Goal: Task Accomplishment & Management: Manage account settings

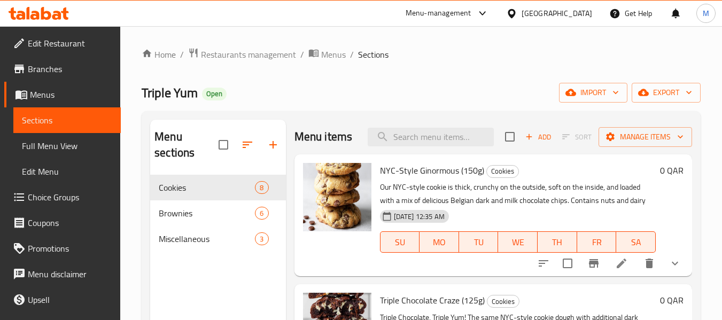
click at [328, 93] on div "Triple Yum Open import export" at bounding box center [421, 93] width 559 height 20
click at [471, 17] on div "Menu-management" at bounding box center [438, 13] width 66 height 13
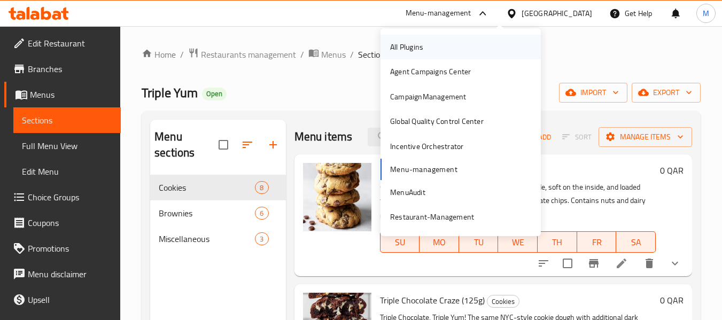
click at [413, 43] on div "All Plugins" at bounding box center [406, 47] width 33 height 12
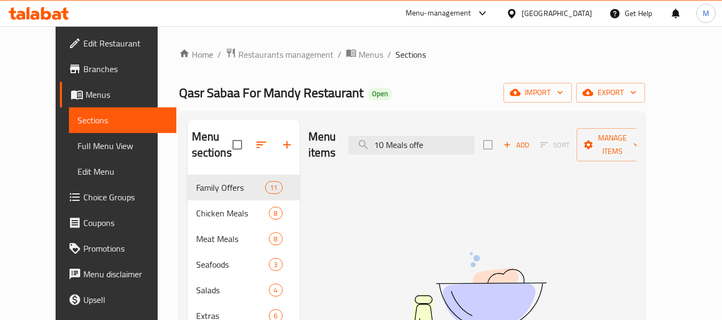
click at [397, 152] on div "Menu items 10 Meals offe Add Sort Manage items" at bounding box center [472, 145] width 328 height 51
click at [418, 136] on input "10 Meals offe" at bounding box center [411, 145] width 126 height 19
click at [421, 96] on div "Qasr Sabaa For Mandy Restaurant Open import export" at bounding box center [412, 93] width 466 height 20
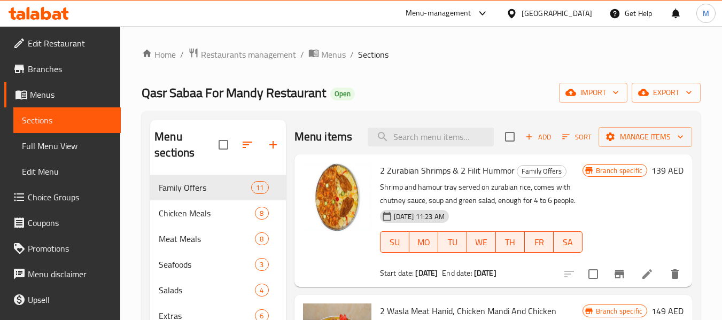
click at [414, 90] on div "Qasr Sabaa For Mandy Restaurant Open import export" at bounding box center [421, 93] width 559 height 20
click at [473, 62] on div "Home / Restaurants management / Menus / Sections Qasr Sabaa For Mandy Restauran…" at bounding box center [421, 248] width 559 height 401
click at [404, 69] on div "Home / Restaurants management / Menus / Sections Qasr Sabaa For Mandy Restauran…" at bounding box center [421, 248] width 559 height 401
click at [400, 70] on div "Home / Restaurants management / Menus / Sections Qasr Sabaa For Mandy Restauran…" at bounding box center [421, 248] width 559 height 401
click at [435, 104] on div "Home / Restaurants management / Menus / Sections Qasr Sabaa For Mandy Restauran…" at bounding box center [421, 248] width 559 height 401
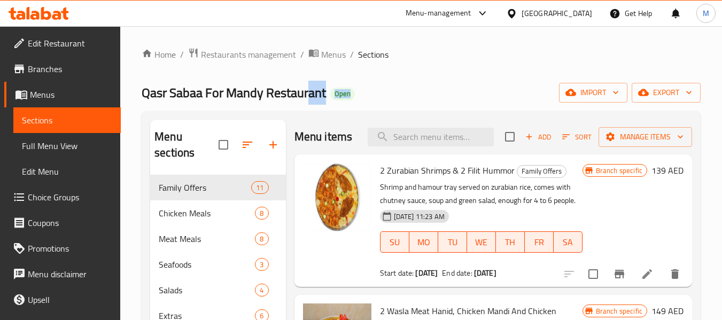
drag, startPoint x: 350, startPoint y: 93, endPoint x: 308, endPoint y: 96, distance: 42.3
click at [308, 96] on h2 "Qasr Sabaa For Mandy Restaurant Open" at bounding box center [248, 92] width 213 height 17
click at [366, 97] on div "Qasr Sabaa For Mandy Restaurant Open import export" at bounding box center [421, 93] width 559 height 20
drag, startPoint x: 367, startPoint y: 95, endPoint x: 332, endPoint y: 99, distance: 35.5
click at [332, 99] on div "Qasr Sabaa For Mandy Restaurant Open import export" at bounding box center [421, 93] width 559 height 20
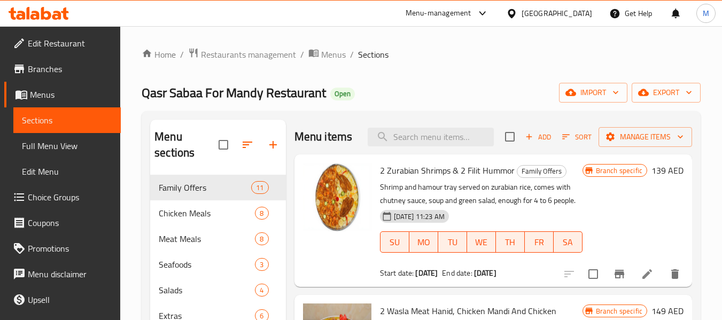
click at [393, 98] on div "Qasr Sabaa For Mandy Restaurant Open import export" at bounding box center [421, 93] width 559 height 20
drag, startPoint x: 359, startPoint y: 99, endPoint x: 334, endPoint y: 97, distance: 24.7
click at [334, 97] on div "Qasr Sabaa For Mandy Restaurant Open import export" at bounding box center [421, 93] width 559 height 20
click at [388, 81] on div "Home / Restaurants management / Menus / Sections Qasr Sabaa For Mandy Restauran…" at bounding box center [421, 248] width 559 height 401
drag, startPoint x: 353, startPoint y: 103, endPoint x: 333, endPoint y: 105, distance: 19.8
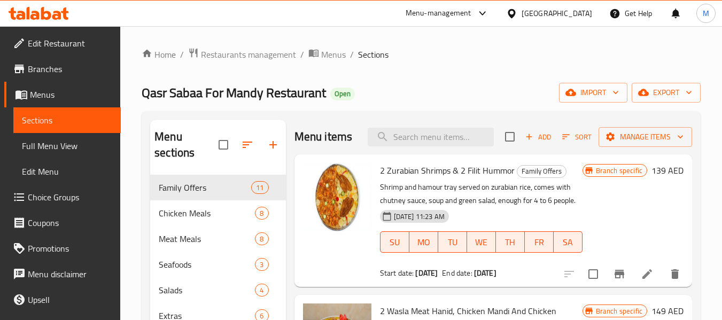
click at [333, 105] on div "Home / Restaurants management / Menus / Sections Qasr Sabaa For Mandy Restauran…" at bounding box center [421, 248] width 559 height 401
drag, startPoint x: 349, startPoint y: 98, endPoint x: 336, endPoint y: 98, distance: 13.4
click at [336, 98] on span "Open" at bounding box center [342, 93] width 25 height 9
click at [370, 80] on div "Home / Restaurants management / Menus / Sections Qasr Sabaa For Mandy Restauran…" at bounding box center [421, 248] width 559 height 401
click at [414, 143] on input "search" at bounding box center [430, 137] width 126 height 19
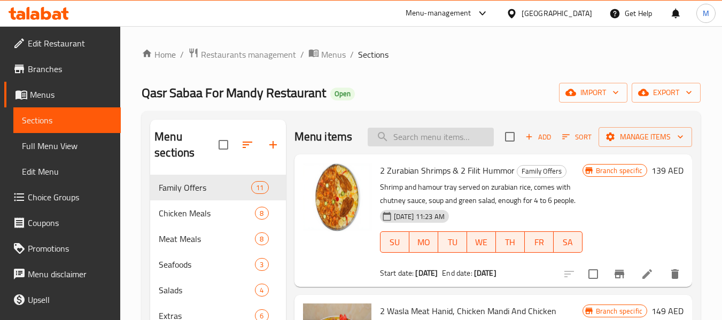
paste input "yogurt"
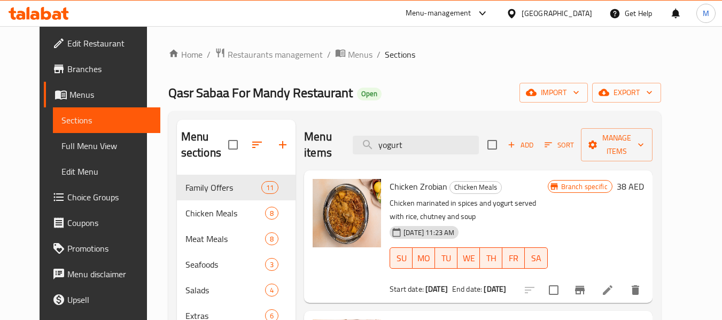
click at [417, 132] on div "Menu items yogurt Add Sort Manage items" at bounding box center [478, 145] width 348 height 51
click at [414, 139] on input "yogurt" at bounding box center [416, 145] width 126 height 19
paste input "raw orange."
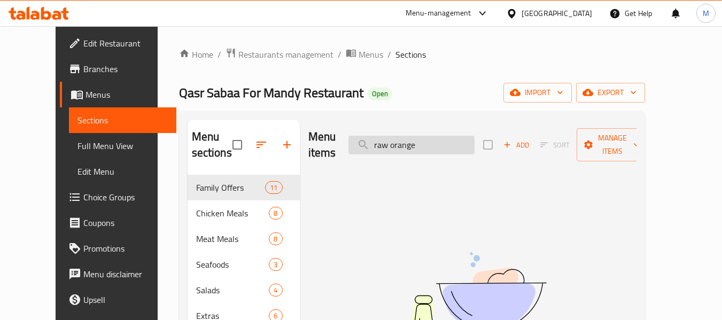
click at [396, 140] on input "raw orange" at bounding box center [411, 145] width 126 height 19
click at [445, 139] on input "orange" at bounding box center [411, 145] width 126 height 19
click at [420, 140] on input "orange" at bounding box center [411, 145] width 126 height 19
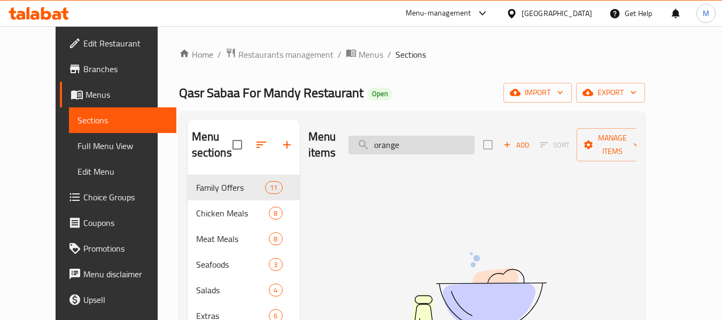
click at [420, 140] on input "orange" at bounding box center [411, 145] width 126 height 19
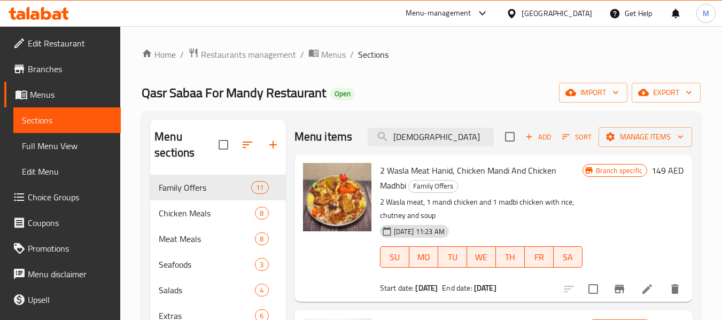
type input "chick"
click at [341, 113] on div "Menu sections Family Offers 11 Chicken Meals 8 Meat Meals 8 Seafoods 3 Salads 4…" at bounding box center [421, 279] width 559 height 337
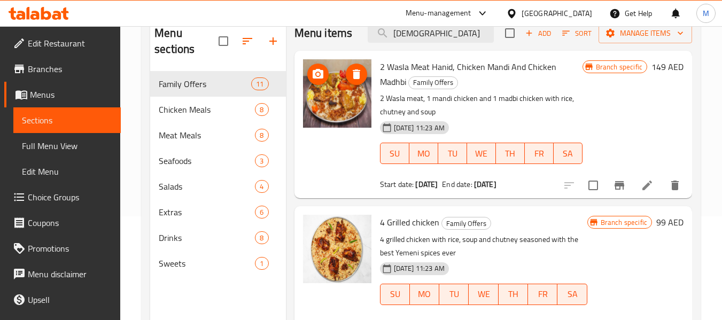
scroll to position [107, 0]
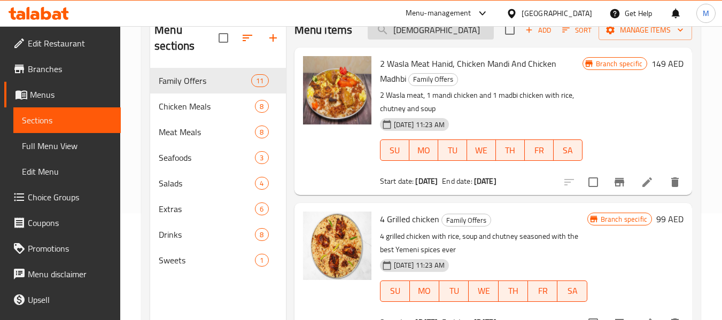
click at [408, 39] on input "chick" at bounding box center [430, 30] width 126 height 19
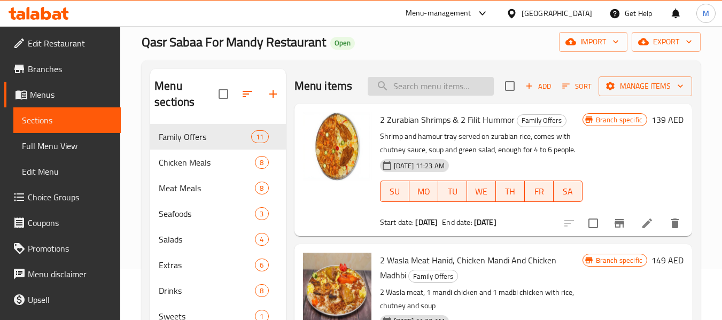
scroll to position [0, 0]
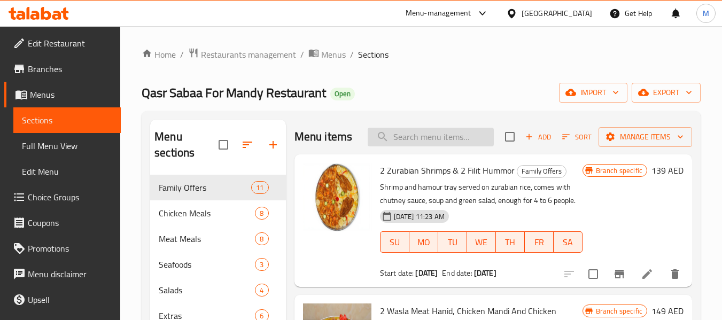
click at [414, 146] on input "search" at bounding box center [430, 137] width 126 height 19
paste input "orange"
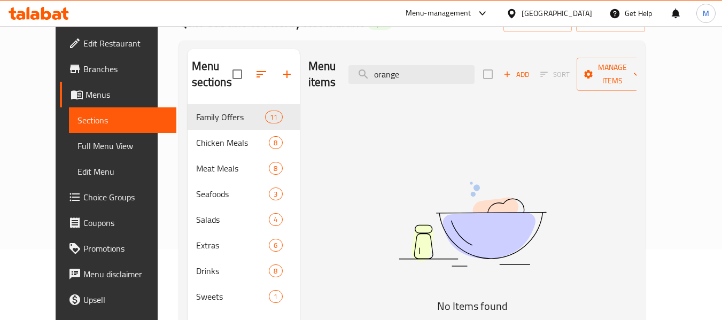
scroll to position [150, 0]
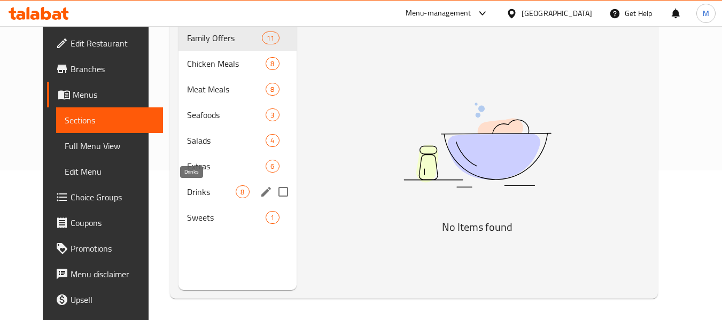
type input "orange"
click at [187, 193] on span "Drinks" at bounding box center [211, 191] width 49 height 13
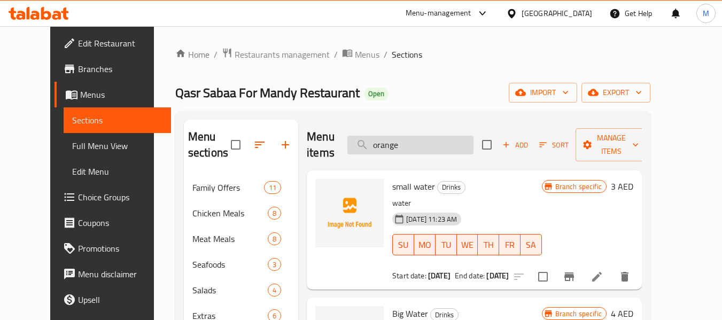
click at [418, 146] on input "orange" at bounding box center [410, 145] width 126 height 19
click at [418, 79] on div "Home / Restaurants management / Menus / Sections Qasr Sabaa For Mandy Restauran…" at bounding box center [412, 248] width 475 height 401
click at [465, 113] on div "Menu sections Family Offers 11 Chicken Meals 8 Meat Meals 8 Seafoods 3 Salads 4…" at bounding box center [412, 279] width 475 height 337
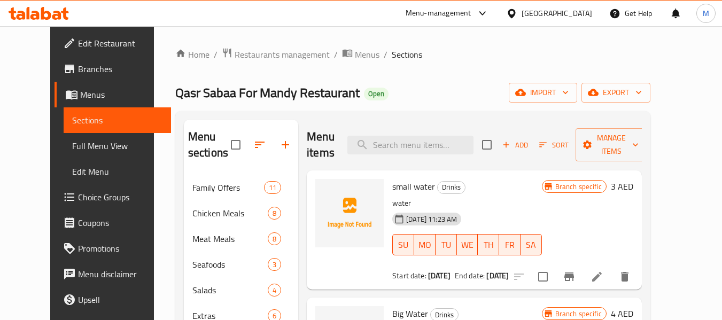
click at [465, 113] on div "Menu sections Family Offers 11 Chicken Meals 8 Meat Meals 8 Seafoods 3 Salads 4…" at bounding box center [412, 279] width 475 height 337
click at [396, 104] on div "Home / Restaurants management / Menus / Sections Qasr Sabaa For Mandy Restauran…" at bounding box center [412, 248] width 475 height 401
click at [400, 111] on div "Menu sections Family Offers 11 Chicken Meals 8 Meat Meals 8 Seafoods 3 Salads 4…" at bounding box center [412, 279] width 475 height 337
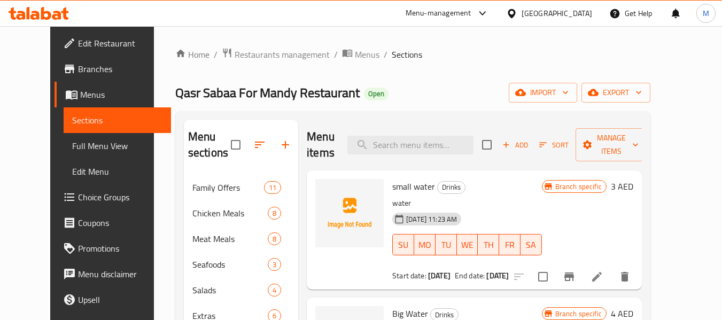
click at [419, 93] on div "Qasr Sabaa For Mandy Restaurant Open import export" at bounding box center [412, 93] width 475 height 20
click at [392, 96] on div "Qasr Sabaa For Mandy Restaurant Open import export" at bounding box center [412, 93] width 475 height 20
click at [479, 13] on icon at bounding box center [482, 13] width 13 height 13
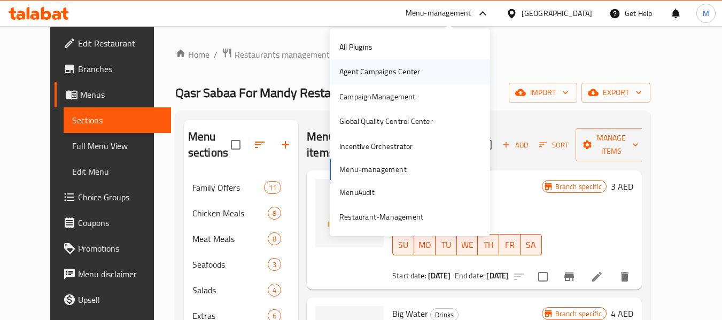
click at [394, 76] on div "Agent Campaigns Center" at bounding box center [379, 72] width 81 height 12
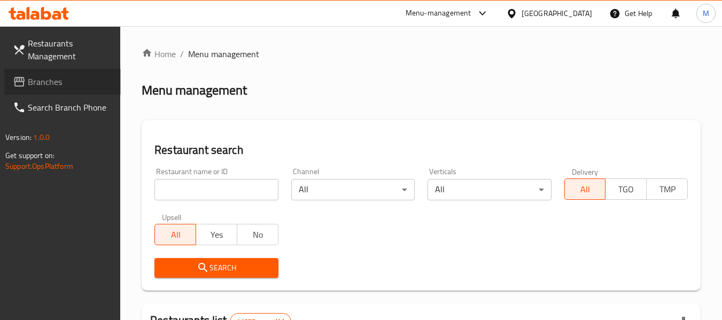
click at [30, 88] on span "Branches" at bounding box center [70, 81] width 84 height 13
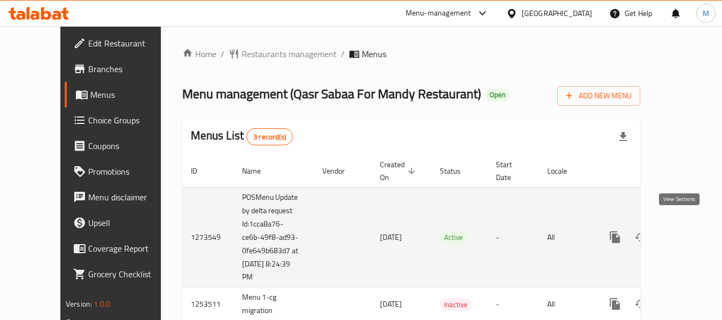
click at [685, 231] on icon "enhanced table" at bounding box center [691, 237] width 13 height 13
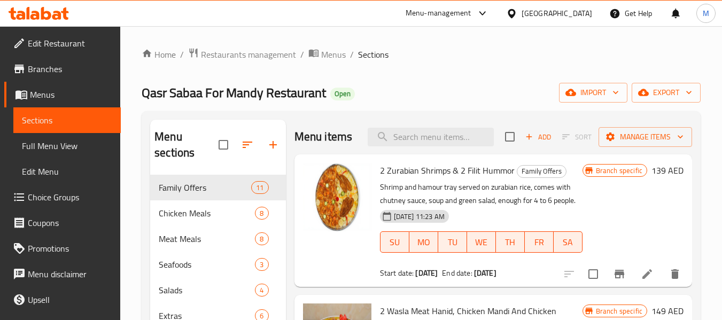
click at [458, 42] on div "Home / Restaurants management / Menus / Sections Qasr Sabaa For Mandy Restauran…" at bounding box center [420, 247] width 601 height 443
drag, startPoint x: 332, startPoint y: 95, endPoint x: 358, endPoint y: 95, distance: 26.7
click at [358, 95] on div "Qasr Sabaa For Mandy Restaurant Open import export" at bounding box center [421, 93] width 559 height 20
click at [377, 95] on div "Qasr Sabaa For Mandy Restaurant Open import export" at bounding box center [421, 93] width 559 height 20
click at [483, 83] on div "Qasr Sabaa For Mandy Restaurant Open import export" at bounding box center [421, 93] width 559 height 20
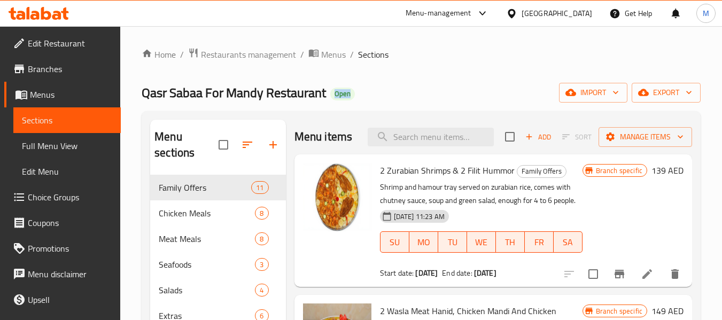
drag, startPoint x: 361, startPoint y: 98, endPoint x: 332, endPoint y: 99, distance: 29.4
click at [332, 99] on div "Qasr Sabaa For Mandy Restaurant Open import export" at bounding box center [421, 93] width 559 height 20
click at [361, 95] on div "Qasr Sabaa For Mandy Restaurant Open import export" at bounding box center [421, 93] width 559 height 20
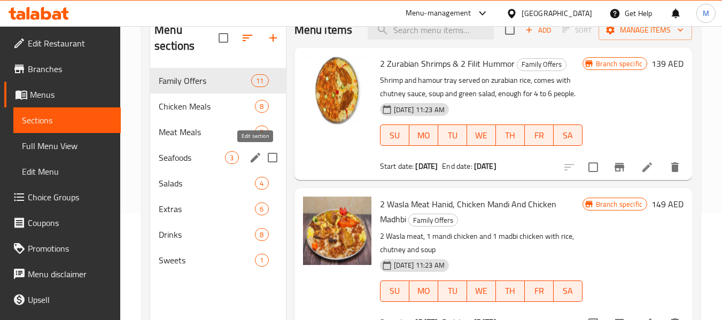
scroll to position [53, 0]
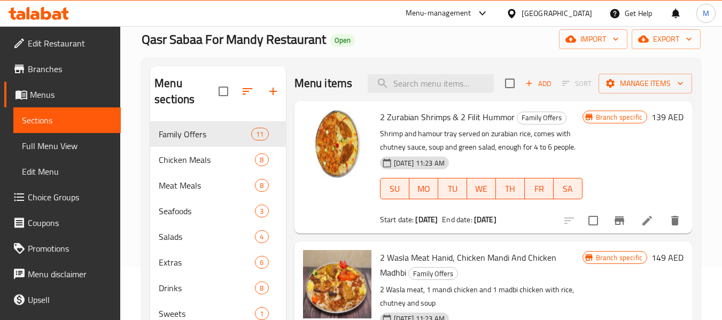
click at [425, 64] on div "Menu sections Family Offers 11 Chicken Meals 8 Meat Meals 8 Seafoods 3 Salads 4…" at bounding box center [421, 226] width 559 height 337
click at [541, 90] on span "Add" at bounding box center [537, 83] width 29 height 12
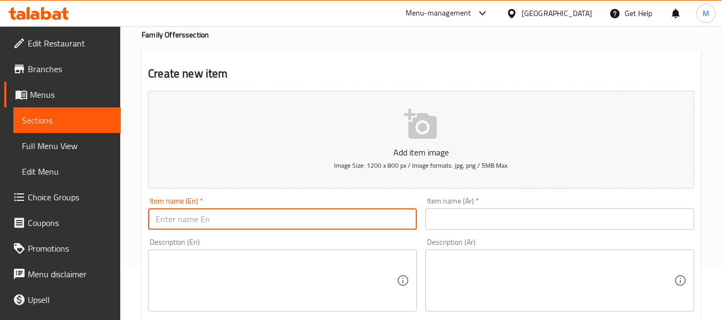
click at [229, 220] on input "text" at bounding box center [282, 218] width 269 height 21
paste input "10 Meals Offer"
type input "10 Meals Offer"
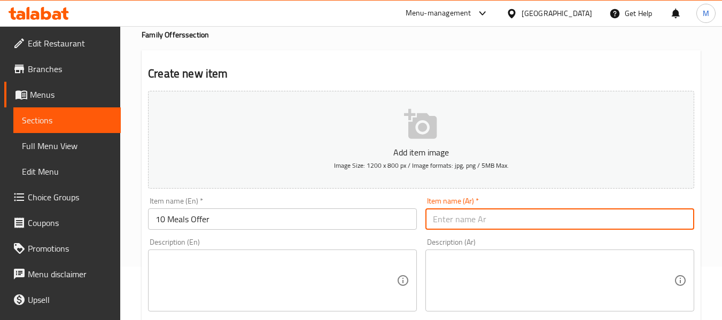
click at [528, 217] on input "text" at bounding box center [559, 218] width 269 height 21
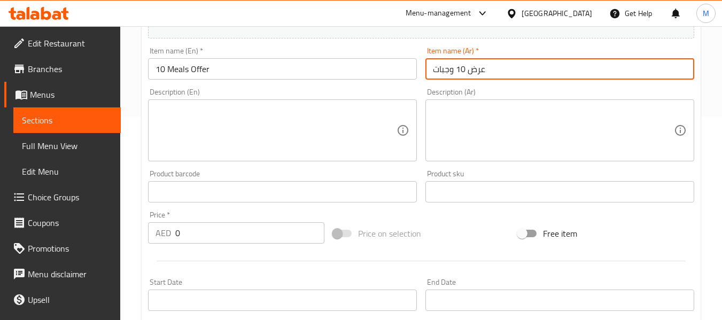
scroll to position [214, 0]
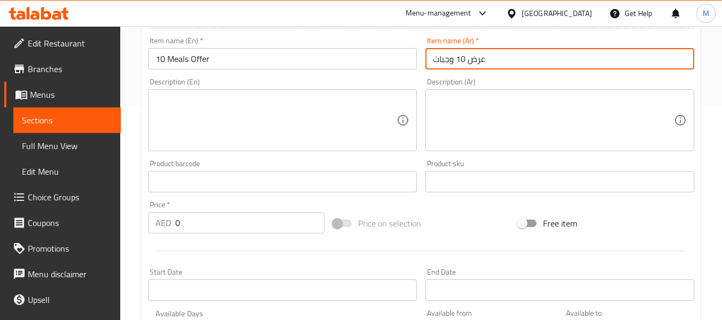
type input "عرض 10 وجبات"
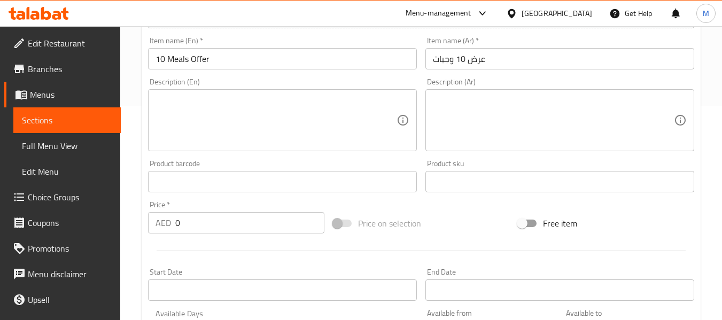
click at [208, 111] on textarea at bounding box center [275, 120] width 241 height 51
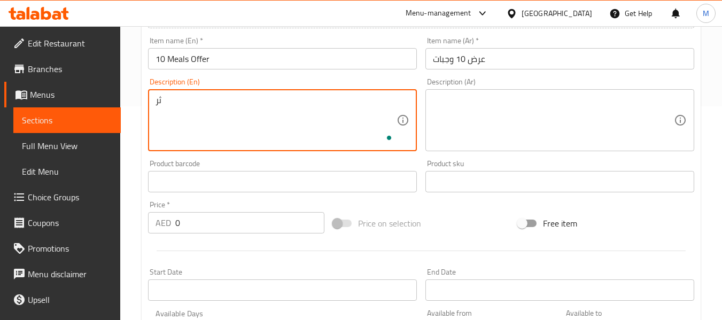
type textarea "ث"
type textarea "e"
paste textarea "10 meals of quarter grilled chicken served with small water, 1 yogurt, and 1 ra…"
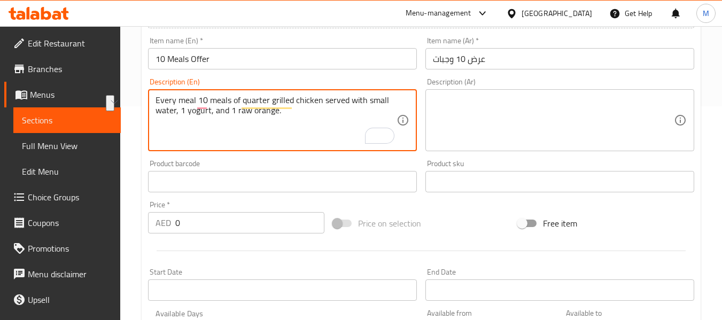
drag, startPoint x: 240, startPoint y: 99, endPoint x: 197, endPoint y: 99, distance: 43.3
click at [197, 99] on textarea "Every meal 10 meals of quarter grilled chicken served with small water, 1 yogur…" at bounding box center [275, 120] width 241 height 51
click at [213, 112] on textarea "Every meal consists of a quarter grilled chicken served with a small water, 1 y…" at bounding box center [275, 120] width 241 height 51
click at [297, 113] on textarea "Every meal consists of a quarter grilled chicken served with a small water, 1 y…" at bounding box center [275, 120] width 241 height 51
drag, startPoint x: 299, startPoint y: 112, endPoint x: 134, endPoint y: 83, distance: 167.1
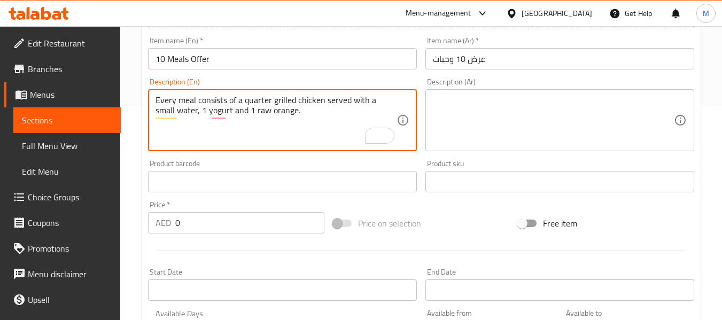
click at [134, 83] on div "Home / Restaurants management / Menus / Sections / item / create Family Offers …" at bounding box center [420, 177] width 601 height 729
click at [306, 119] on textarea "Every meal consists of a quarter grilled chicken served with a small water, 1 y…" at bounding box center [275, 120] width 241 height 51
drag, startPoint x: 278, startPoint y: 113, endPoint x: 154, endPoint y: 92, distance: 125.6
click at [154, 92] on div "Every meal consists of a quarter grilled chicken served with a small water, 1 y…" at bounding box center [282, 120] width 269 height 62
type textarea "Every meal consists of a quarter grilled chicken served with a small water, 1 y…"
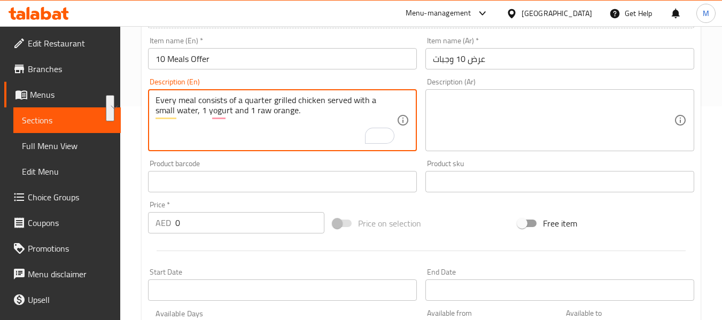
click at [495, 110] on textarea at bounding box center [553, 120] width 241 height 51
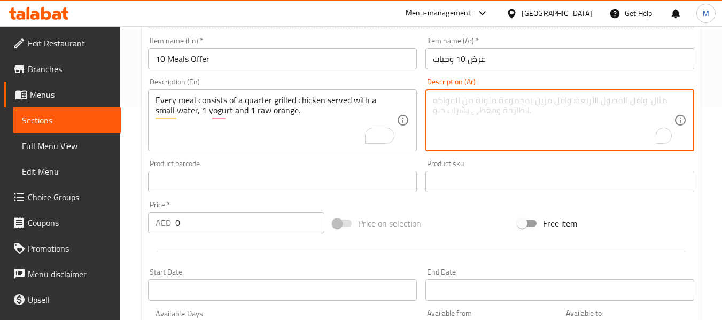
paste textarea "تتكون كل وجبة من ربع دجاجة مشوية تقدم مع القليل من الماء وزبادي واحد وبرتقالة و…"
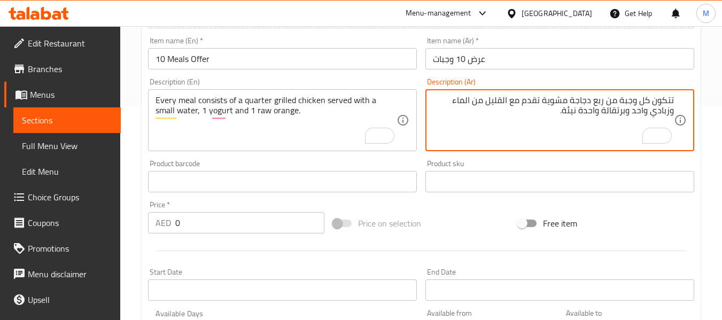
click at [511, 115] on textarea "تتكون كل وجبة من ربع دجاجة مشوية تقدم مع القليل من الماء وزبادي واحد وبرتقالة و…" at bounding box center [553, 120] width 241 height 51
drag, startPoint x: 511, startPoint y: 101, endPoint x: 476, endPoint y: 104, distance: 34.8
click at [476, 104] on textarea "تتكون كل وجبة من ربع دجاجة مشوية تقدم مع القليل من الماء وزبادي واحد وبرتقالة و…" at bounding box center [553, 120] width 241 height 51
click at [501, 103] on textarea "تتكون كل وجبة من ربع دجاجة مشوية تقدم مع الماء وزبادي واحد وبرتقالة واحدة نيئة." at bounding box center [553, 120] width 241 height 51
click at [489, 103] on textarea "تتكون كل وجبة من ربع دجاجة مشوية تقدم مع المياء وزبادي واحد وبرتقالة واحدة نيئة." at bounding box center [553, 120] width 241 height 51
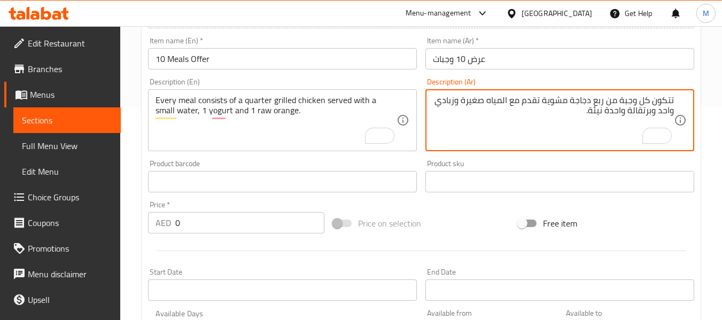
click at [513, 120] on textarea "تتكون كل وجبة من ربع دجاجة مشوية تقدم مع المياه صغيرة وزبادي واحد وبرتقالة واحد…" at bounding box center [553, 120] width 241 height 51
click at [507, 106] on textarea "تتكون كل وجبة من ربع دجاجة مشوية تقدم مع المياه صغيرة وزبادي واحد وبرتقالة واحد…" at bounding box center [553, 120] width 241 height 51
click at [464, 104] on textarea "تتكون كل وجبة من ربع دجاجة مشوية تقدم مع مياه صغيرة وزبادي واحد وبرتقالة واحدة …" at bounding box center [553, 120] width 241 height 51
click at [463, 101] on textarea "تتكون كل وجبة من ربع دجاجة مشوية تقدم مع مياه صغيرة و 1 زبادي واحد وبرتقالة واح…" at bounding box center [553, 120] width 241 height 51
click at [667, 115] on textarea "تتكون كل وجبة من ربع دجاجة مشوية تقدم مع مياه صغيرة و1 زبادي واحد وبرتقالة واحد…" at bounding box center [553, 120] width 241 height 51
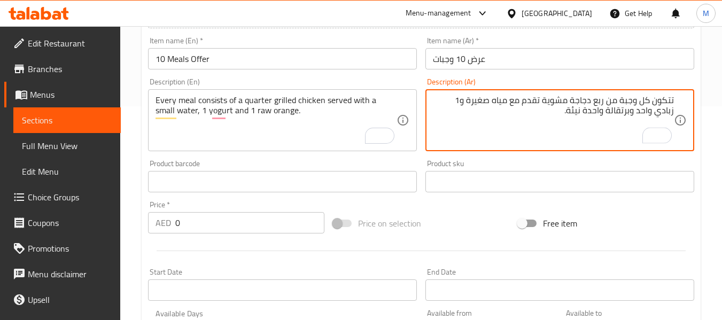
click at [667, 115] on textarea "تتكون كل وجبة من ربع دجاجة مشوية تقدم مع مياه صغيرة و1 زبادي واحد وبرتقالة واحد…" at bounding box center [553, 120] width 241 height 51
click at [669, 116] on textarea "تتكون كل وجبة من ربع دجاجة مشوية تقدم مع مياه صغيرة و1 زبادي وبرتقالة واحدة نيئ…" at bounding box center [553, 120] width 241 height 51
click at [624, 119] on textarea "تتكون كل وجبة من ربع دجاجة مشوية تقدم مع مياه صغيرة و1 زبادي و1 برتقالة واحدة ن…" at bounding box center [553, 120] width 241 height 51
drag, startPoint x: 662, startPoint y: 113, endPoint x: 602, endPoint y: 114, distance: 59.8
click at [602, 114] on textarea "تتكون كل وجبة من ربع دجاجة مشوية تقدم مع مياه صغيرة و1 زبادي و1 برتقالة واحدة ن…" at bounding box center [553, 120] width 241 height 51
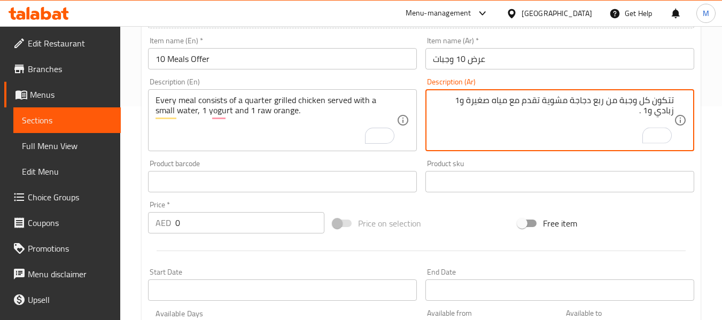
paste textarea "1 برتقالة خام."
click at [635, 113] on textarea "تتكون كل وجبة من ربع دجاجة مشوية تقدم مع مياه صغيرة و1 زبادي و1 1 برتقالة خام." at bounding box center [553, 120] width 241 height 51
click at [655, 111] on textarea "تتكون كل وجبة من ربع دجاجة مشوية تقدم مع مياه صغيرة و1 زبادي و1 1 برتقالة خام." at bounding box center [553, 120] width 241 height 51
click at [638, 114] on textarea "تتكون كل وجبة من ربع دجاجة مشوية تقدم مع مياه صغيرة و1 زبادي و1 برتقالة خام." at bounding box center [553, 120] width 241 height 51
click at [592, 122] on textarea "تتكون كل وجبة من ربع دجاجة مشوية تقدم مع مياه صغيرة و1 زبادي و1 برتقال خام." at bounding box center [553, 120] width 241 height 51
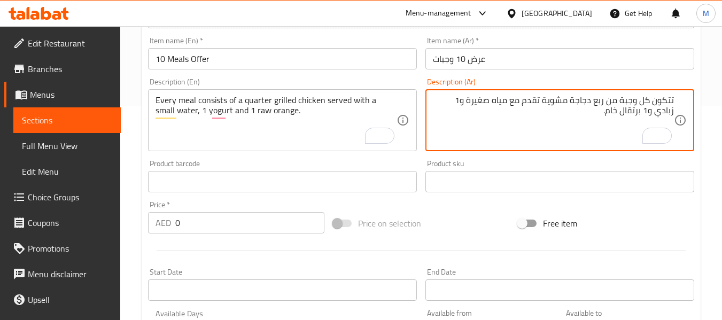
type textarea "تتكون كل وجبة من ربع دجاجة مشوية تقدم مع مياه صغيرة و1 زبادي و1 برتقال خام."
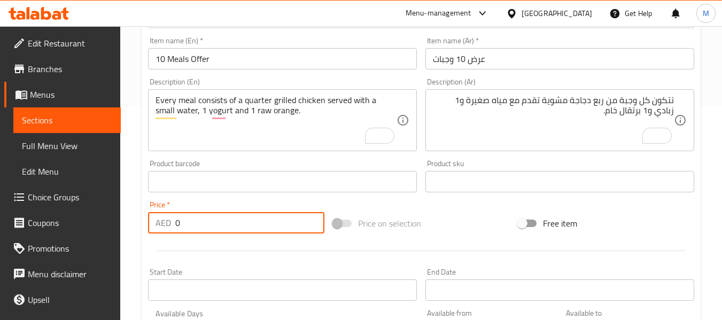
drag, startPoint x: 195, startPoint y: 230, endPoint x: 177, endPoint y: 230, distance: 18.2
click at [177, 230] on input "0" at bounding box center [249, 222] width 149 height 21
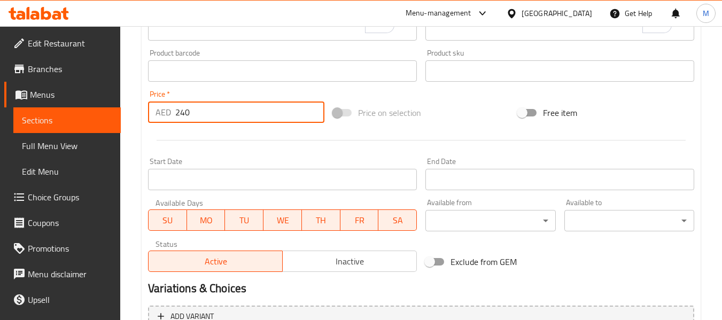
scroll to position [374, 0]
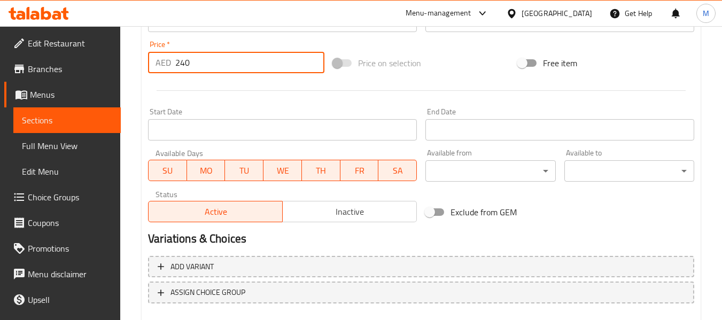
type input "240"
click at [335, 213] on span "Inactive" at bounding box center [350, 211] width 126 height 15
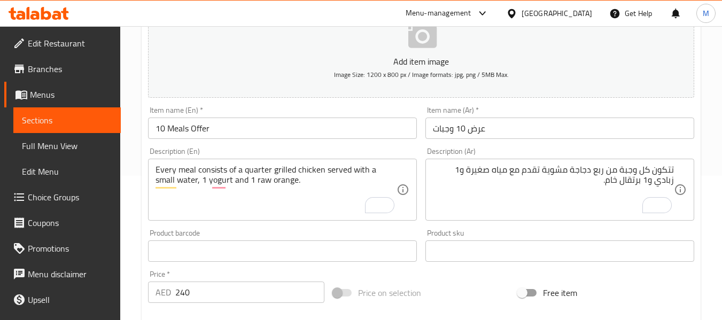
scroll to position [160, 0]
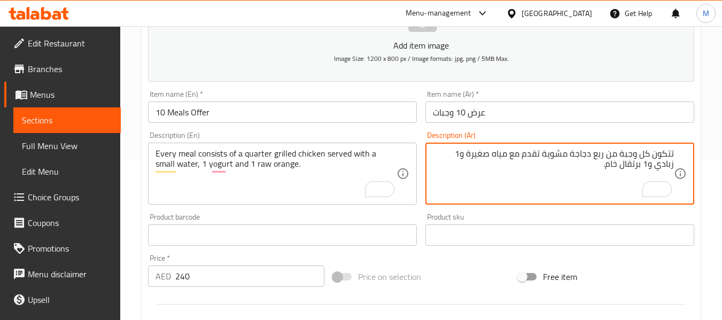
click at [451, 152] on textarea "تتكون كل وجبة من ربع دجاجة مشوية تقدم مع مياه صغيرة و1 زبادي و1 برتقال خام." at bounding box center [553, 173] width 241 height 51
click at [191, 165] on textarea "Every meal consists of a quarter grilled chicken served with a small water, 1 y…" at bounding box center [275, 173] width 241 height 51
click at [453, 158] on textarea "تتكون كل وجبة من ربع دجاجة مشوية تقدم مع مياه صغيرة و1 لبن و1 برتقال خام." at bounding box center [553, 173] width 241 height 51
paste textarea "زبادى"
click at [537, 167] on textarea "تتكون كل وجبة من ربع دجاجة مشوية تقدم مع مياه صغيرة و1 زبادى و1 برتقال خام." at bounding box center [553, 173] width 241 height 51
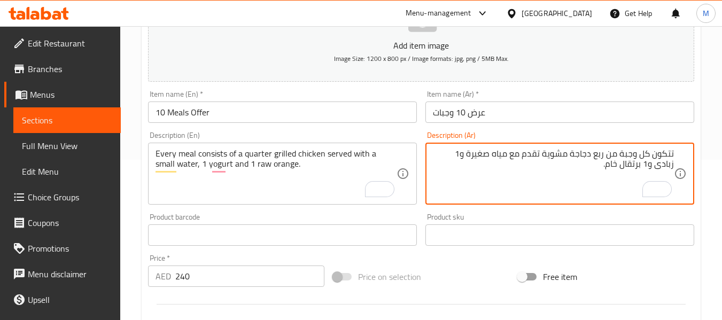
type textarea "تتكون كل وجبة من ربع دجاجة مشوية تقدم مع مياه صغيرة و1 زبادى و1 برتقال خام."
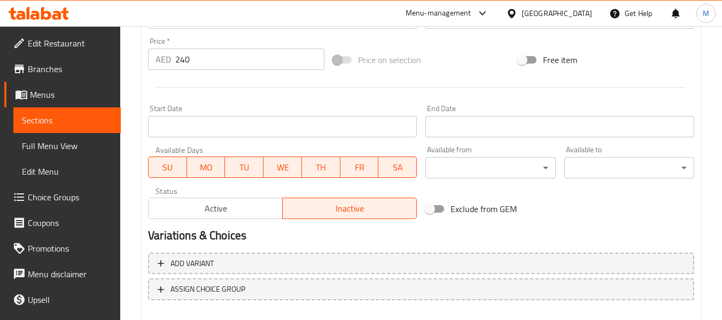
scroll to position [435, 0]
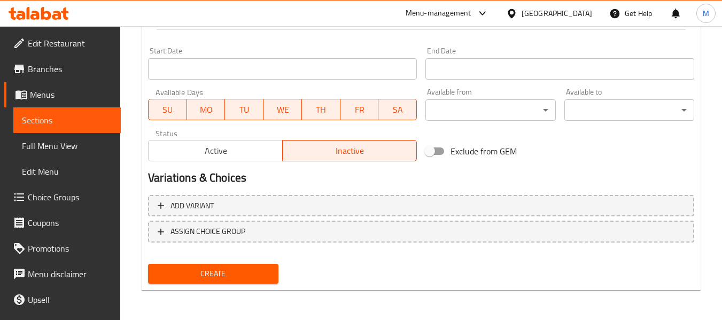
click at [236, 271] on span "Create" at bounding box center [213, 273] width 113 height 13
click at [223, 280] on span "Create" at bounding box center [213, 273] width 113 height 13
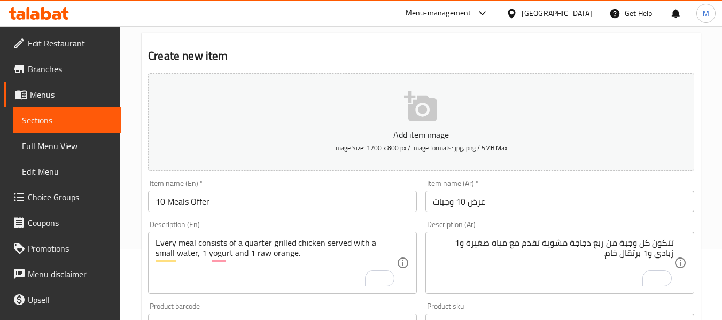
scroll to position [160, 0]
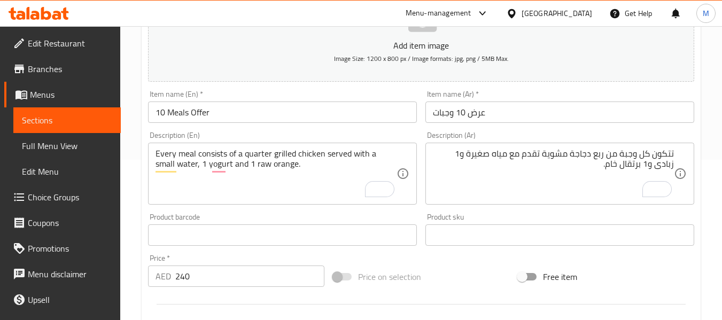
click at [272, 110] on input "10 Meals Offer" at bounding box center [282, 111] width 269 height 21
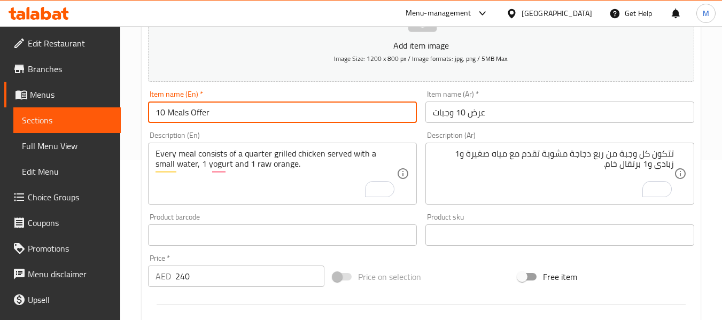
click at [272, 110] on input "10 Meals Offer" at bounding box center [282, 111] width 269 height 21
click at [482, 115] on input "عرض 10 وجبات" at bounding box center [559, 111] width 269 height 21
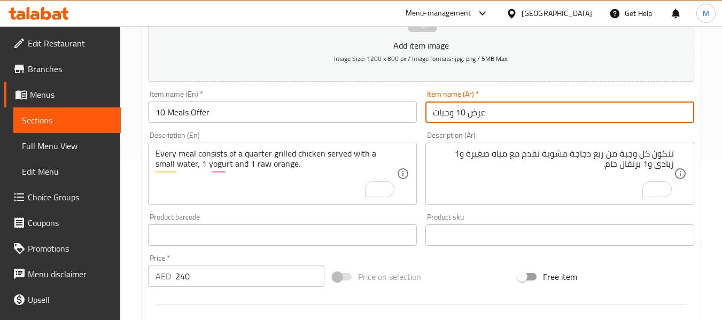
click at [482, 115] on input "عرض 10 وجبات" at bounding box center [559, 111] width 269 height 21
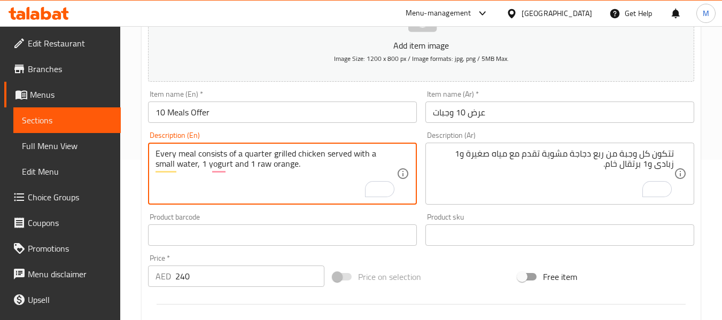
click at [328, 159] on textarea "Every meal consists of a quarter grilled chicken served with a small water, 1 y…" at bounding box center [275, 173] width 241 height 51
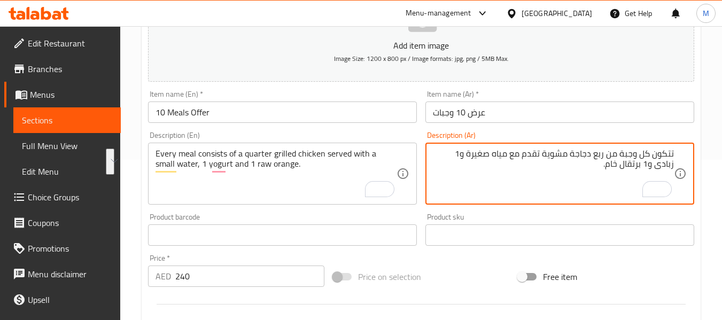
click at [481, 160] on textarea "تتكون كل وجبة من ربع دجاجة مشوية تقدم مع مياه صغيرة و1 زبادى و1 برتقال خام." at bounding box center [553, 173] width 241 height 51
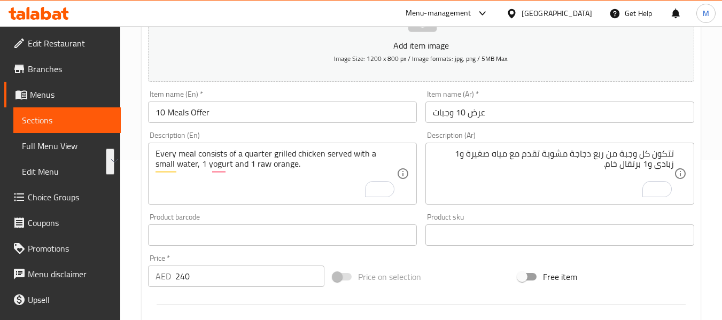
click at [422, 184] on div "Description (Ar) تتكون كل وجبة من ربع دجاجة مشوية تقدم مع مياه صغيرة و1 زبادى و…" at bounding box center [559, 168] width 277 height 82
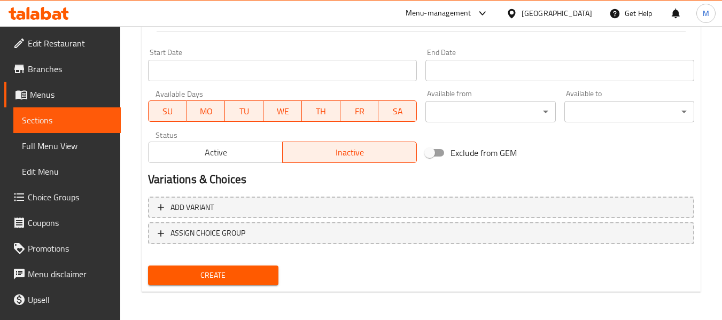
scroll to position [435, 0]
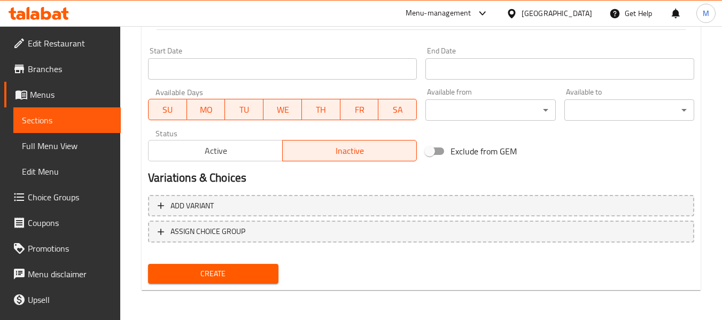
click at [220, 276] on span "Create" at bounding box center [213, 273] width 113 height 13
click at [250, 280] on span "Create" at bounding box center [213, 273] width 113 height 13
click at [231, 271] on span "Create" at bounding box center [213, 273] width 113 height 13
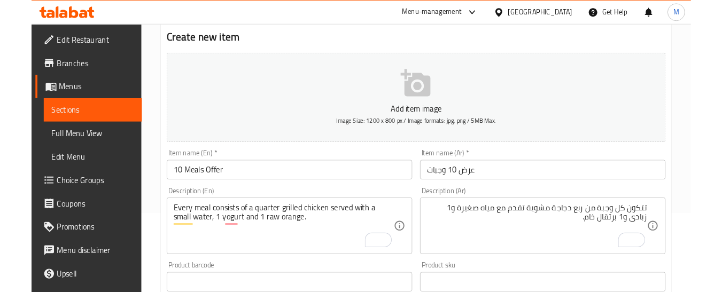
scroll to position [61, 0]
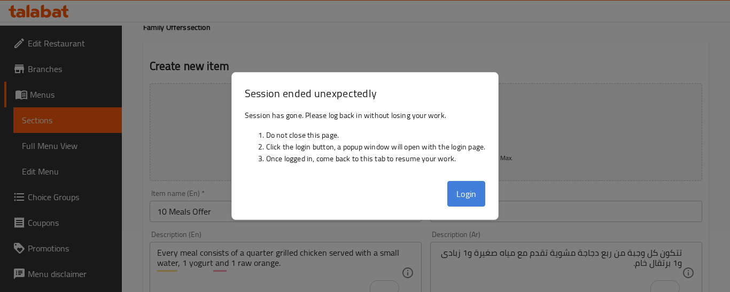
click at [463, 190] on button "Login" at bounding box center [466, 194] width 38 height 26
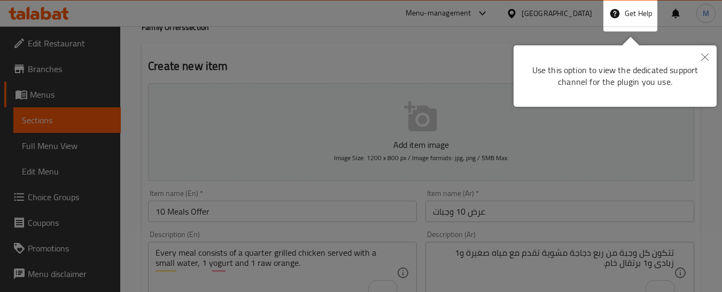
scroll to position [0, 0]
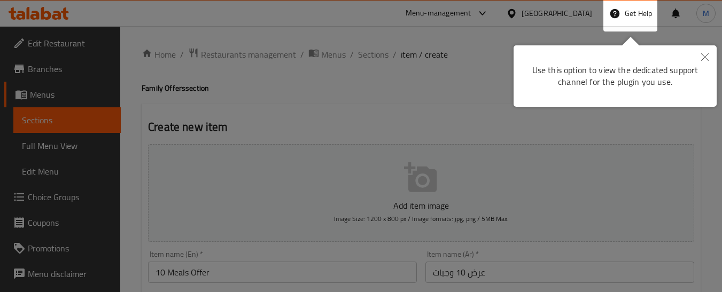
click at [702, 53] on button "Close" at bounding box center [705, 57] width 24 height 25
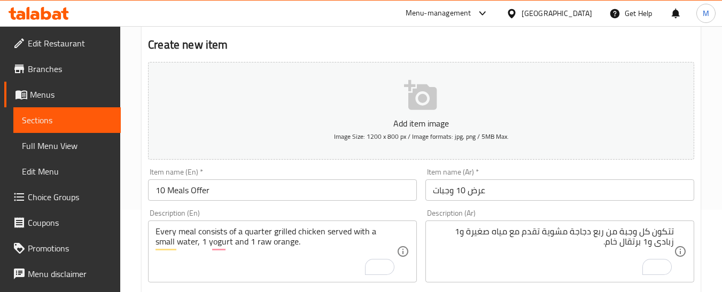
scroll to position [160, 0]
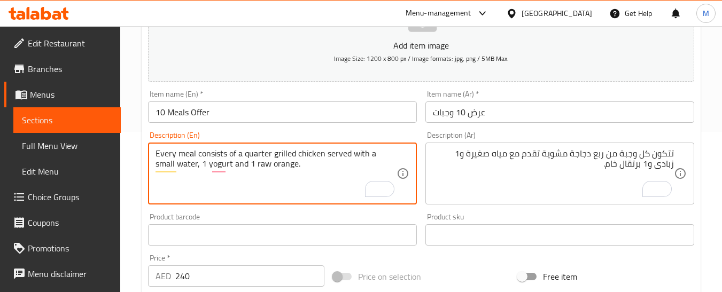
click at [277, 171] on textarea "Every meal consists of a quarter grilled chicken served with a small water, 1 y…" at bounding box center [275, 173] width 241 height 51
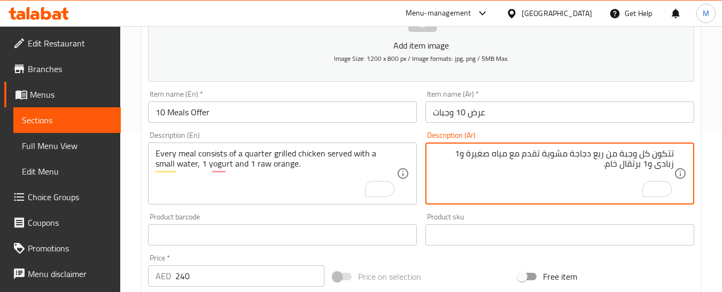
click at [616, 152] on textarea "تتكون كل وجبة من ربع دجاجة مشوية تقدم مع مياه صغيرة و1 زبادى و1 برتقال خام." at bounding box center [553, 173] width 241 height 51
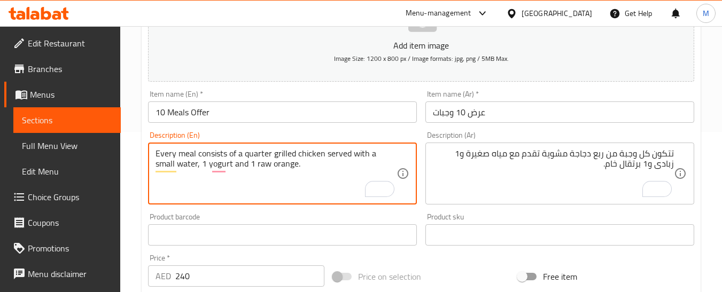
click at [301, 182] on textarea "Every meal consists of a quarter grilled chicken served with a small water, 1 y…" at bounding box center [275, 173] width 241 height 51
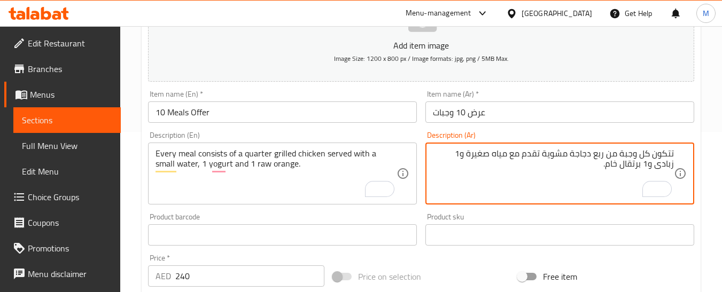
click at [461, 179] on textarea "تتكون كل وجبة من ربع دجاجة مشوية تقدم مع مياه صغيرة و1 زبادى و1 برتقال خام." at bounding box center [553, 173] width 241 height 51
click at [580, 167] on textarea "تتكون كل وجبة من ربع دجاجة مشوية تقدم مع مياه صغيرة و1 زبادى و1 برتقال خام." at bounding box center [553, 173] width 241 height 51
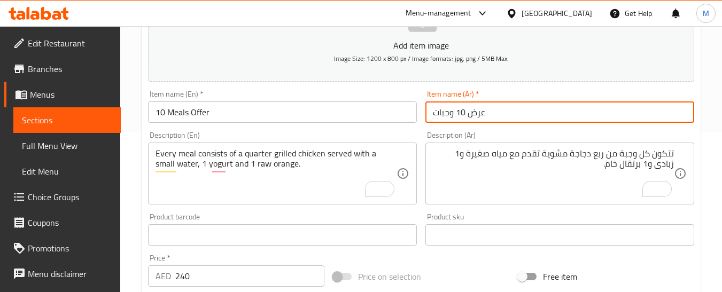
click at [481, 104] on input "عرض 10 وجبات" at bounding box center [559, 111] width 269 height 21
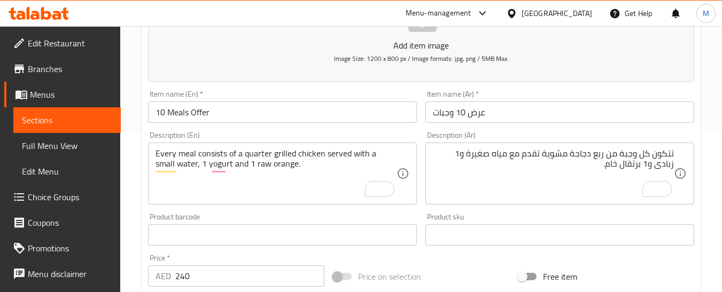
click at [569, 109] on input "عرض 10 وجبات" at bounding box center [559, 111] width 269 height 21
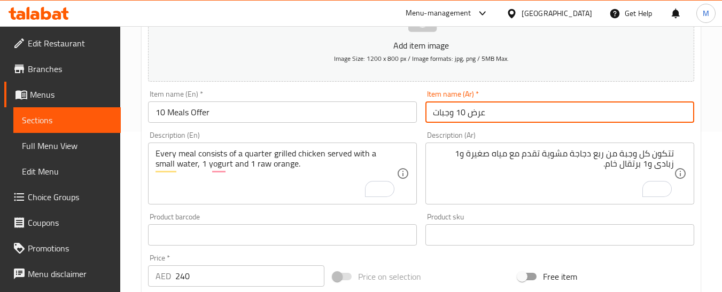
click at [288, 108] on input "10 Meals Offer" at bounding box center [282, 111] width 269 height 21
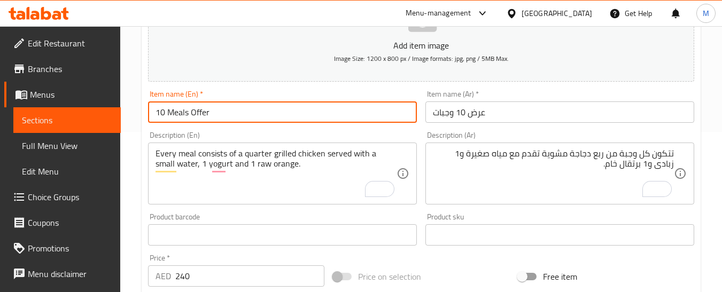
click at [288, 108] on input "10 Meals Offer" at bounding box center [282, 111] width 269 height 21
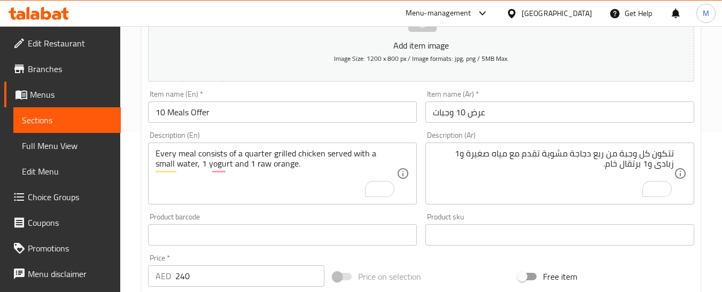
click at [493, 145] on div "تتكون كل وجبة من ربع دجاجة مشوية تقدم مع مياه صغيرة و1 زبادى و1 برتقال خام. Des…" at bounding box center [559, 174] width 269 height 62
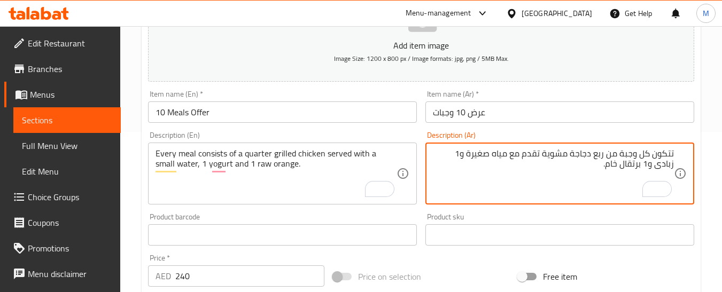
click at [89, 124] on span "Sections" at bounding box center [67, 120] width 90 height 13
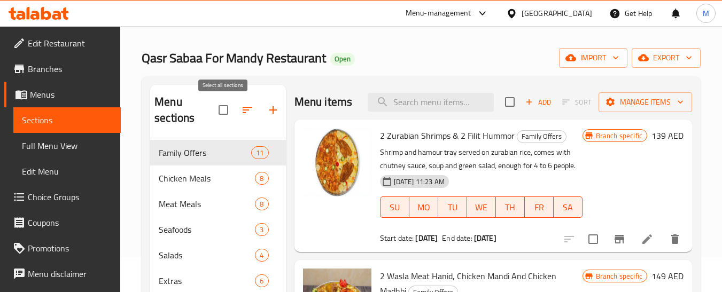
scroll to position [53, 0]
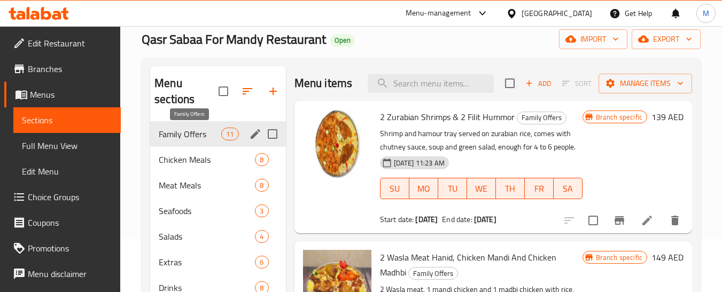
click at [183, 134] on span "Family Offers" at bounding box center [190, 134] width 62 height 13
click at [547, 92] on button "Add" at bounding box center [538, 83] width 34 height 17
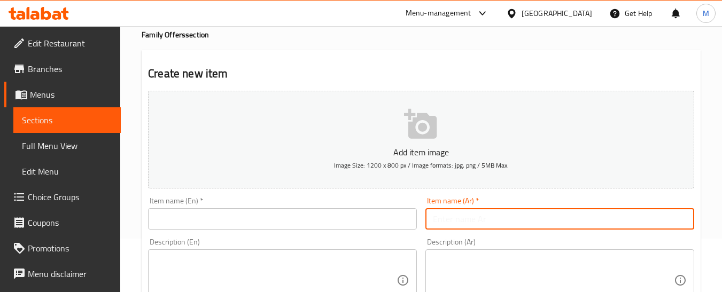
click at [538, 227] on input "text" at bounding box center [559, 218] width 269 height 21
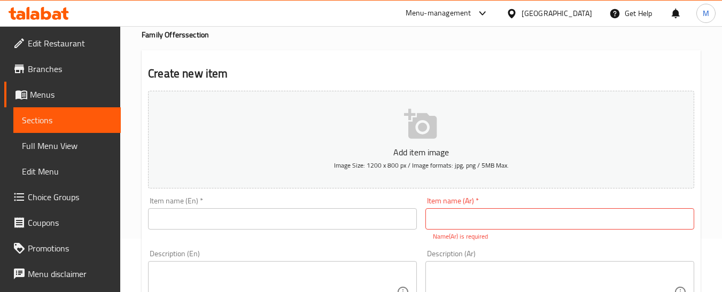
click at [553, 207] on div "Item name (Ar)   * Item name (Ar) * Name(Ar) is required" at bounding box center [559, 219] width 269 height 44
click at [561, 222] on input "text" at bounding box center [559, 218] width 269 height 21
paste input "عرض 10 وجبات"
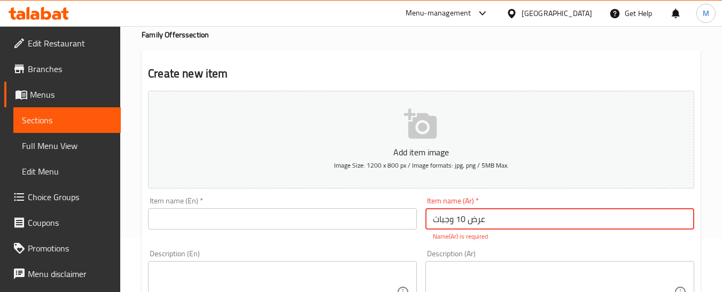
type input "عرض 10 وجبات"
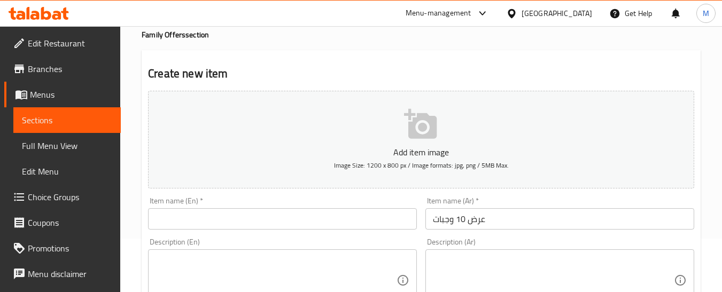
click at [533, 264] on textarea at bounding box center [553, 280] width 241 height 51
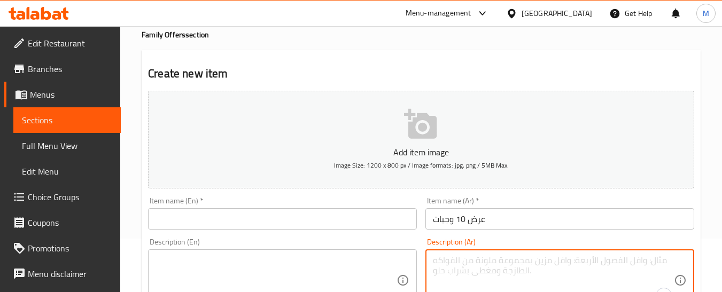
paste textarea "تتكون كل وجبة من ربع دجاجة مشوية تقدم مع مياه صغيرة و1 زبادى و1 برتقال خام."
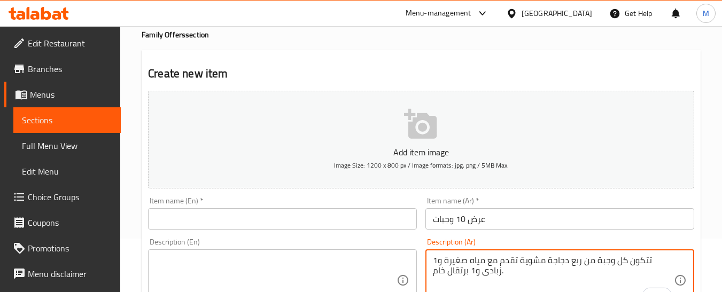
type textarea "تتكون كل وجبة من ربع دجاجة مشوية تقدم مع مياه صغيرة و1 زبادى و1 برتقال خام."
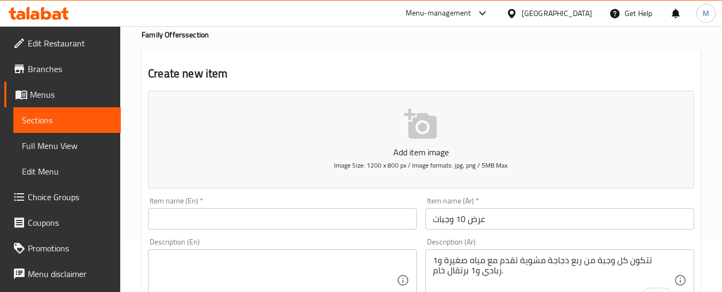
click at [307, 223] on input "text" at bounding box center [282, 218] width 269 height 21
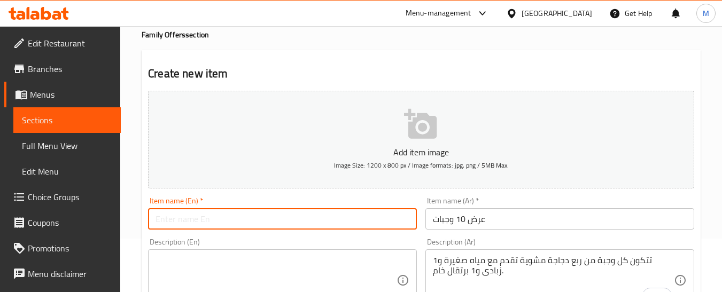
paste input "10 Meals Offer"
type input "10 Meals Offer"
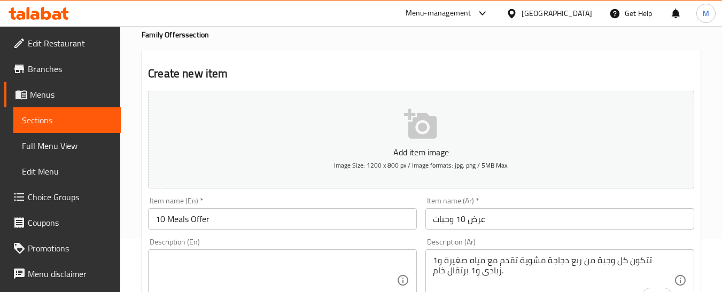
click at [328, 261] on textarea at bounding box center [275, 280] width 241 height 51
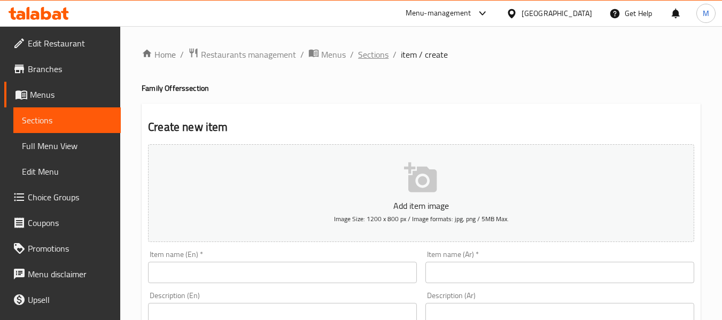
click at [367, 54] on span "Sections" at bounding box center [373, 54] width 30 height 13
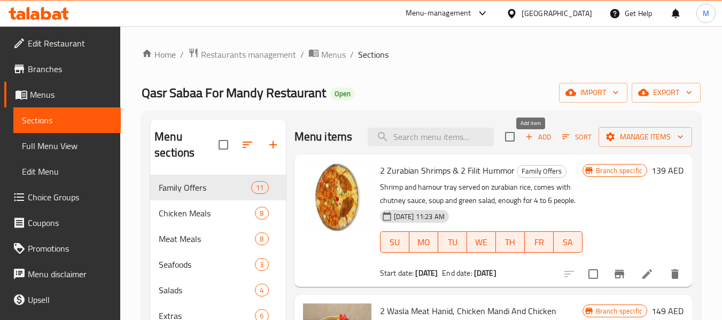
click at [538, 143] on span "Add" at bounding box center [537, 137] width 29 height 12
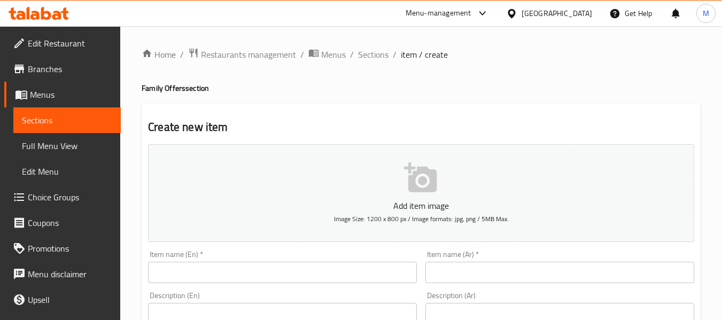
click at [248, 276] on input "text" at bounding box center [282, 272] width 269 height 21
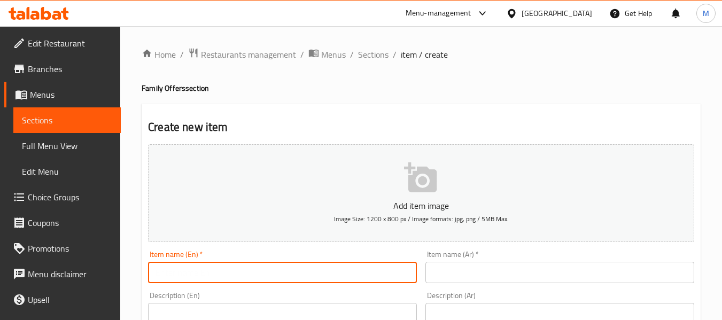
paste input "10 Meals Offer"
type input "10 Meals Offer"
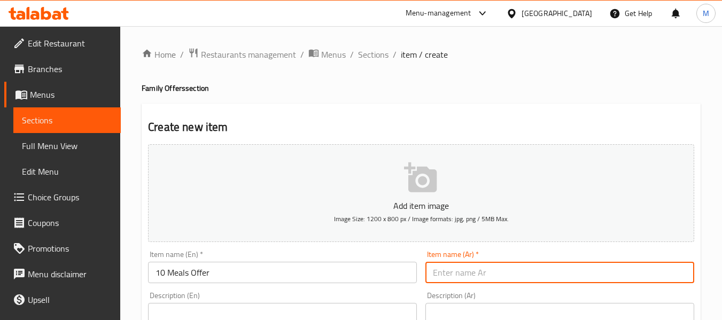
click at [448, 276] on input "text" at bounding box center [559, 272] width 269 height 21
paste input "عرض 10 وجبات"
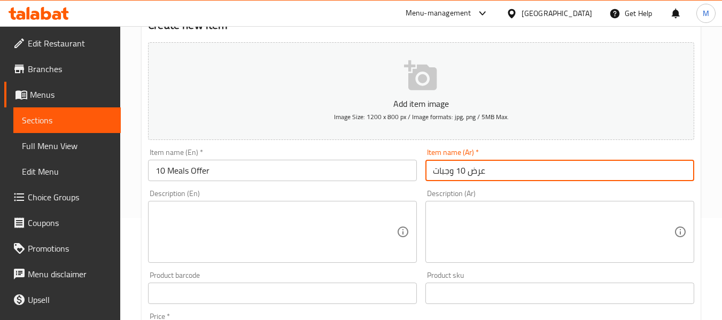
scroll to position [107, 0]
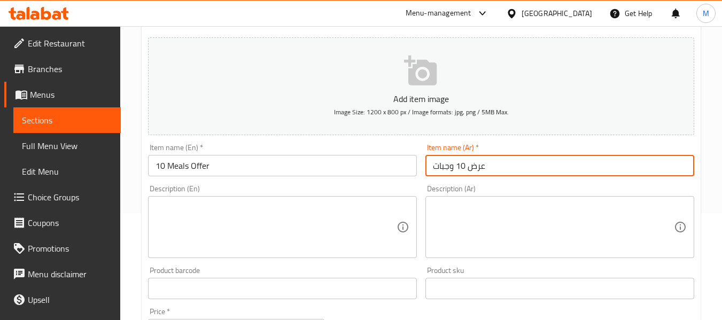
type input "عرض 10 وجبات"
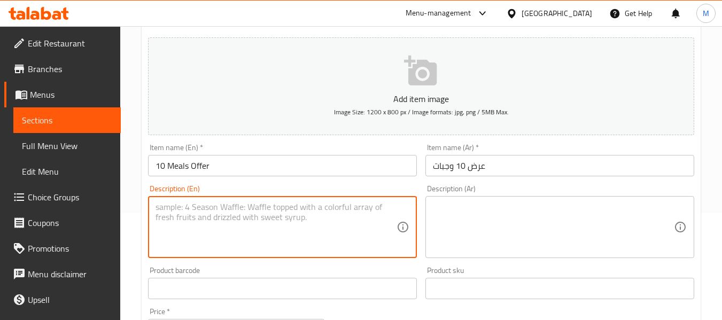
click at [328, 226] on textarea at bounding box center [275, 227] width 241 height 51
paste textarea "Every meal consists of a quarter grilled chicken served with a small water, 1 y…"
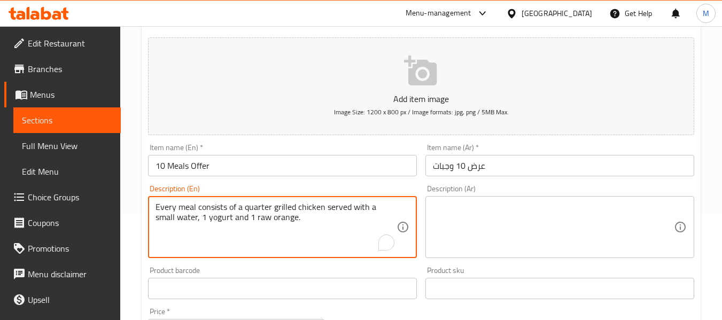
type textarea "Every meal consists of a quarter grilled chicken served with a small water, 1 y…"
click at [452, 224] on textarea at bounding box center [553, 227] width 241 height 51
paste textarea "تتكون كل وجبة من ربع دجاجة مشوية تقدم مع مياه صغيرة و1 زبادى و1 برتقال خام."
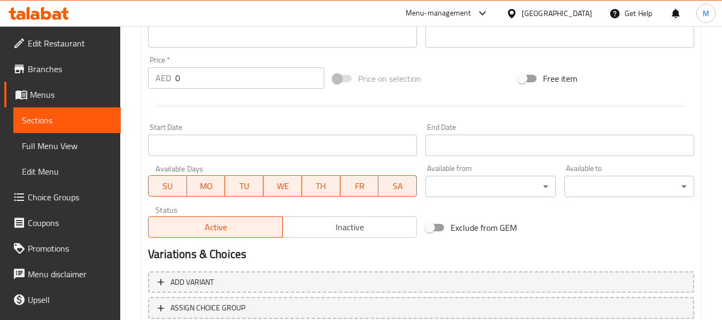
scroll to position [328, 0]
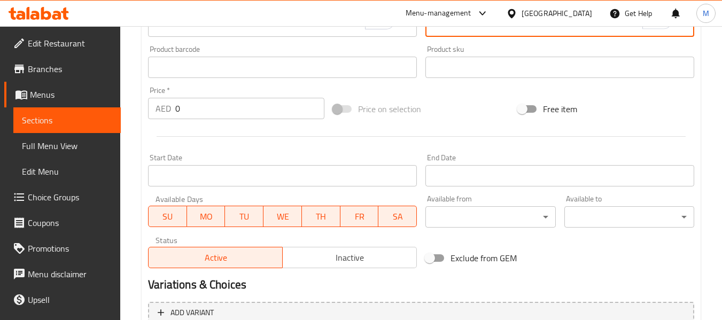
type textarea "تتكون كل وجبة من ربع دجاجة مشوية تقدم مع مياه صغيرة و1 زبادى و1 برتقال خام."
drag, startPoint x: 228, startPoint y: 111, endPoint x: 159, endPoint y: 113, distance: 68.9
click at [159, 113] on div "AED 0 Price *" at bounding box center [236, 108] width 176 height 21
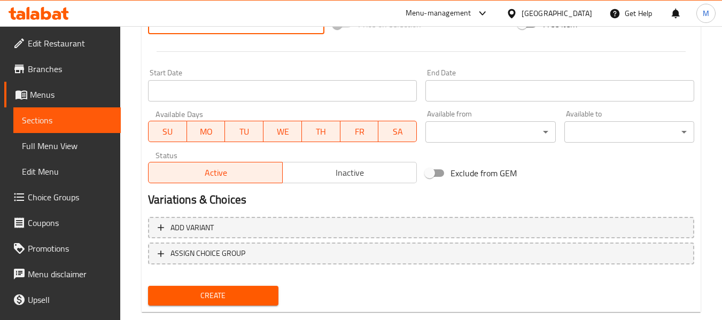
scroll to position [435, 0]
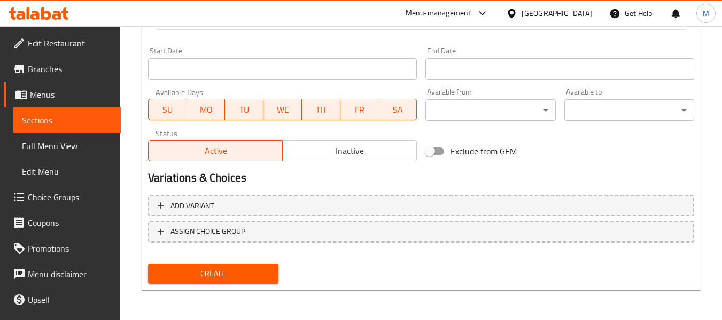
type input "240"
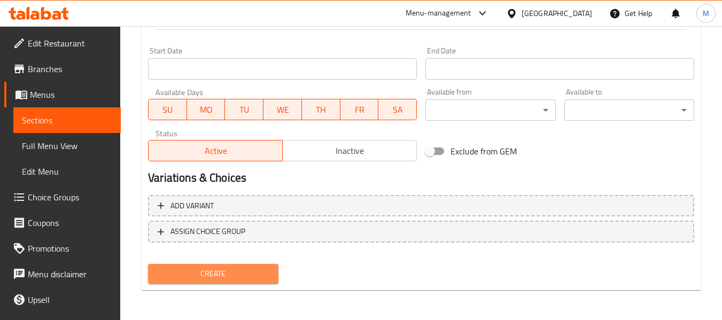
click at [234, 279] on span "Create" at bounding box center [213, 273] width 113 height 13
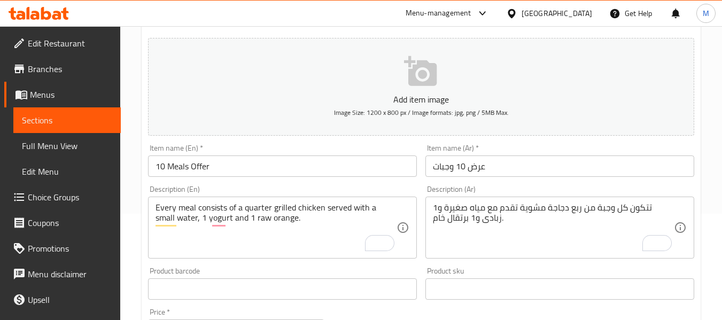
scroll to position [0, 0]
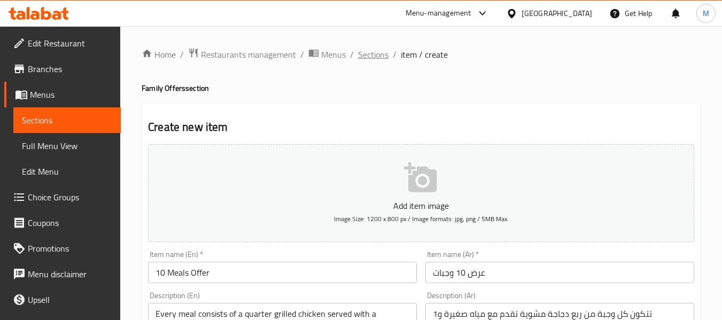
click at [369, 51] on span "Sections" at bounding box center [373, 54] width 30 height 13
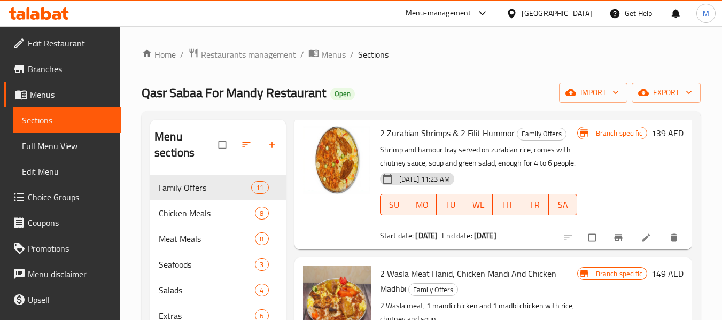
scroll to position [107, 0]
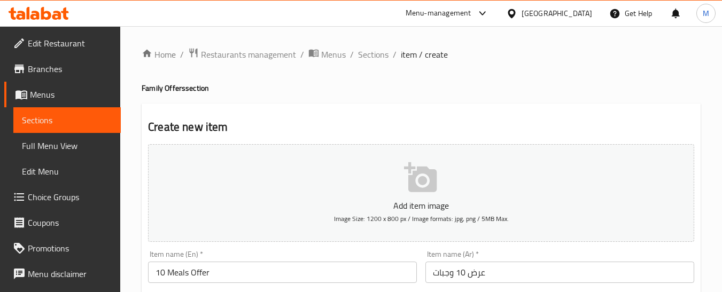
scroll to position [356, 0]
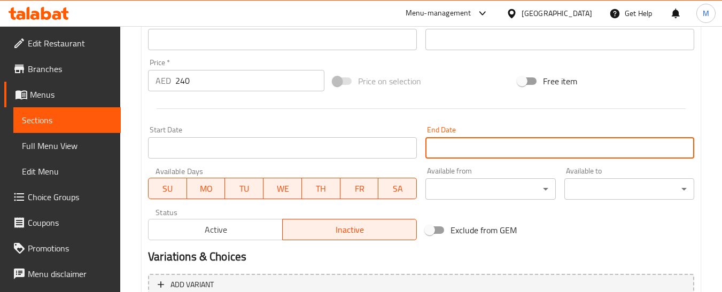
click at [589, 138] on input "Start Date" at bounding box center [559, 147] width 269 height 21
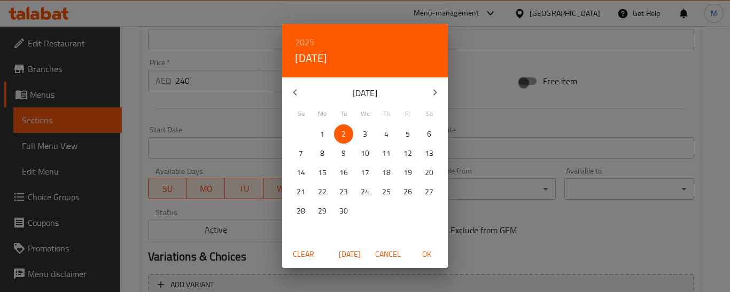
click at [392, 90] on p "[DATE]" at bounding box center [365, 93] width 114 height 13
click at [385, 96] on p "[DATE]" at bounding box center [365, 93] width 114 height 13
click at [433, 93] on icon "button" at bounding box center [434, 92] width 13 height 13
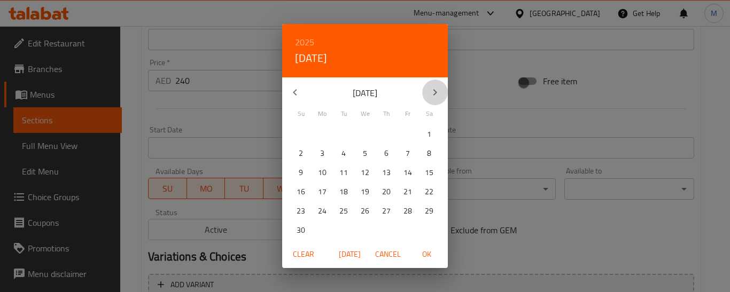
click at [433, 93] on icon "button" at bounding box center [434, 92] width 13 height 13
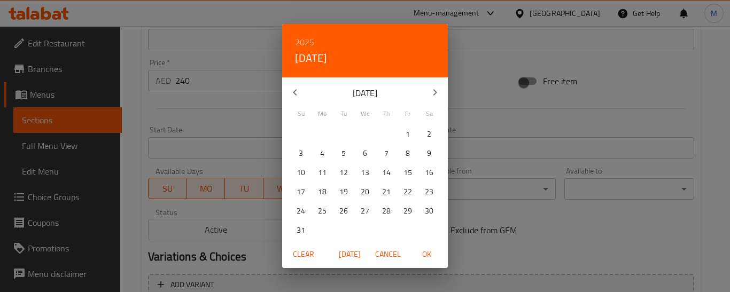
click at [433, 93] on icon "button" at bounding box center [434, 92] width 13 height 13
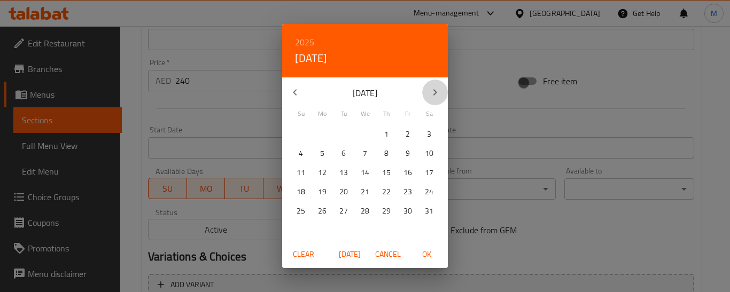
click at [433, 93] on icon "button" at bounding box center [434, 92] width 13 height 13
click at [430, 94] on icon "button" at bounding box center [434, 92] width 13 height 13
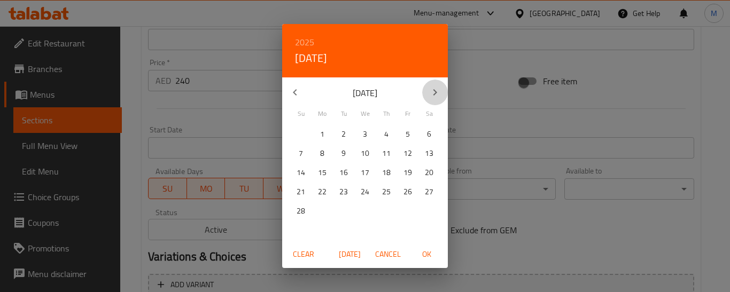
click at [430, 94] on icon "button" at bounding box center [434, 92] width 13 height 13
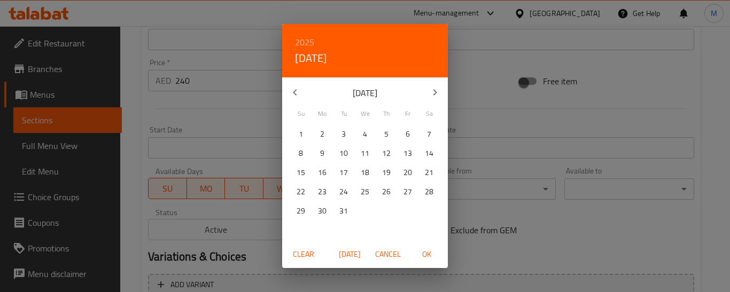
click at [301, 91] on button "button" at bounding box center [295, 93] width 26 height 26
click at [428, 85] on button "button" at bounding box center [435, 93] width 26 height 26
click at [365, 132] on p "1" at bounding box center [365, 134] width 4 height 13
click at [425, 246] on button "OK" at bounding box center [426, 255] width 34 height 20
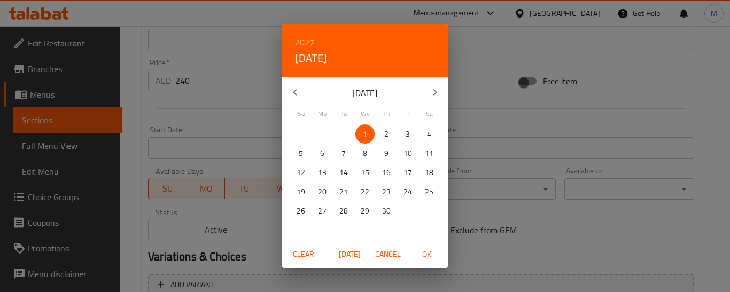
type input "01-09-2027"
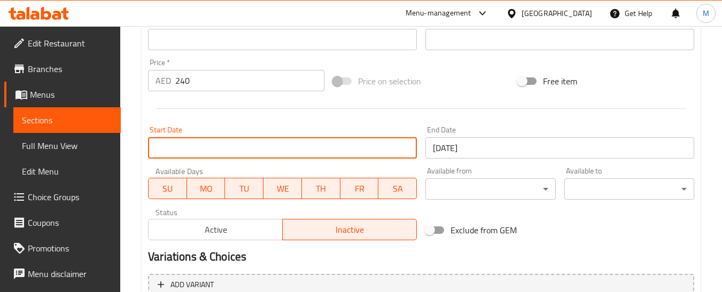
click at [351, 150] on input "Start Date" at bounding box center [282, 147] width 269 height 21
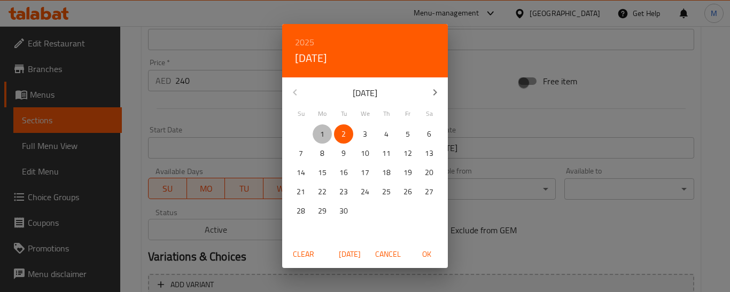
click at [326, 131] on span "1" at bounding box center [321, 134] width 19 height 13
click at [421, 248] on span "OK" at bounding box center [426, 254] width 26 height 13
type input "01-09-2025"
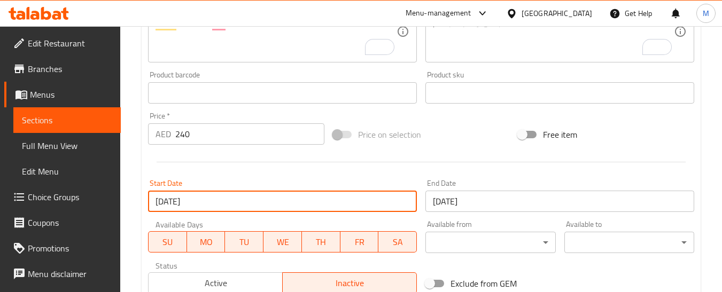
scroll to position [463, 0]
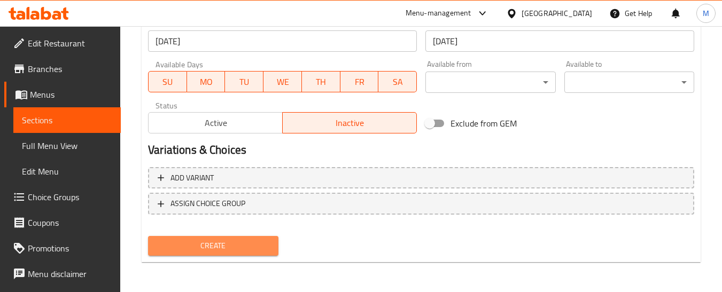
click at [240, 249] on span "Create" at bounding box center [213, 245] width 113 height 13
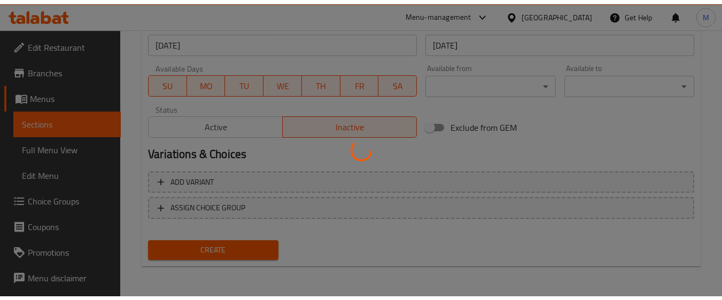
scroll to position [455, 0]
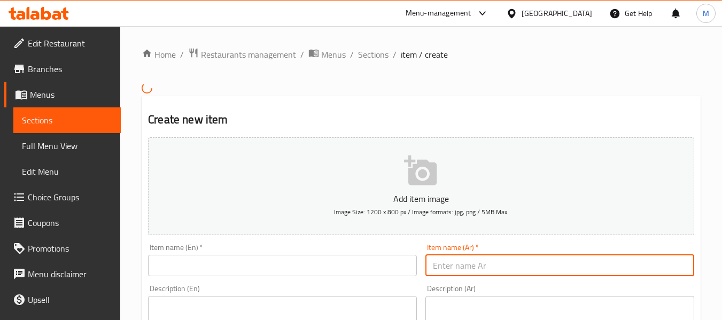
click at [617, 265] on input "text" at bounding box center [559, 265] width 269 height 21
type input "عرض 10 وجبات"
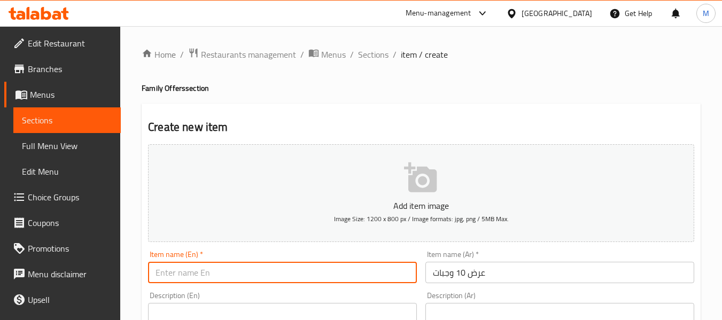
click at [337, 268] on input "text" at bounding box center [282, 272] width 269 height 21
type input "10 Meals Offer"
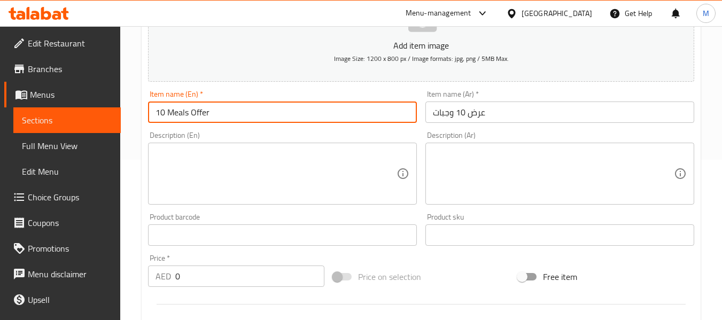
click at [535, 176] on textarea at bounding box center [553, 173] width 241 height 51
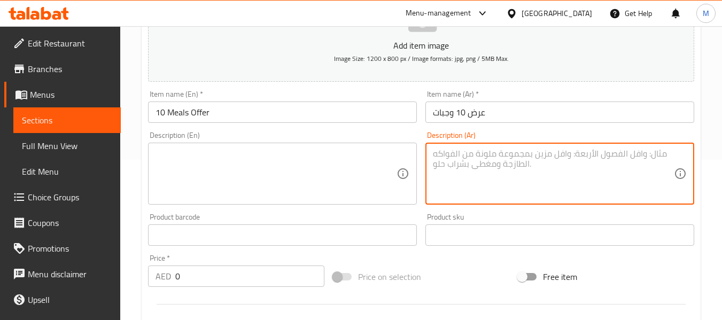
click at [535, 176] on textarea at bounding box center [553, 173] width 241 height 51
click at [535, 176] on textarea "To enrich screen reader interactions, please activate Accessibility in Grammarl…" at bounding box center [553, 173] width 241 height 51
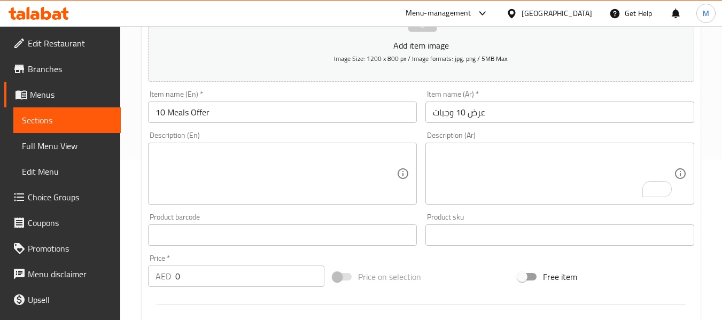
click at [574, 175] on textarea "To enrich screen reader interactions, please activate Accessibility in Grammarl…" at bounding box center [553, 173] width 241 height 51
paste textarea "تتكون كل وجبة من ربع دجاجة مشوية تقدم مع مياه صغيرة و1 زبادى و1 برتقال خام."
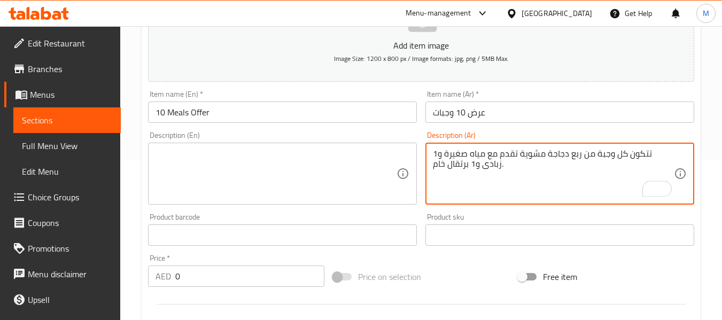
type textarea "تتكون كل وجبة من ربع دجاجة مشوية تقدم مع مياه صغيرة و1 زبادى و1 برتقال خام."
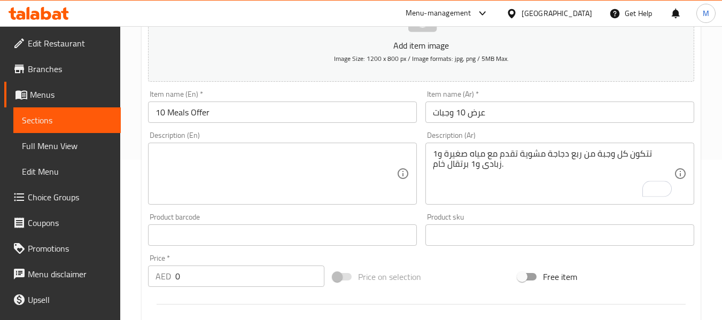
click at [271, 259] on div "Price   * AED 0 Price *" at bounding box center [236, 270] width 176 height 33
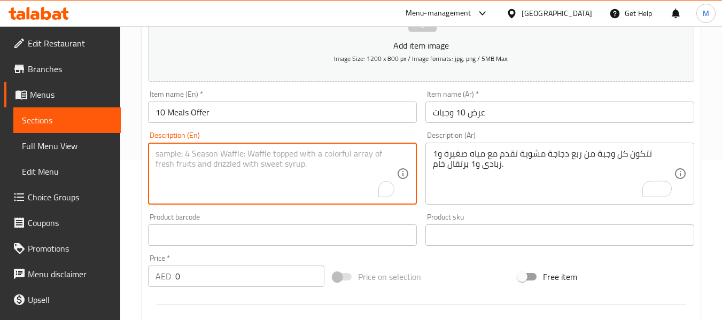
click at [281, 186] on textarea "To enrich screen reader interactions, please activate Accessibility in Grammarl…" at bounding box center [275, 173] width 241 height 51
paste textarea "Every meal consists of a quarter grilled chicken served with a small water, 1 y…"
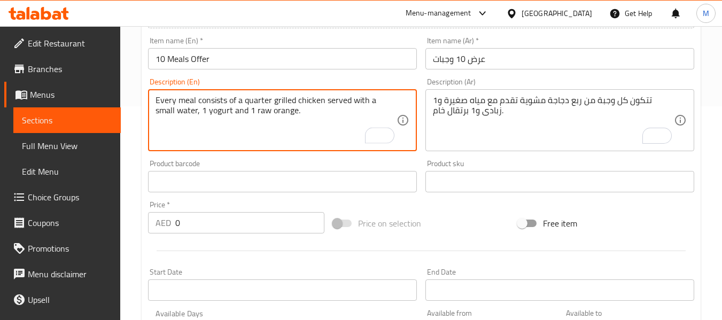
type textarea "Every meal consists of a quarter grilled chicken served with a small water, 1 y…"
click at [204, 199] on div "Price   * AED 0 Price *" at bounding box center [236, 217] width 185 height 41
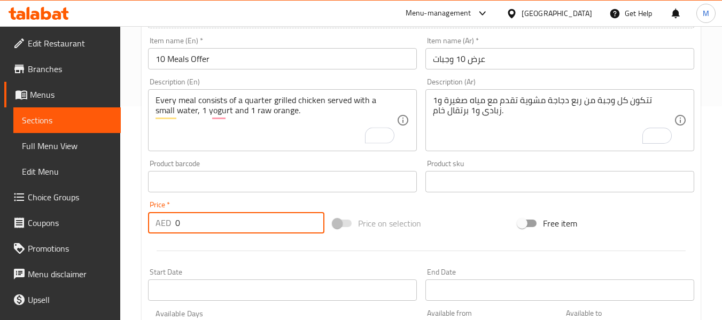
click at [214, 213] on input "0" at bounding box center [249, 222] width 149 height 21
type input "240"
click at [239, 256] on div at bounding box center [421, 251] width 554 height 26
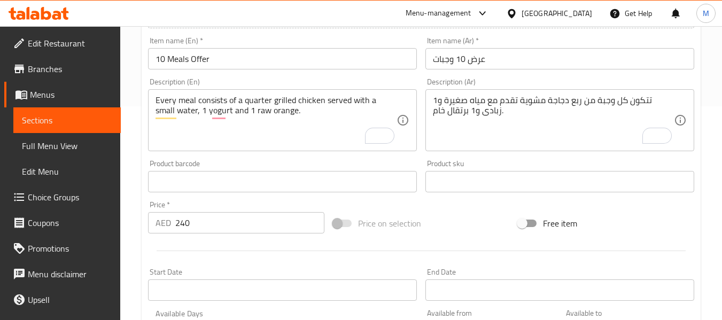
scroll to position [435, 0]
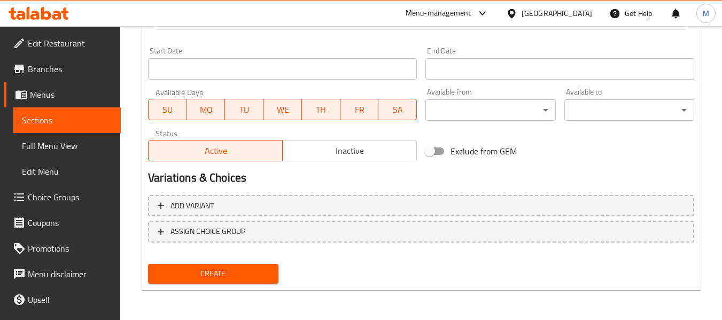
click at [358, 153] on span "Inactive" at bounding box center [350, 150] width 126 height 15
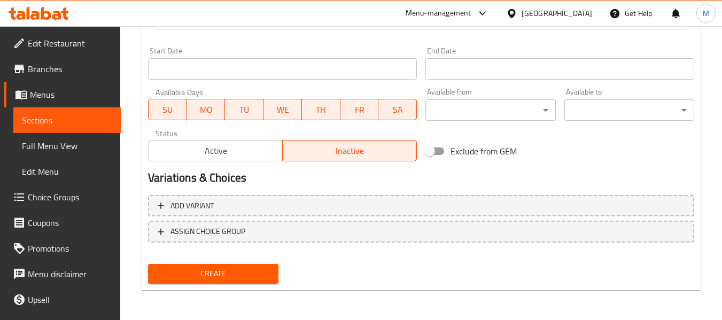
click at [251, 283] on button "Create" at bounding box center [213, 274] width 130 height 20
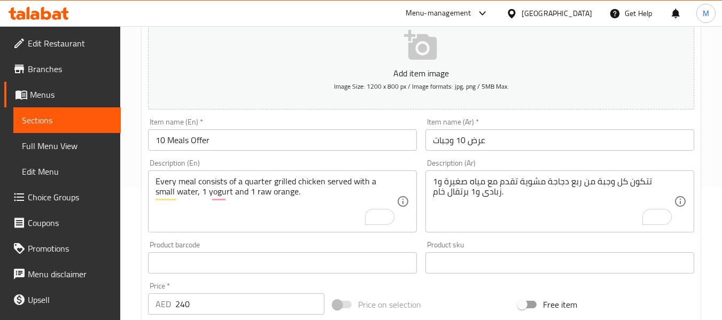
scroll to position [114, 0]
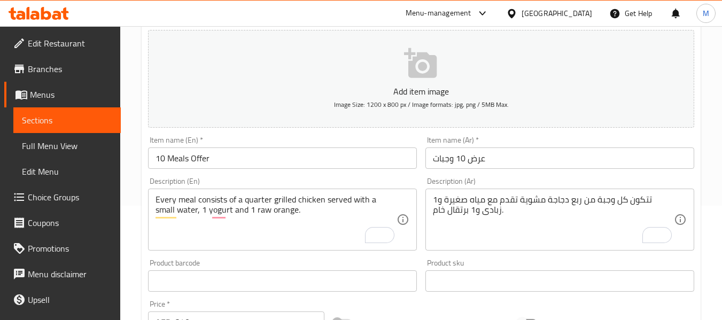
click at [142, 93] on div "Create new item Add item image Image Size: 1200 x 800 px / Image formats: jpg, …" at bounding box center [421, 300] width 559 height 622
click at [709, 148] on div "Home / Restaurants management / Menus / Sections / item / create Family Offers …" at bounding box center [420, 276] width 601 height 729
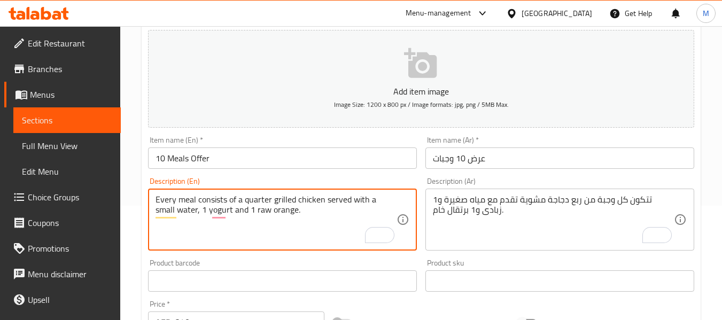
click at [295, 208] on textarea "Every meal consists of a quarter grilled chicken served with a small water, 1 y…" at bounding box center [275, 219] width 241 height 51
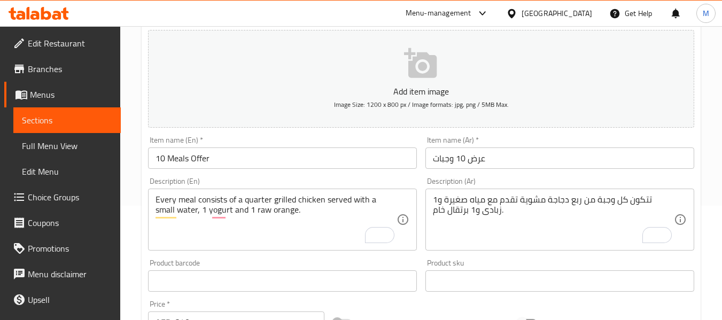
click at [65, 92] on span "Menus" at bounding box center [71, 94] width 82 height 13
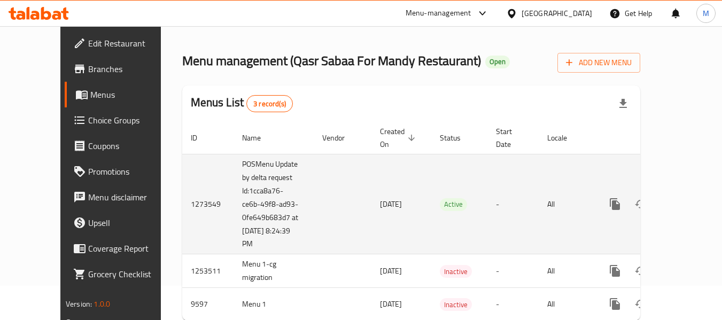
scroll to position [53, 0]
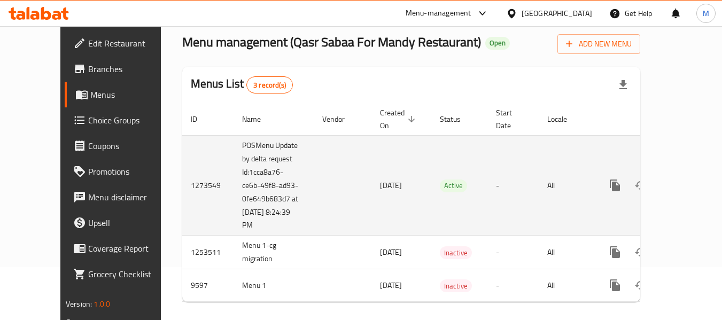
click at [259, 146] on td "POSMenu Update by delta request Id:1cca8a76-ce6b-49f8-ad93-0fe649b683d7 at [DAT…" at bounding box center [273, 185] width 80 height 100
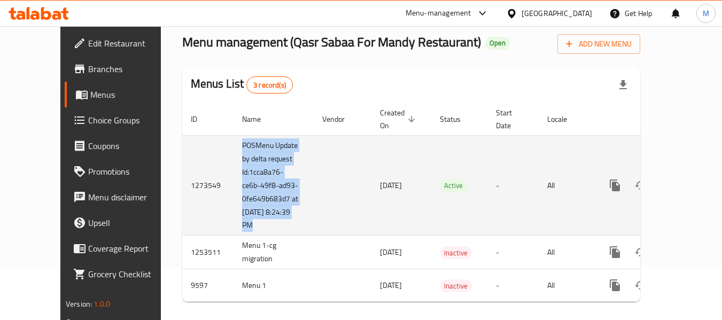
click at [259, 146] on td "POSMenu Update by delta request Id:1cca8a76-ce6b-49f8-ad93-0fe649b683d7 at [DAT…" at bounding box center [273, 185] width 80 height 100
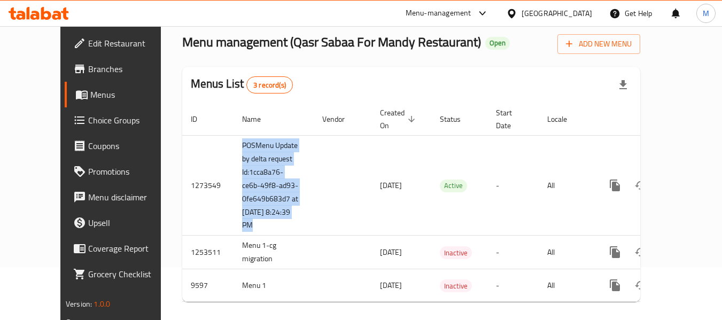
click at [90, 95] on span "Menus" at bounding box center [131, 94] width 82 height 13
click at [88, 73] on span "Branches" at bounding box center [130, 68] width 84 height 13
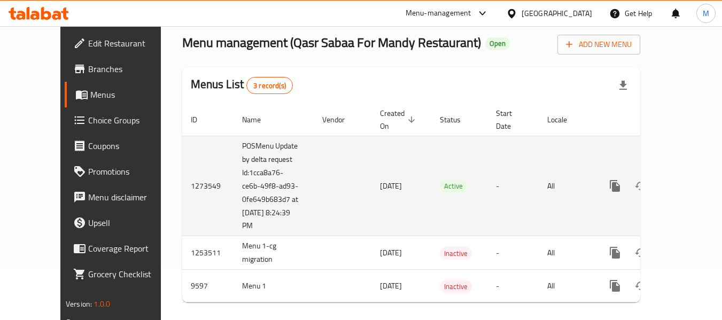
scroll to position [52, 0]
click at [233, 174] on td "POSMenu Update by delta request Id:1cca8a76-ce6b-49f8-ad93-0fe649b683d7 at [DAT…" at bounding box center [273, 185] width 80 height 100
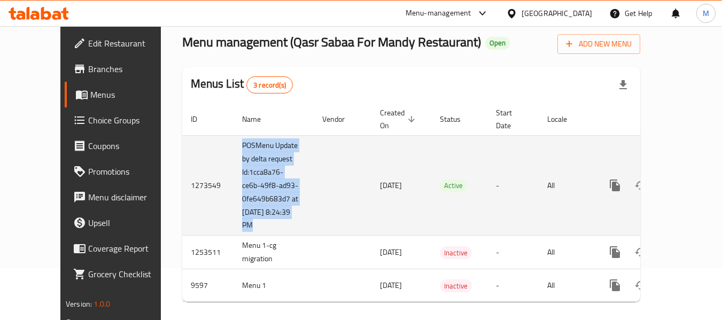
click at [233, 174] on td "POSMenu Update by delta request Id:1cca8a76-ce6b-49f8-ad93-0fe649b683d7 at [DAT…" at bounding box center [273, 185] width 80 height 100
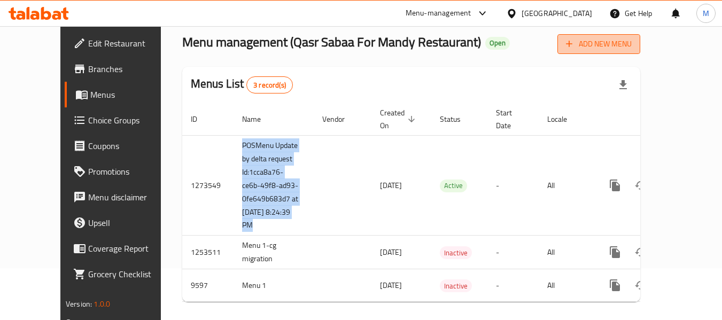
click at [631, 48] on span "Add New Menu" at bounding box center [599, 43] width 66 height 13
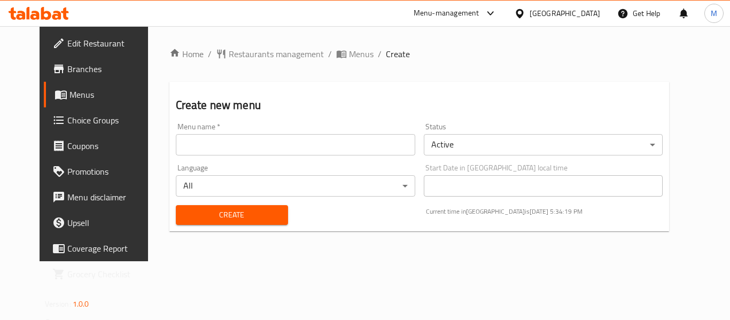
click at [289, 148] on input "text" at bounding box center [295, 144] width 239 height 21
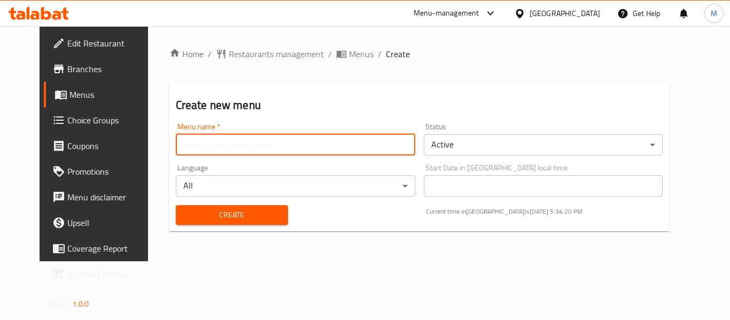
type input "Sub-Zero"
click at [549, 152] on body "​ Menu-management [GEOGRAPHIC_DATA] Get Help M Edit Restaurant Branches Menus C…" at bounding box center [365, 173] width 730 height 294
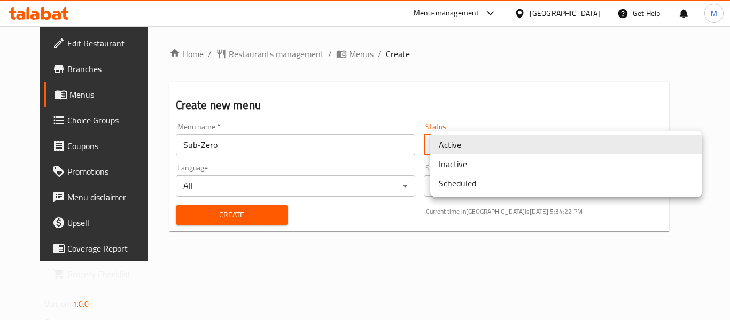
click at [476, 167] on li "Inactive" at bounding box center [566, 163] width 272 height 19
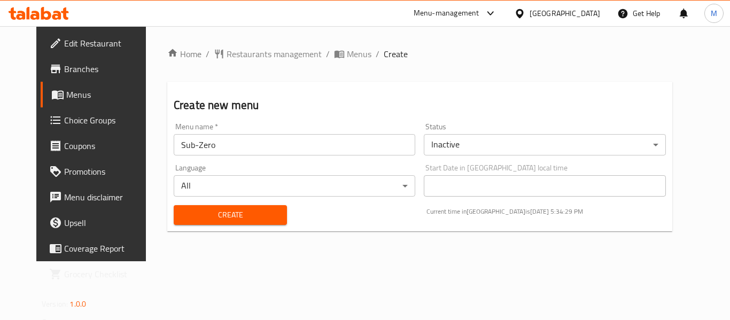
click at [66, 93] on span "Menus" at bounding box center [107, 94] width 83 height 13
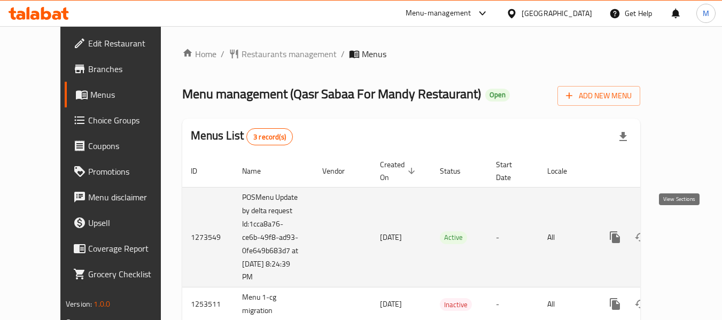
click at [687, 232] on icon "enhanced table" at bounding box center [692, 237] width 10 height 10
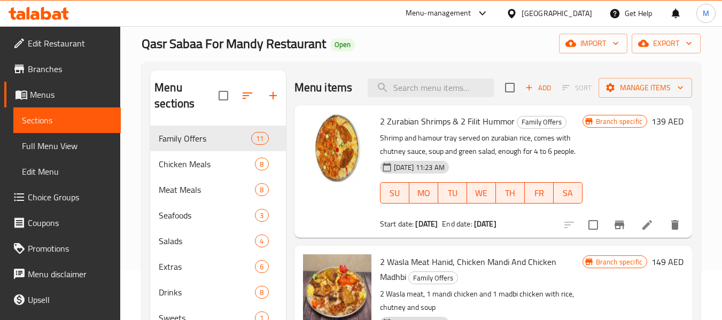
scroll to position [107, 0]
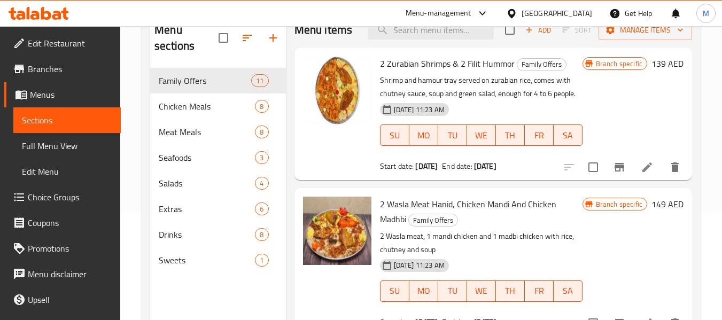
click at [82, 127] on link "Sections" at bounding box center [66, 120] width 107 height 26
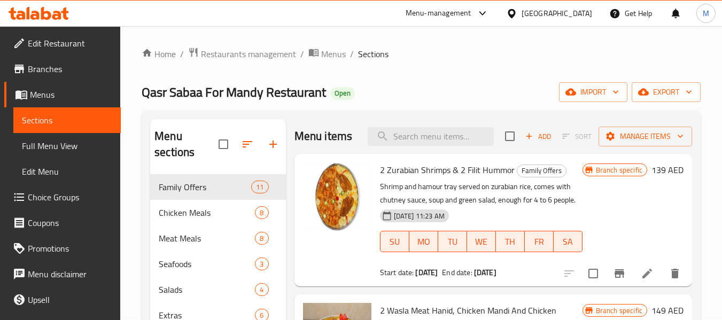
scroll to position [0, 0]
click at [331, 52] on span "Menus" at bounding box center [333, 54] width 25 height 13
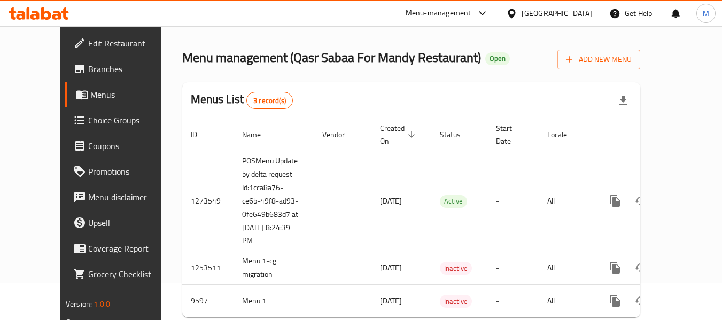
scroll to position [53, 0]
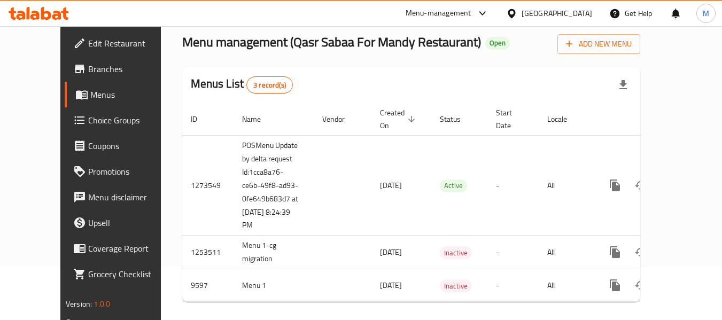
click at [88, 68] on span "Branches" at bounding box center [130, 68] width 84 height 13
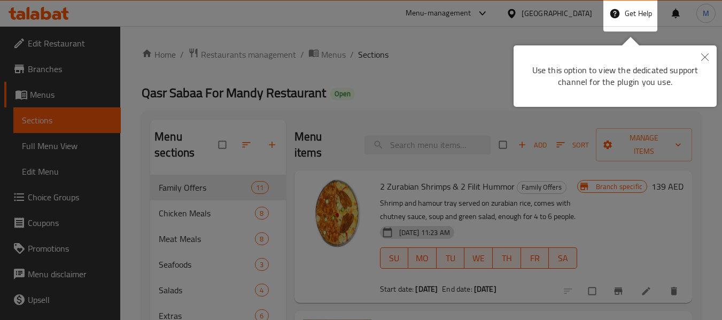
scroll to position [107, 0]
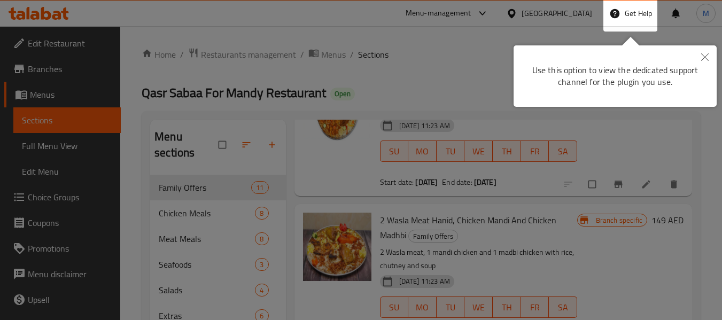
click at [394, 70] on div at bounding box center [361, 235] width 722 height 470
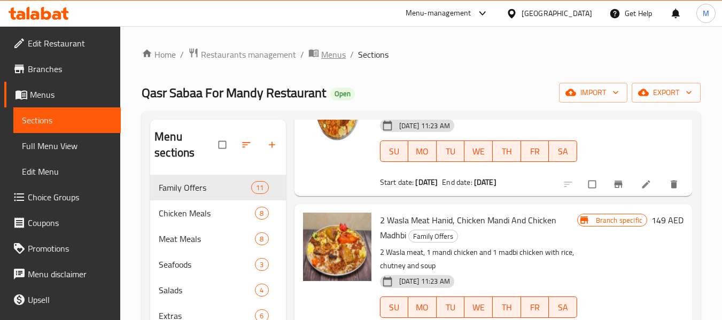
click at [330, 54] on span "Menus" at bounding box center [333, 54] width 25 height 13
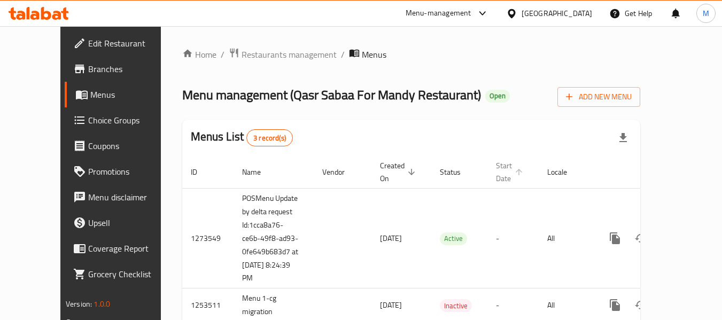
scroll to position [53, 0]
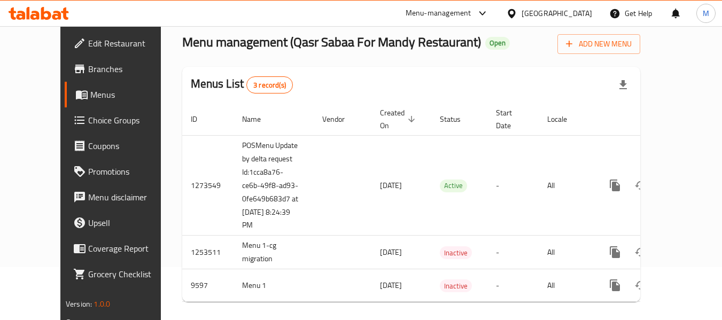
click at [378, 88] on div "Menus List 3 record(s)" at bounding box center [411, 85] width 458 height 36
click at [380, 92] on div "Menus List 3 record(s)" at bounding box center [411, 85] width 458 height 36
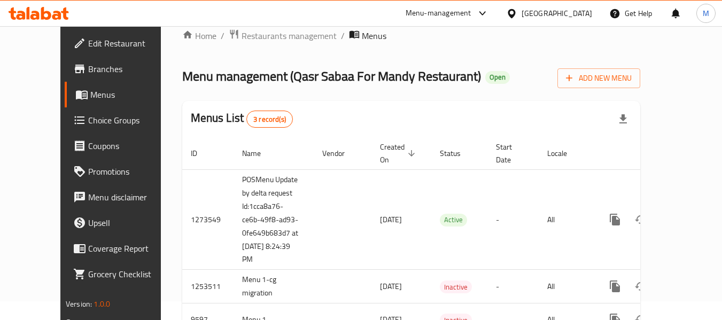
scroll to position [0, 0]
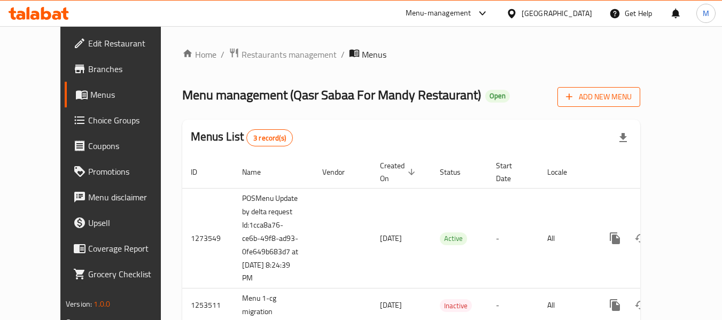
click at [631, 99] on span "Add New Menu" at bounding box center [599, 96] width 66 height 13
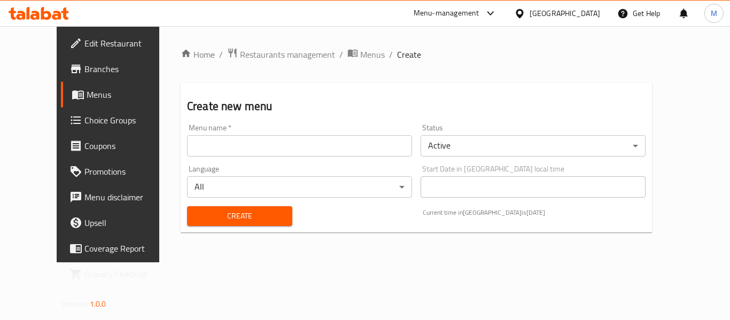
click at [492, 152] on body "​ Menu-management [GEOGRAPHIC_DATA] Get Help M Edit Restaurant Branches Menus C…" at bounding box center [365, 173] width 730 height 294
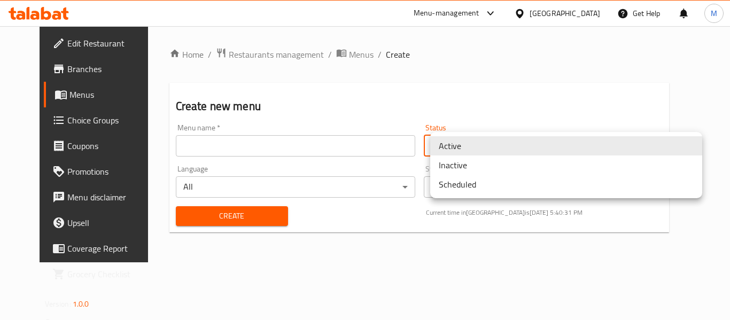
click at [464, 166] on li "Inactive" at bounding box center [566, 164] width 272 height 19
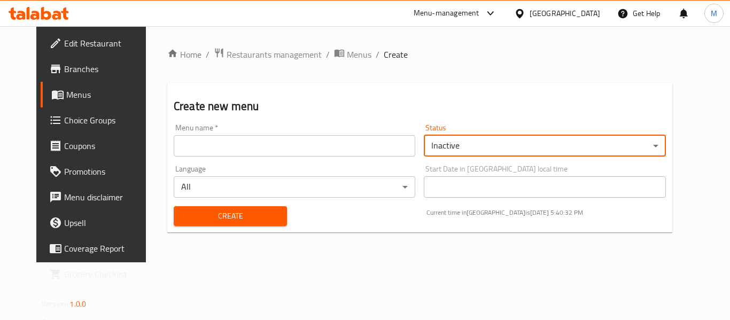
click at [293, 155] on input "text" at bounding box center [294, 145] width 241 height 21
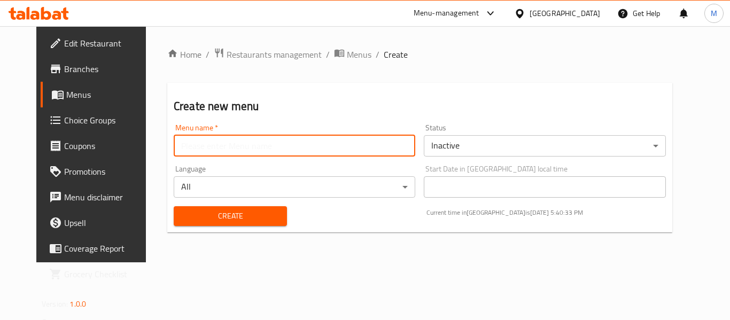
type input "Belle.."
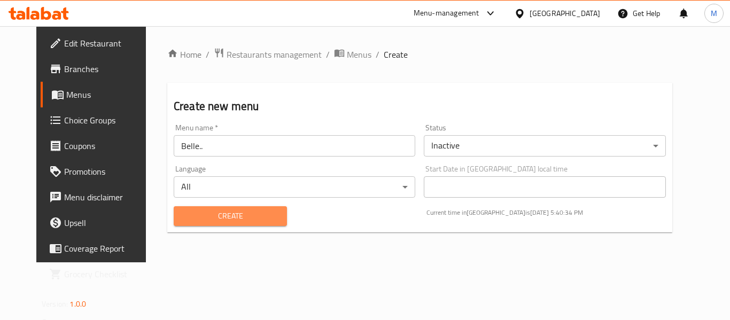
click at [204, 225] on button "Create" at bounding box center [230, 216] width 113 height 20
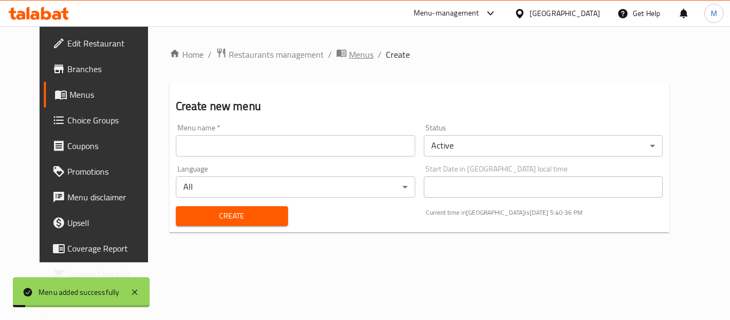
click at [336, 50] on icon "breadcrumb" at bounding box center [341, 53] width 11 height 11
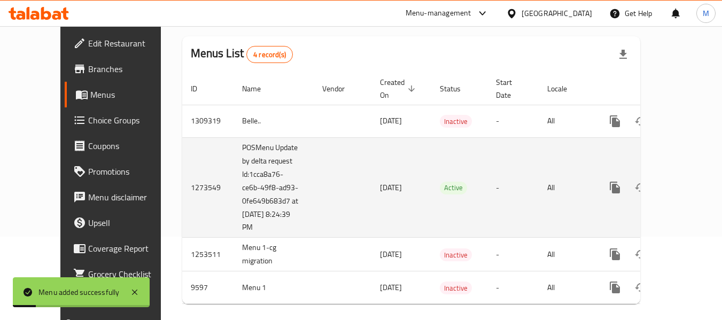
scroll to position [85, 0]
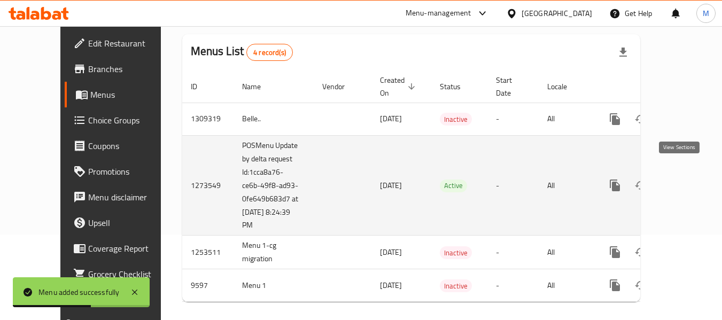
click at [687, 181] on icon "enhanced table" at bounding box center [692, 186] width 10 height 10
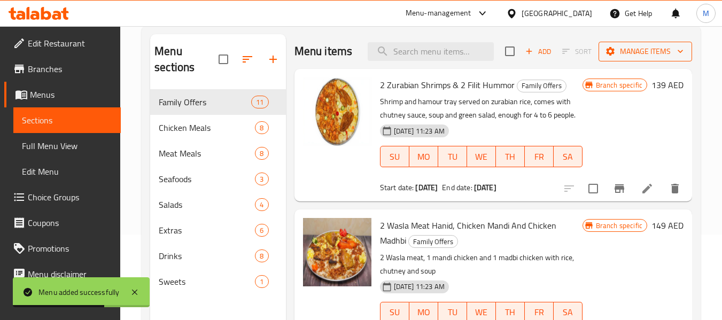
click at [656, 58] on span "Manage items" at bounding box center [645, 51] width 76 height 13
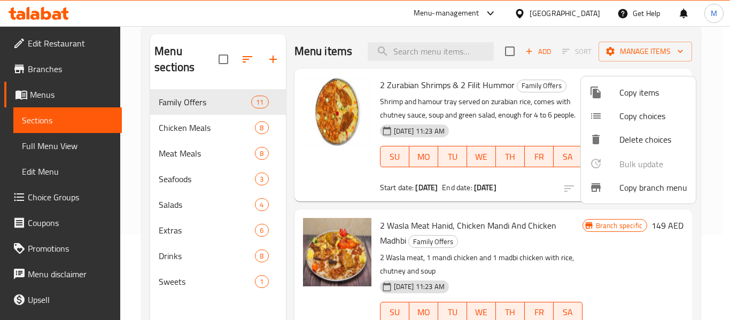
click at [536, 40] on div at bounding box center [365, 160] width 730 height 320
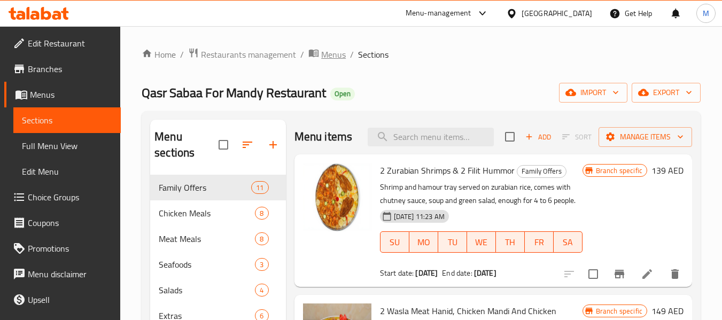
click at [324, 56] on span "Menus" at bounding box center [333, 54] width 25 height 13
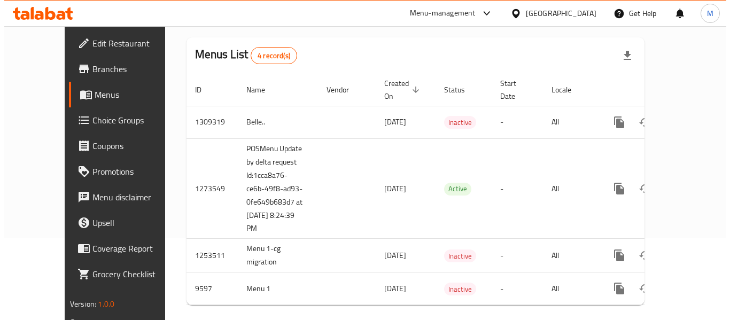
scroll to position [85, 0]
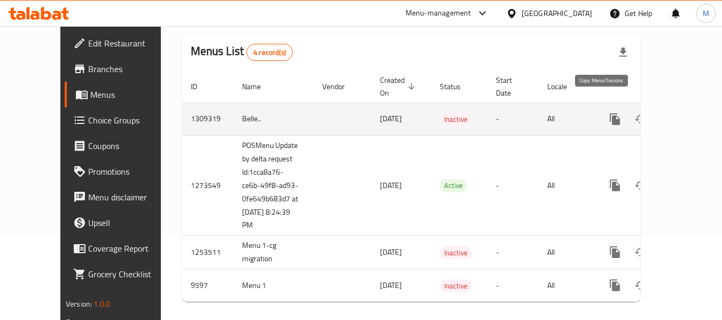
click at [608, 113] on icon "more" at bounding box center [614, 119] width 13 height 13
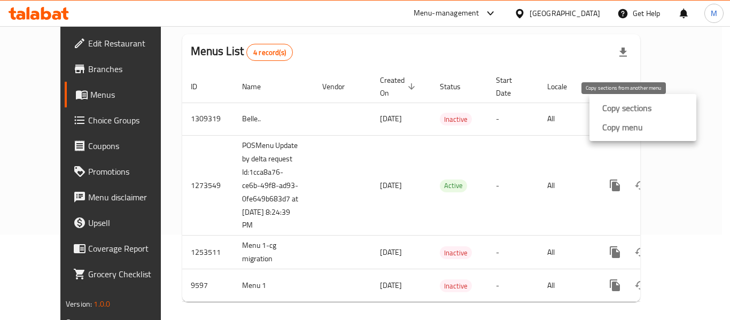
click at [635, 106] on strong "Copy sections" at bounding box center [626, 107] width 49 height 13
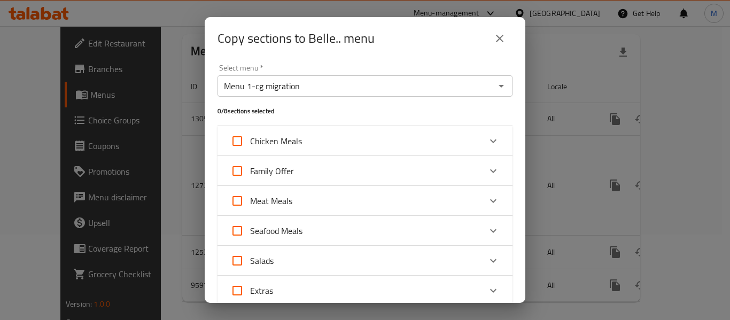
click at [240, 170] on input "Family Offer" at bounding box center [237, 171] width 26 height 26
checkbox input "true"
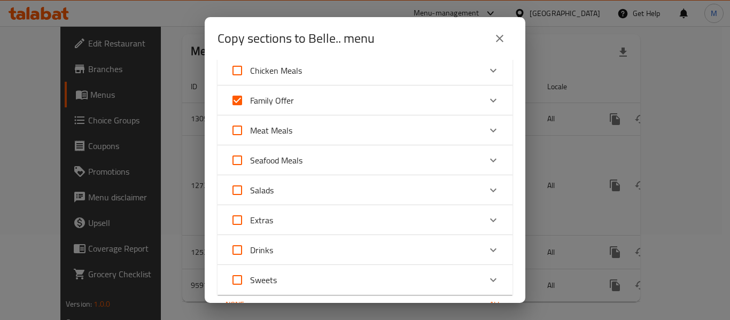
scroll to position [124, 0]
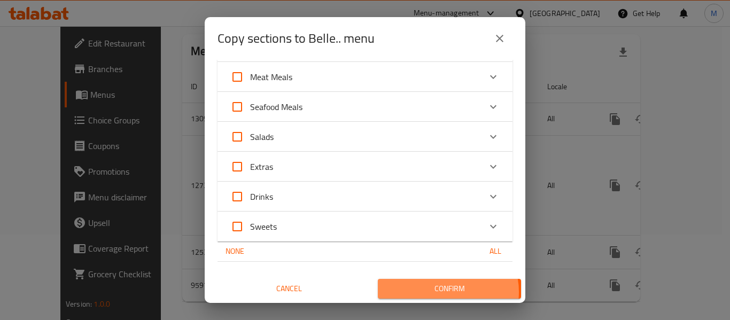
click at [439, 292] on span "Confirm" at bounding box center [449, 288] width 126 height 13
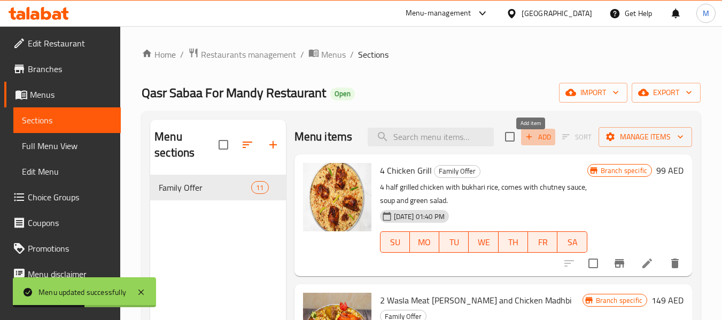
click at [538, 143] on span "Add" at bounding box center [537, 137] width 29 height 12
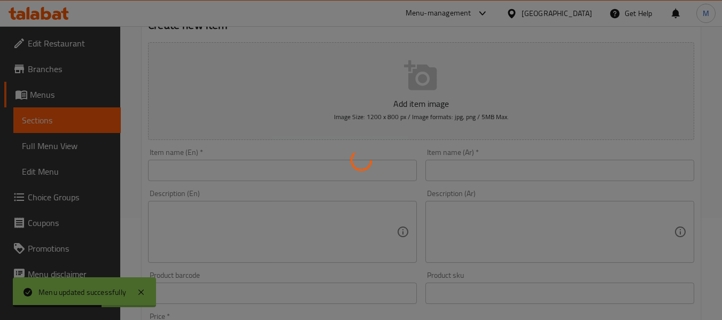
scroll to position [107, 0]
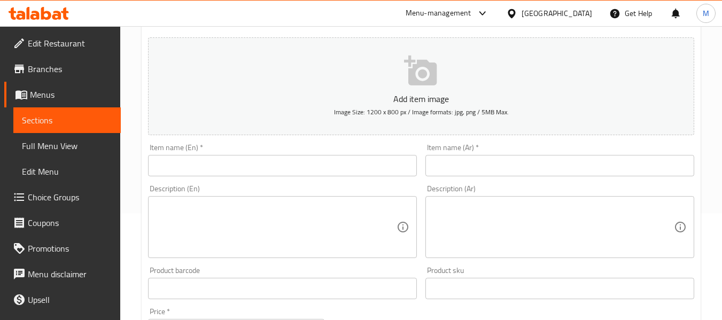
drag, startPoint x: 470, startPoint y: 230, endPoint x: 423, endPoint y: 217, distance: 48.1
click at [470, 230] on textarea at bounding box center [553, 227] width 241 height 51
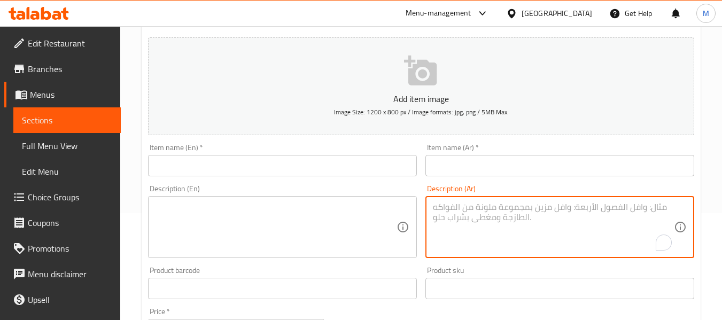
click at [309, 173] on input "text" at bounding box center [282, 165] width 269 height 21
paste input "10 Meals Offer"
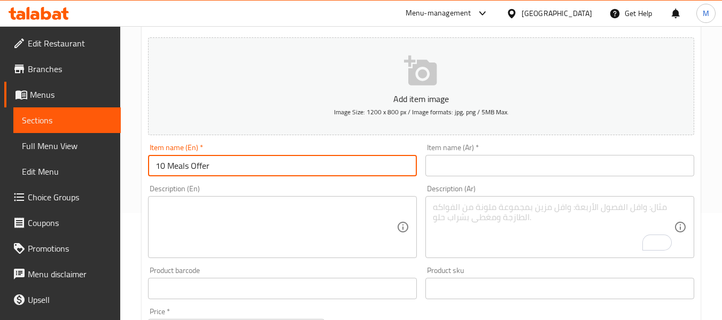
type input "10 Meals Offer"
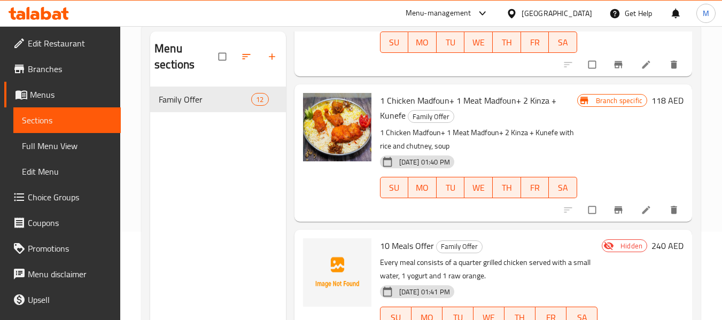
scroll to position [150, 0]
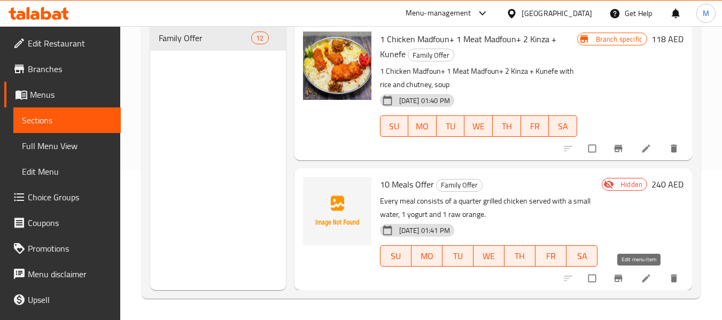
click at [640, 280] on icon at bounding box center [645, 278] width 11 height 11
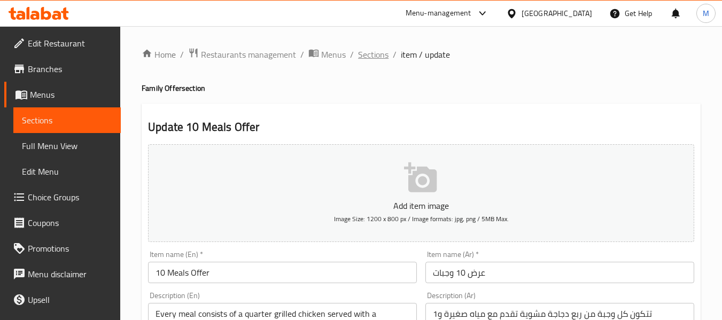
click at [372, 57] on span "Sections" at bounding box center [373, 54] width 30 height 13
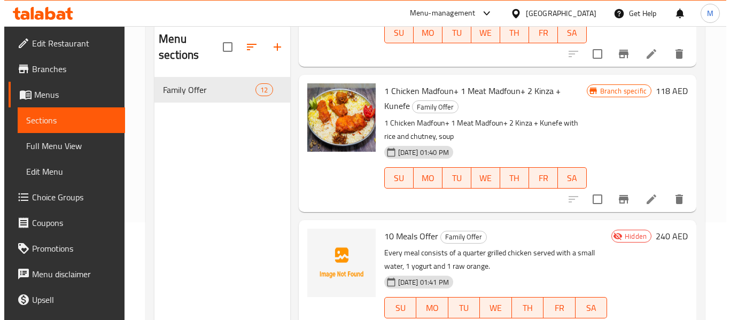
scroll to position [150, 0]
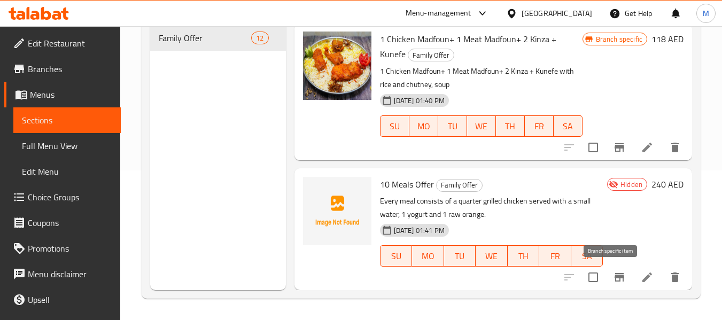
click at [613, 278] on icon "Branch-specific-item" at bounding box center [619, 277] width 13 height 13
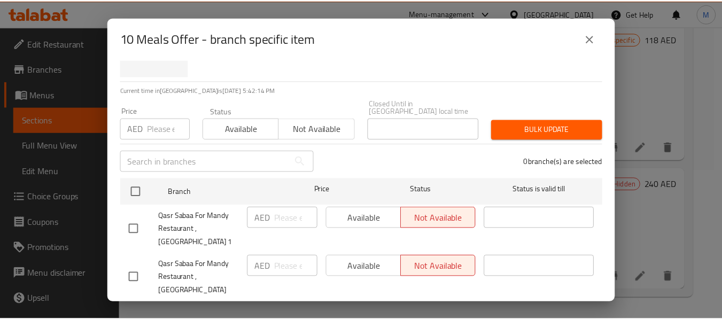
scroll to position [0, 0]
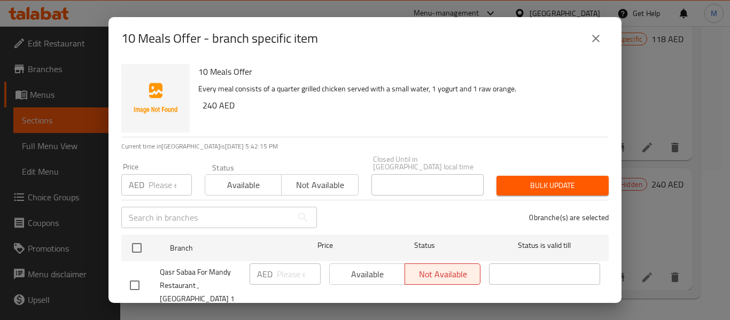
click at [597, 37] on icon "close" at bounding box center [595, 38] width 7 height 7
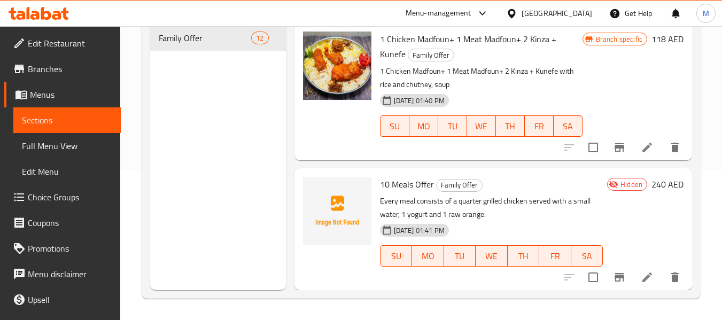
click at [350, 257] on div at bounding box center [337, 229] width 77 height 113
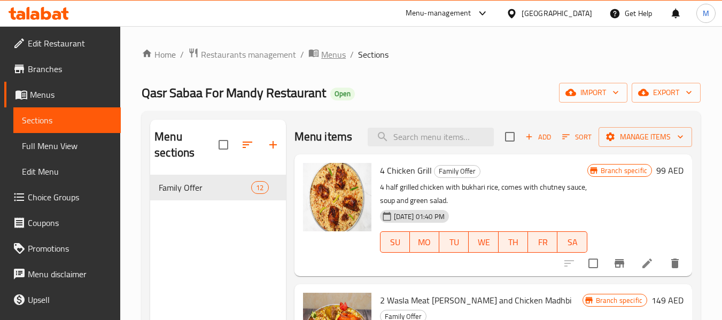
click at [332, 52] on span "Menus" at bounding box center [333, 54] width 25 height 13
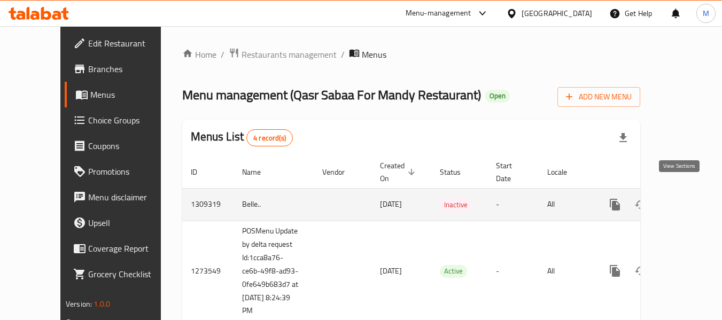
click at [686, 192] on link "enhanced table" at bounding box center [692, 205] width 26 height 26
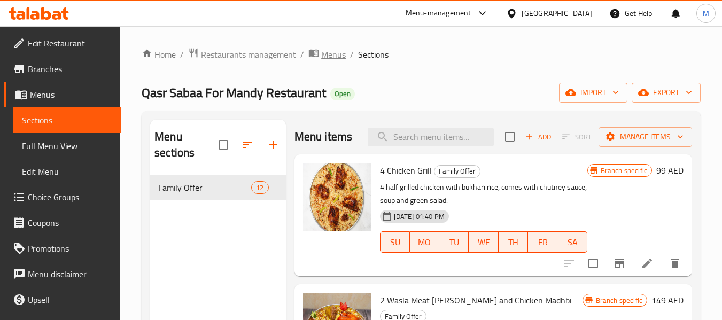
click at [317, 60] on span "breadcrumb" at bounding box center [314, 55] width 13 height 14
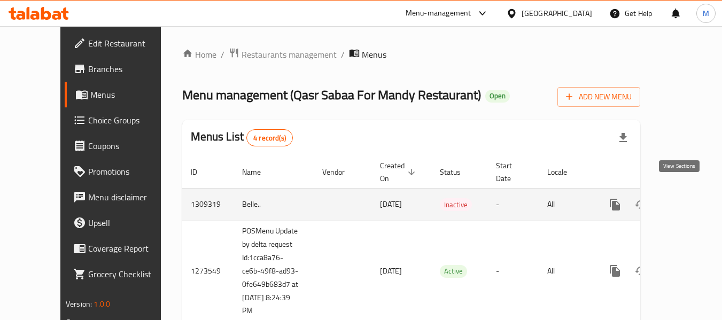
click at [685, 198] on icon "enhanced table" at bounding box center [691, 204] width 13 height 13
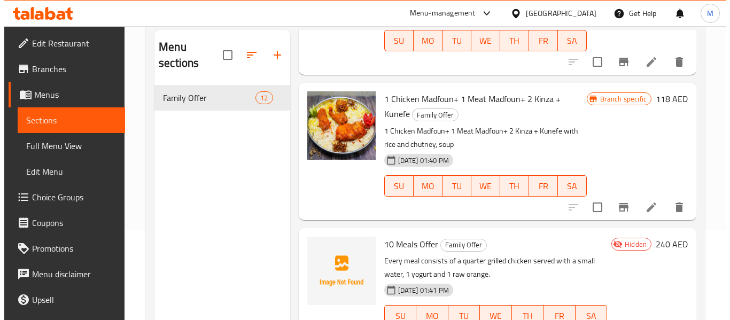
scroll to position [150, 0]
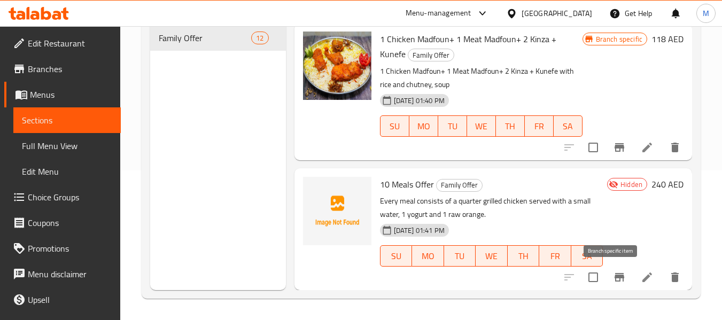
click at [616, 281] on icon "Branch-specific-item" at bounding box center [619, 277] width 13 height 13
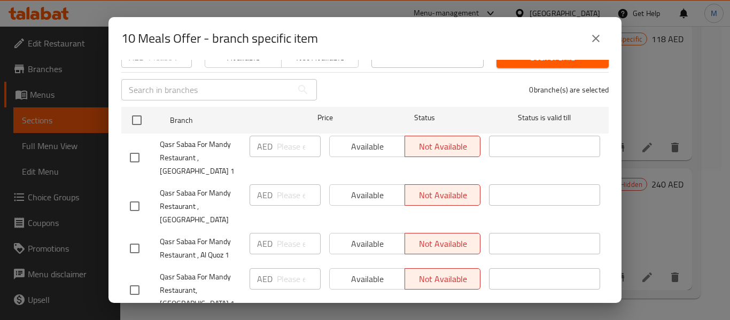
scroll to position [0, 0]
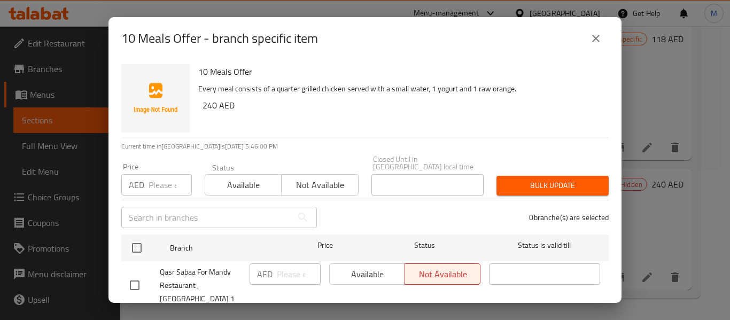
click at [594, 37] on icon "close" at bounding box center [595, 38] width 7 height 7
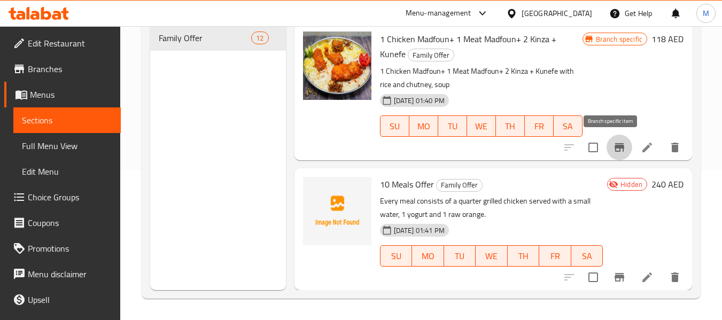
click at [613, 148] on icon "Branch-specific-item" at bounding box center [619, 147] width 13 height 13
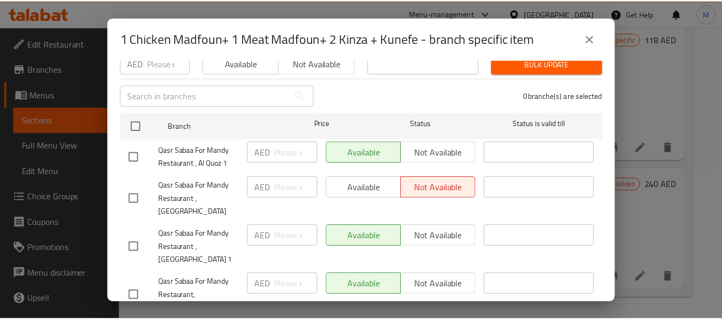
scroll to position [128, 0]
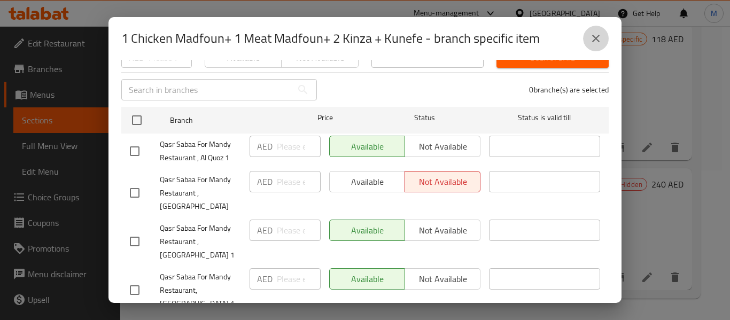
click at [601, 36] on icon "close" at bounding box center [595, 38] width 13 height 13
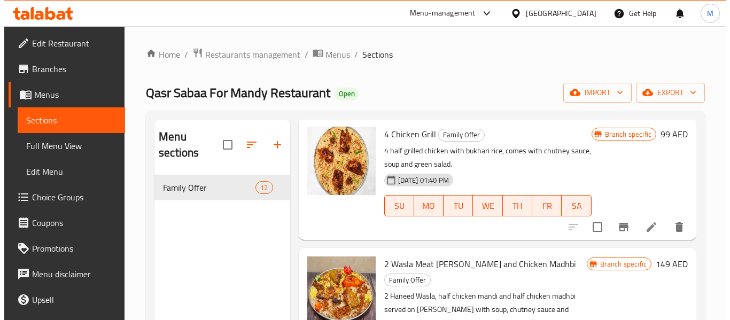
scroll to position [107, 0]
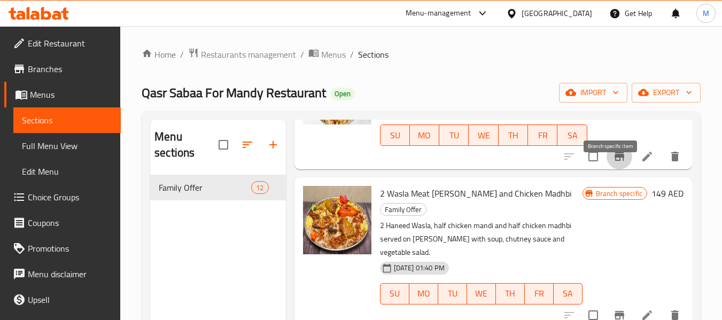
click at [613, 163] on icon "Branch-specific-item" at bounding box center [619, 156] width 13 height 13
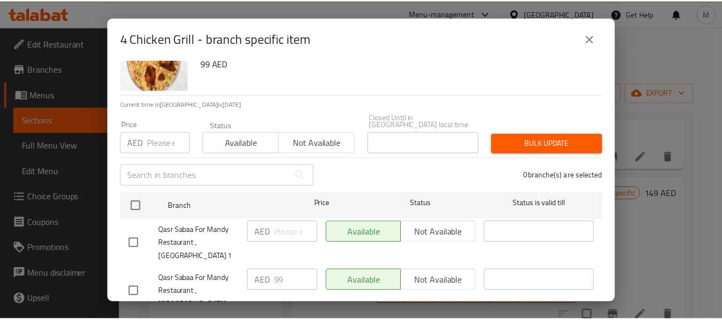
scroll to position [128, 0]
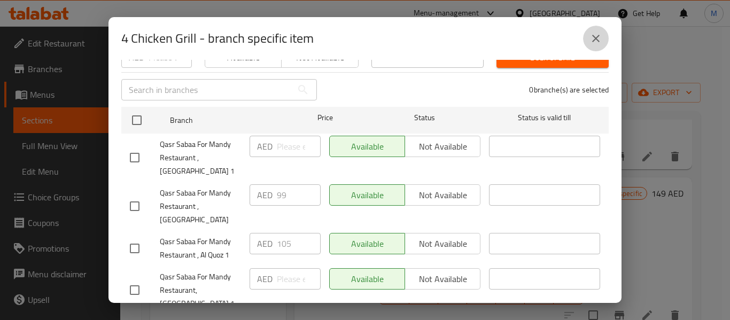
click at [594, 34] on icon "close" at bounding box center [595, 38] width 13 height 13
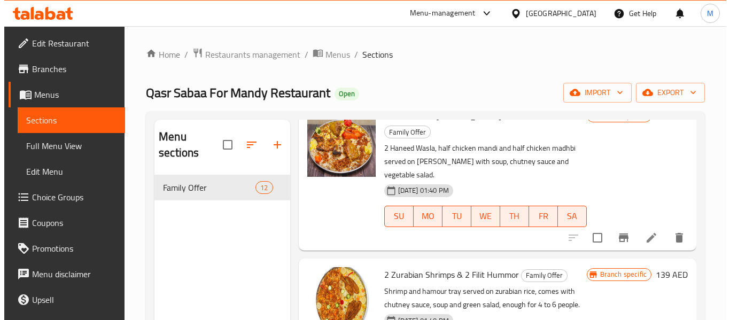
scroll to position [267, 0]
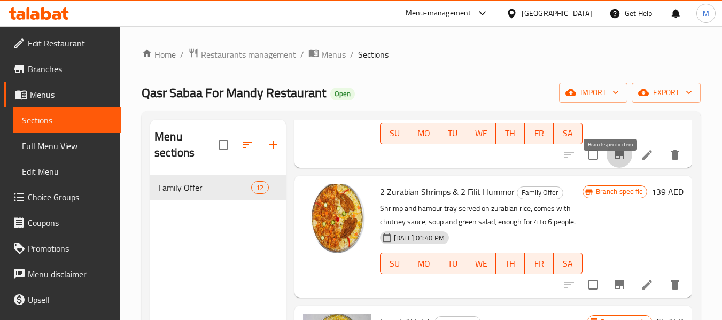
click at [615, 159] on icon "Branch-specific-item" at bounding box center [619, 155] width 10 height 9
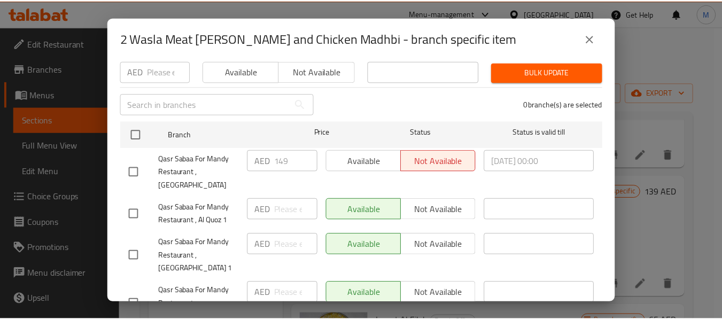
scroll to position [128, 0]
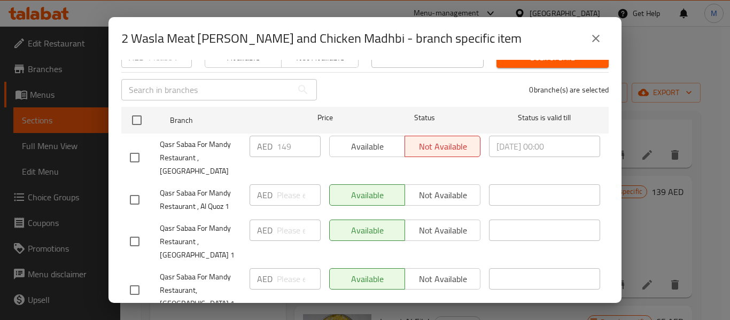
click at [593, 26] on button "close" at bounding box center [596, 39] width 26 height 26
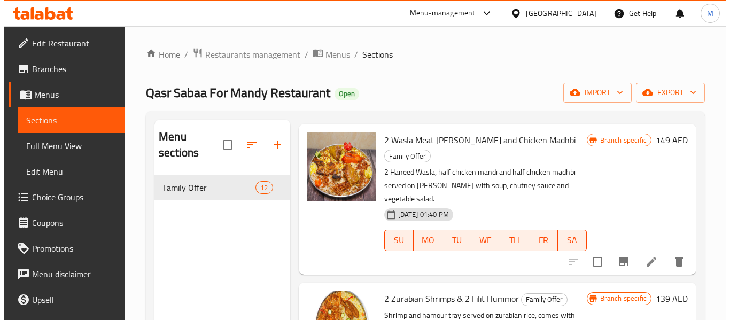
scroll to position [214, 0]
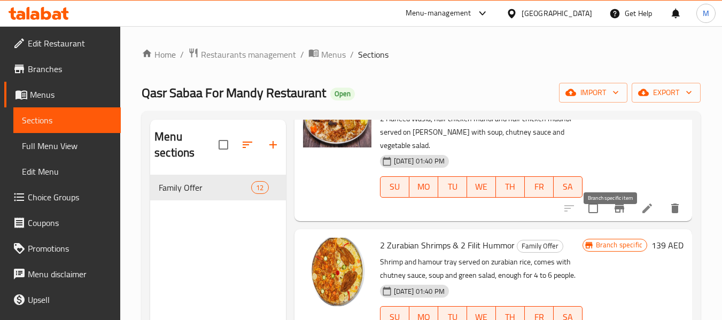
click at [613, 215] on icon "Branch-specific-item" at bounding box center [619, 208] width 13 height 13
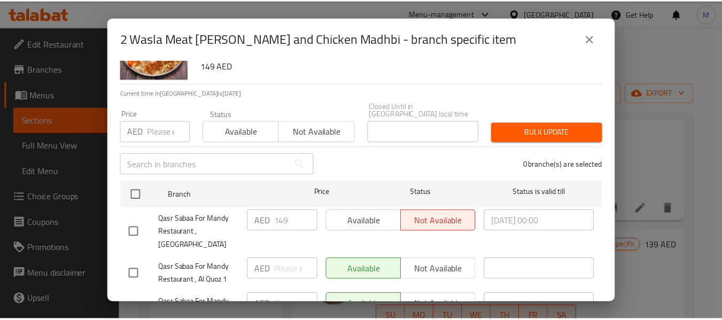
scroll to position [128, 0]
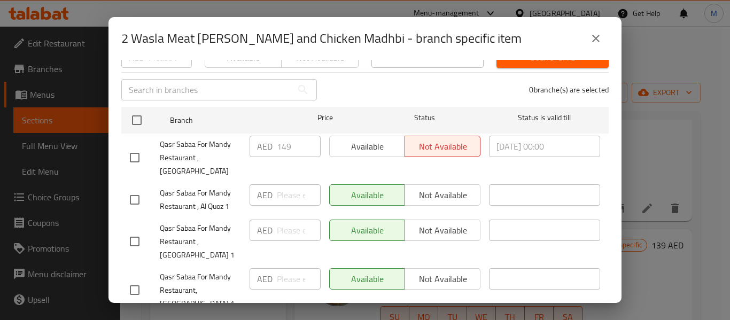
click at [600, 36] on icon "close" at bounding box center [595, 38] width 13 height 13
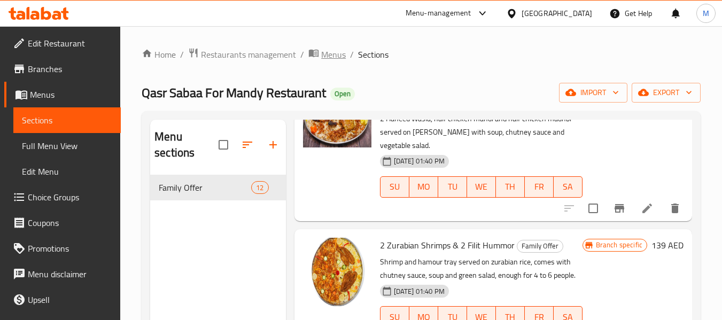
click at [326, 51] on span "Menus" at bounding box center [333, 54] width 25 height 13
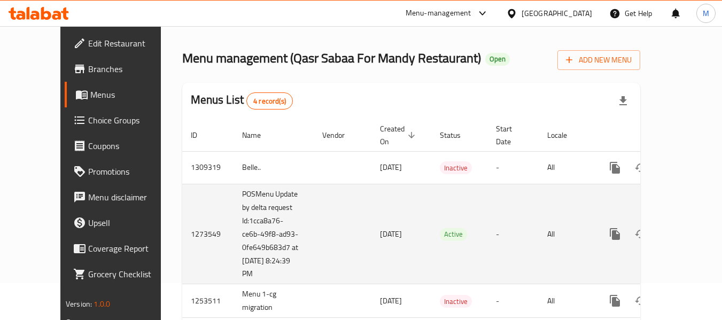
scroll to position [53, 0]
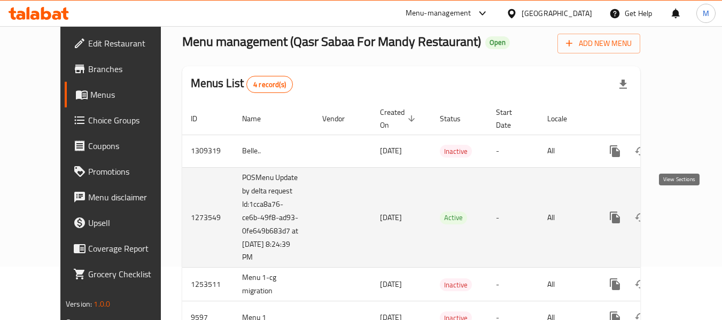
click at [685, 211] on icon "enhanced table" at bounding box center [691, 217] width 13 height 13
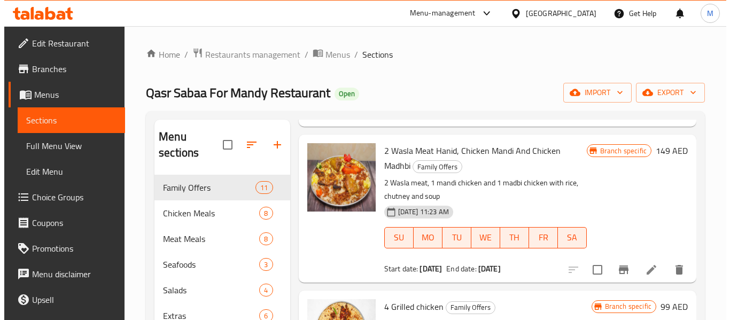
scroll to position [214, 0]
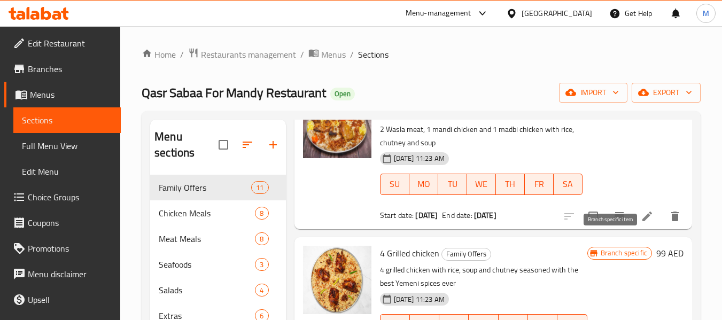
click at [613, 223] on icon "Branch-specific-item" at bounding box center [619, 216] width 13 height 13
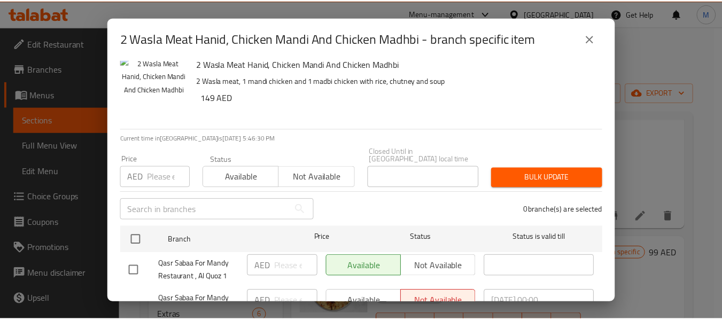
scroll to position [0, 0]
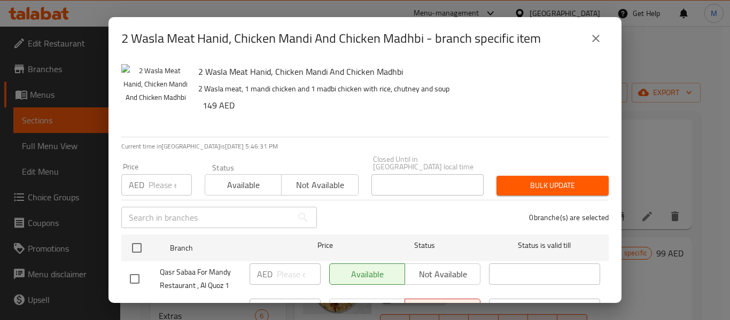
click at [605, 39] on button "close" at bounding box center [596, 39] width 26 height 26
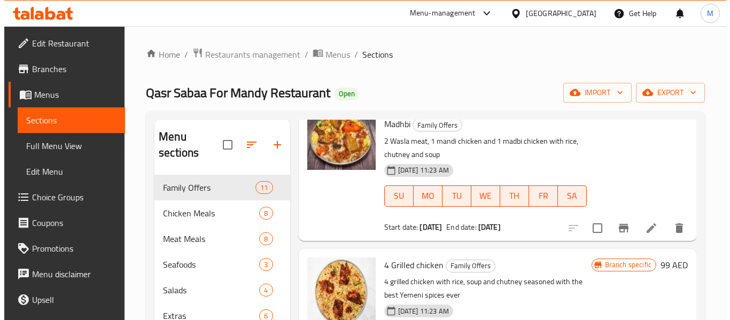
scroll to position [214, 0]
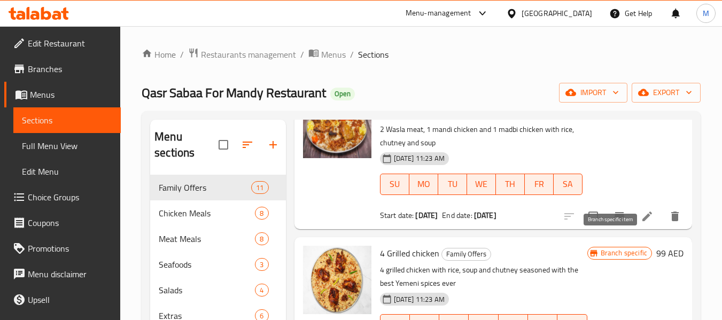
click at [613, 223] on icon "Branch-specific-item" at bounding box center [619, 216] width 13 height 13
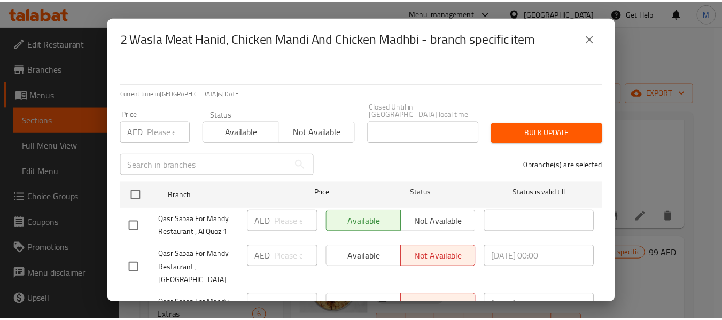
scroll to position [128, 0]
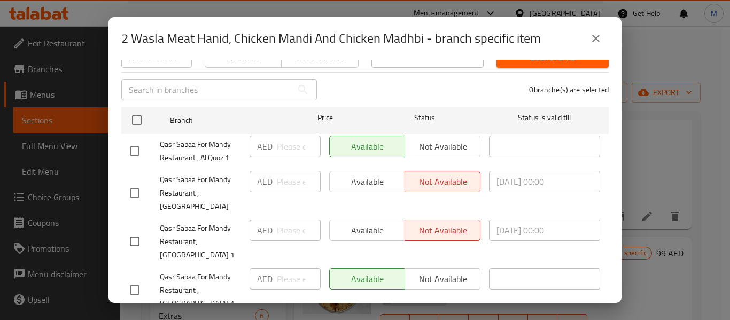
click at [596, 47] on button "close" at bounding box center [596, 39] width 26 height 26
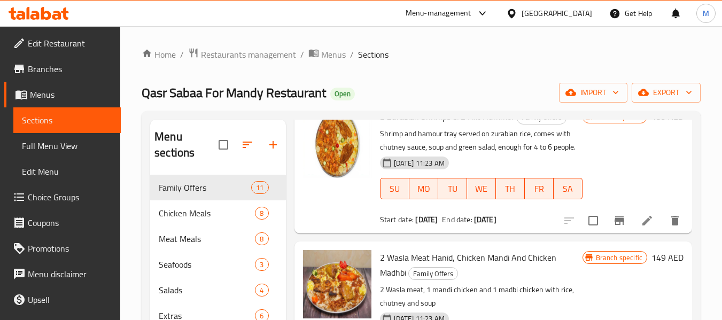
scroll to position [0, 0]
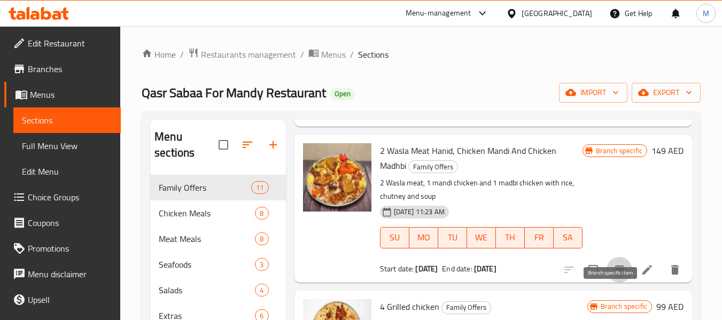
click at [614, 274] on icon "Branch-specific-item" at bounding box center [619, 269] width 10 height 9
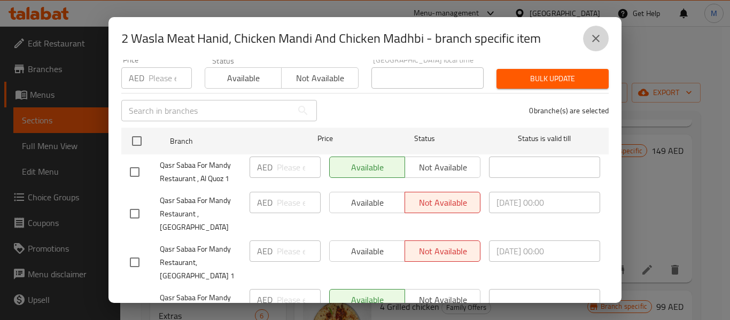
click at [596, 27] on button "close" at bounding box center [596, 39] width 26 height 26
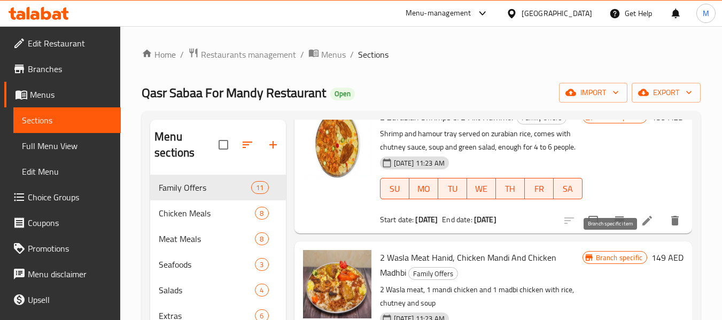
click at [613, 227] on icon "Branch-specific-item" at bounding box center [619, 220] width 13 height 13
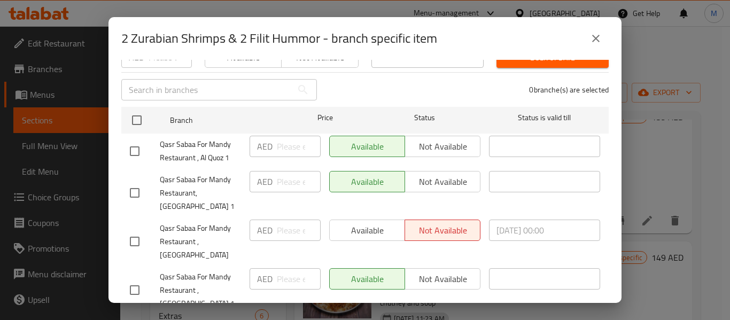
click at [598, 40] on icon "close" at bounding box center [595, 38] width 13 height 13
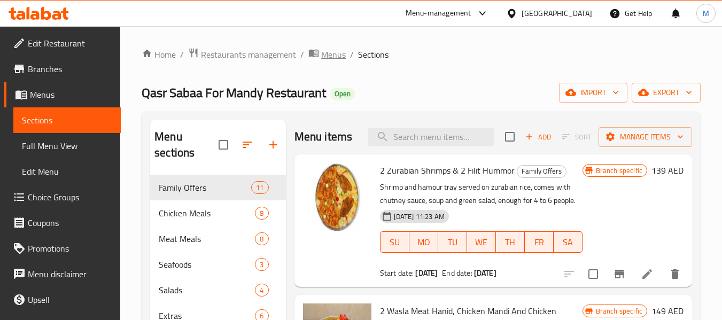
click at [326, 54] on span "Menus" at bounding box center [333, 54] width 25 height 13
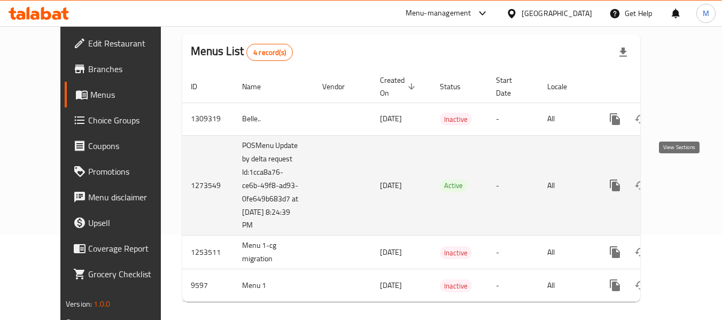
click at [685, 179] on icon "enhanced table" at bounding box center [691, 185] width 13 height 13
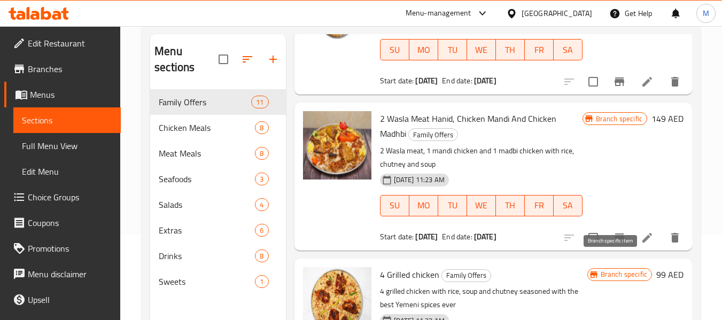
click at [614, 242] on icon "Branch-specific-item" at bounding box center [619, 237] width 10 height 9
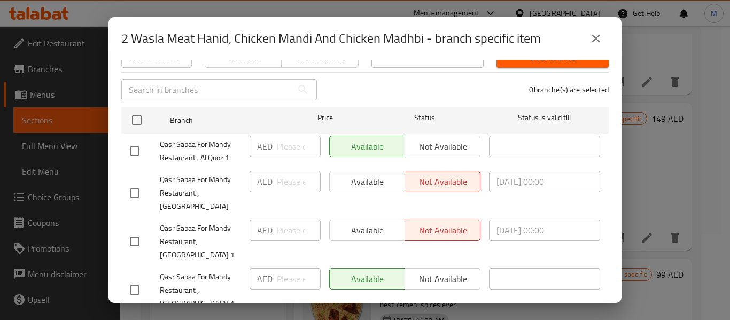
click at [594, 36] on icon "close" at bounding box center [595, 38] width 13 height 13
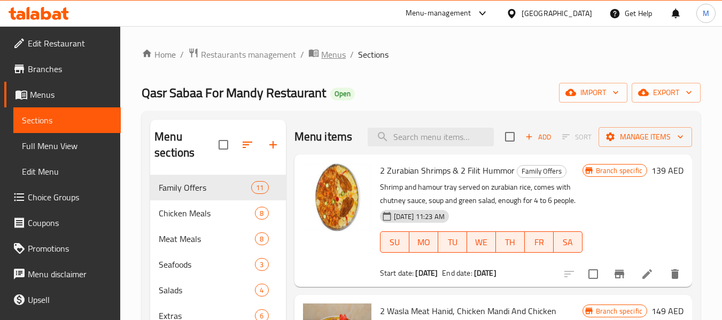
click at [331, 51] on span "Menus" at bounding box center [333, 54] width 25 height 13
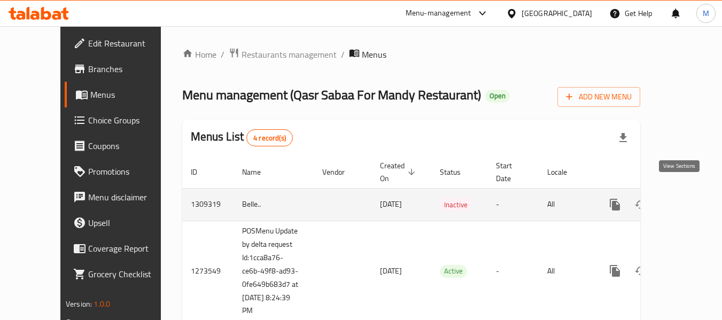
click at [685, 198] on icon "enhanced table" at bounding box center [691, 204] width 13 height 13
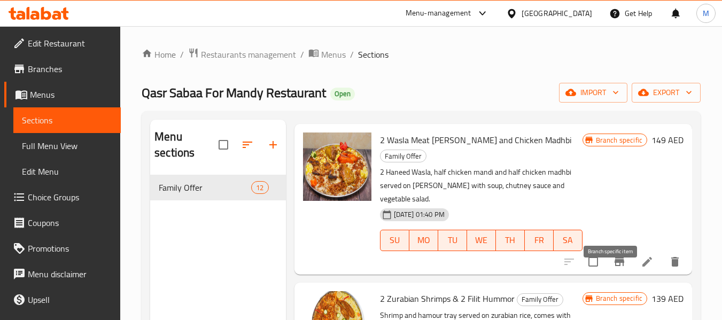
click at [619, 274] on button "Branch-specific-item" at bounding box center [619, 262] width 26 height 26
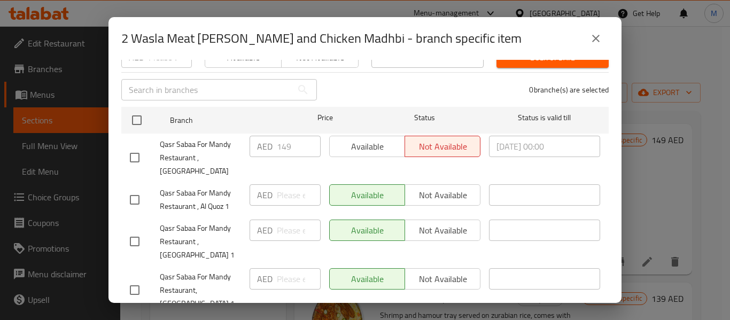
click at [592, 36] on icon "close" at bounding box center [595, 38] width 13 height 13
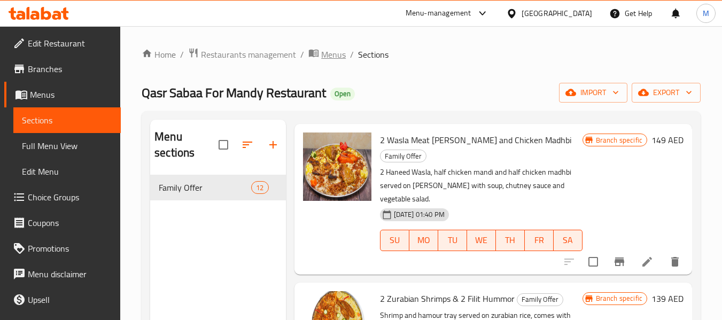
click at [340, 60] on span "Menus" at bounding box center [333, 54] width 25 height 13
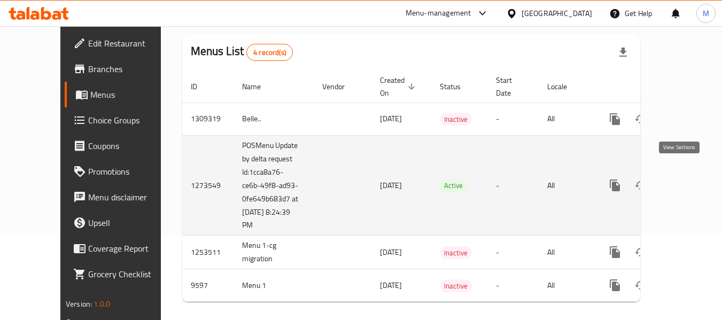
click at [685, 179] on icon "enhanced table" at bounding box center [691, 185] width 13 height 13
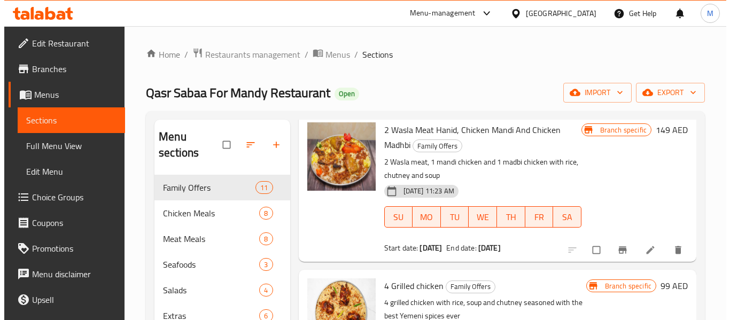
scroll to position [214, 0]
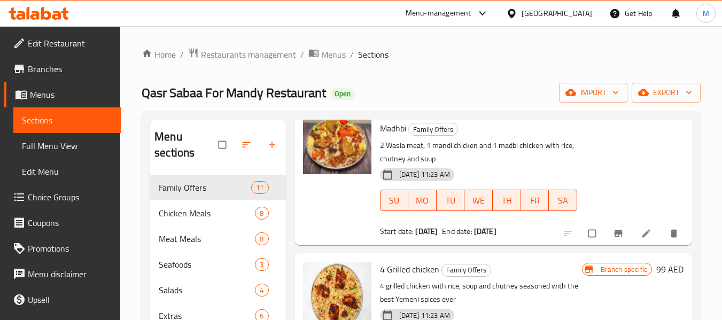
click at [613, 239] on icon "Branch-specific-item" at bounding box center [618, 233] width 11 height 11
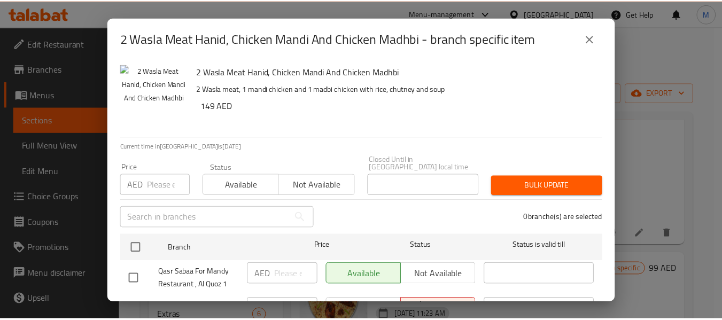
scroll to position [128, 0]
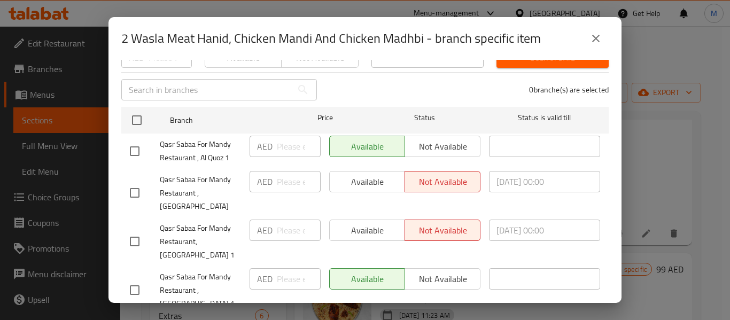
click at [604, 41] on button "close" at bounding box center [596, 39] width 26 height 26
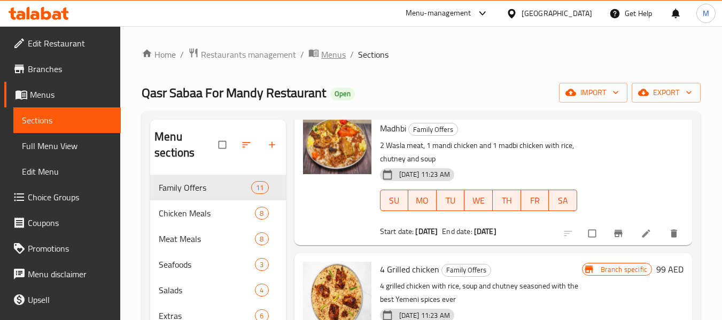
click at [314, 50] on icon "breadcrumb" at bounding box center [314, 53] width 10 height 7
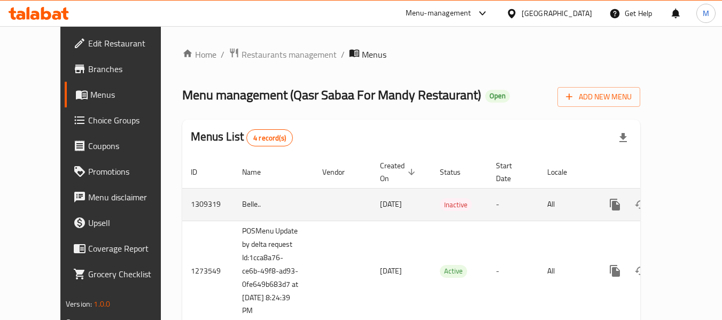
click at [233, 192] on td "Belle.." at bounding box center [273, 204] width 80 height 33
copy td "Belle.."
click at [660, 198] on icon "enhanced table" at bounding box center [666, 204] width 13 height 13
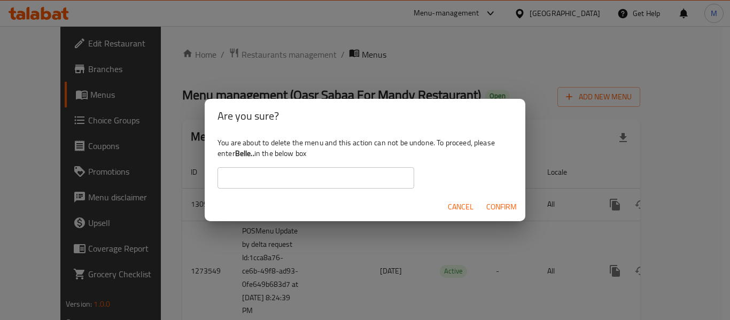
click at [328, 178] on input "text" at bounding box center [315, 177] width 197 height 21
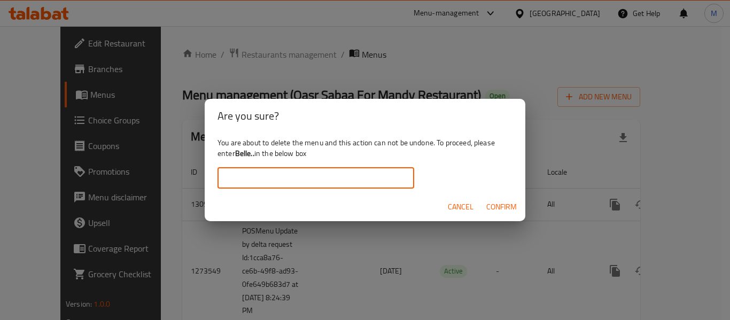
paste input "Belle.."
click at [500, 205] on span "Confirm" at bounding box center [501, 206] width 30 height 13
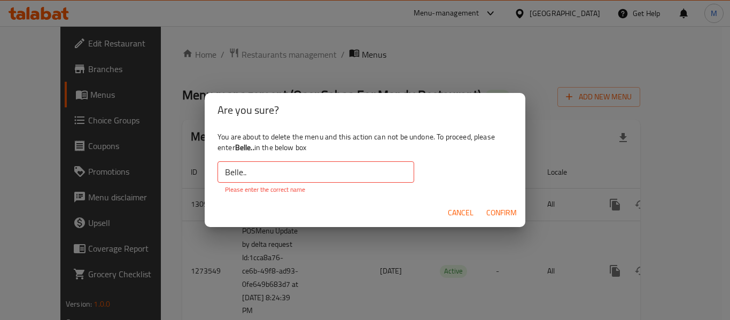
click at [301, 165] on input "Belle.." at bounding box center [315, 171] width 197 height 21
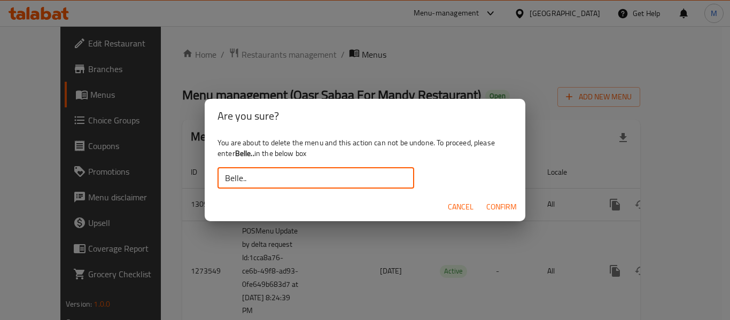
type input "Belle.."
click at [502, 206] on span "Confirm" at bounding box center [501, 206] width 30 height 13
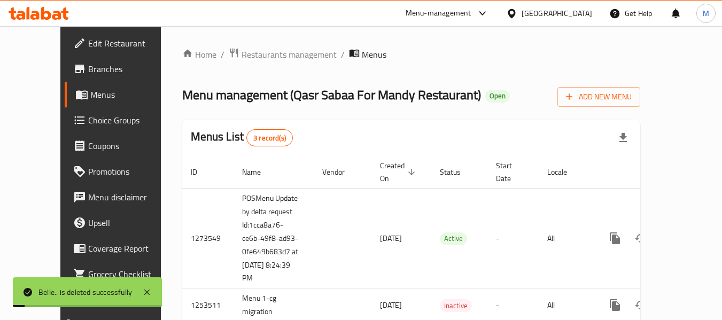
click at [515, 93] on div "Menu management ( Qasr Sabaa For Mandy Restaurant ) Open Add New Menu" at bounding box center [411, 95] width 458 height 24
click at [409, 125] on div "Menus List 3 record(s)" at bounding box center [411, 138] width 458 height 36
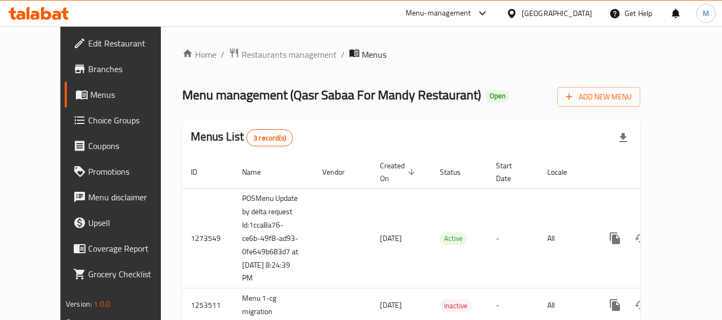
click at [369, 131] on div "Menus List 3 record(s)" at bounding box center [411, 138] width 458 height 36
